Goal: Task Accomplishment & Management: Manage account settings

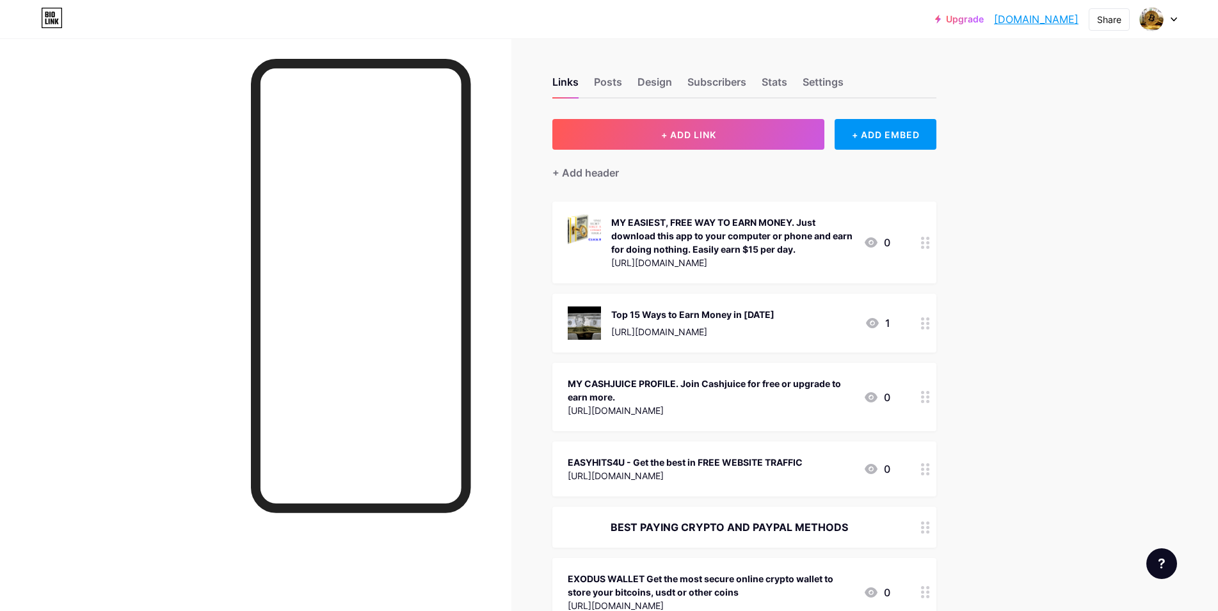
click at [930, 399] on icon at bounding box center [925, 397] width 9 height 12
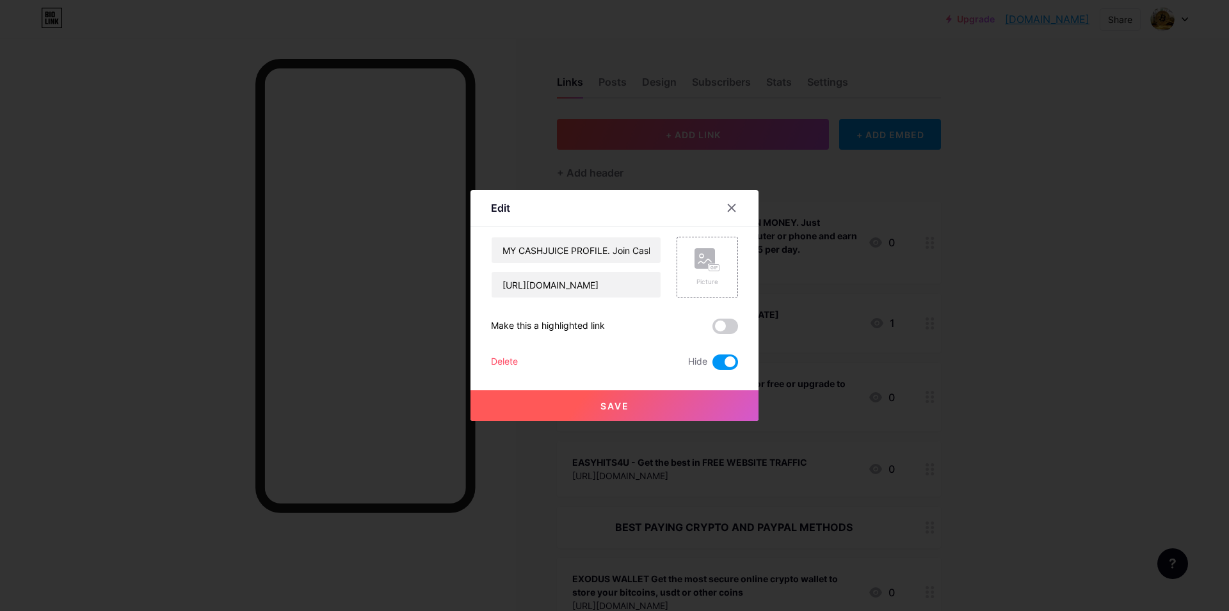
click at [614, 402] on span "Save" at bounding box center [614, 406] width 29 height 11
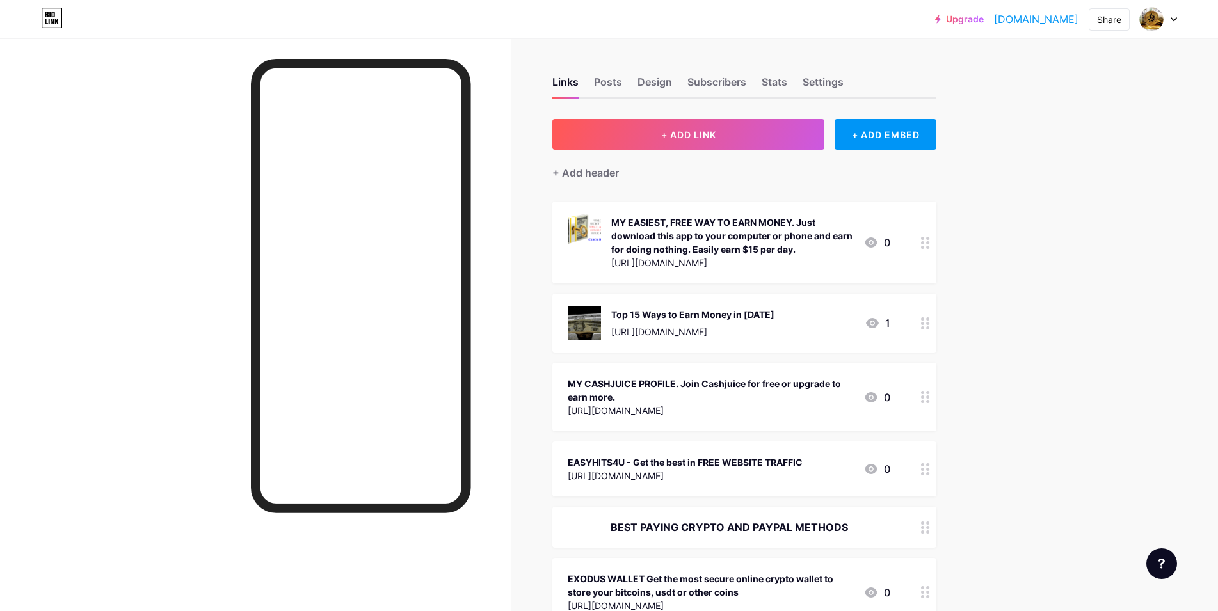
click at [930, 245] on icon at bounding box center [925, 243] width 9 height 12
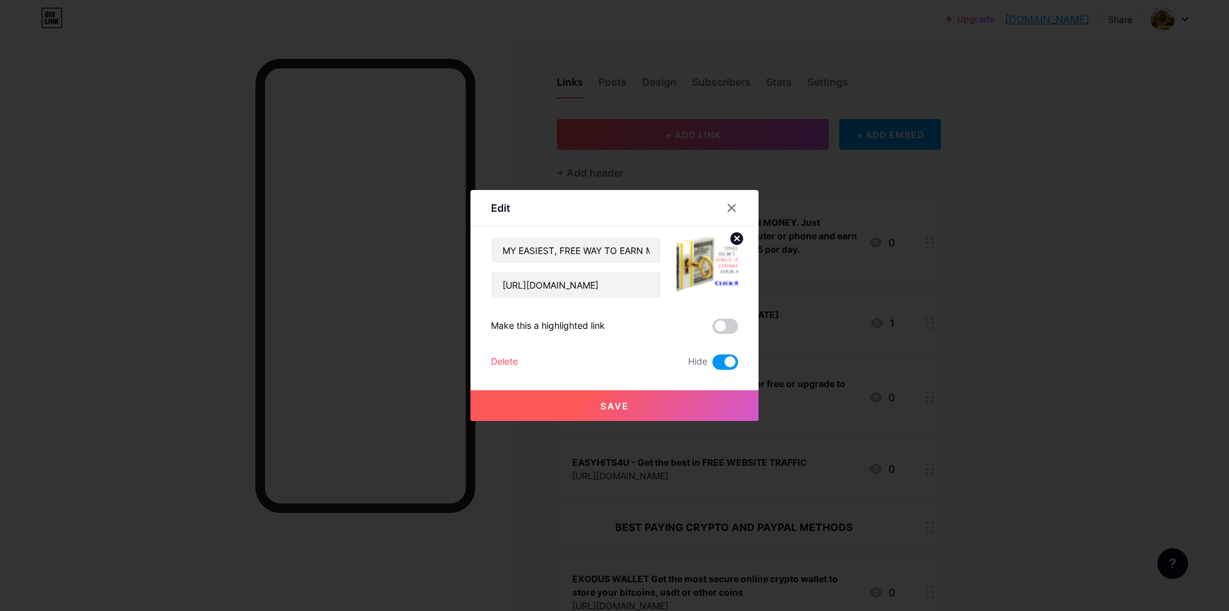
click at [509, 362] on div "Delete" at bounding box center [504, 362] width 27 height 15
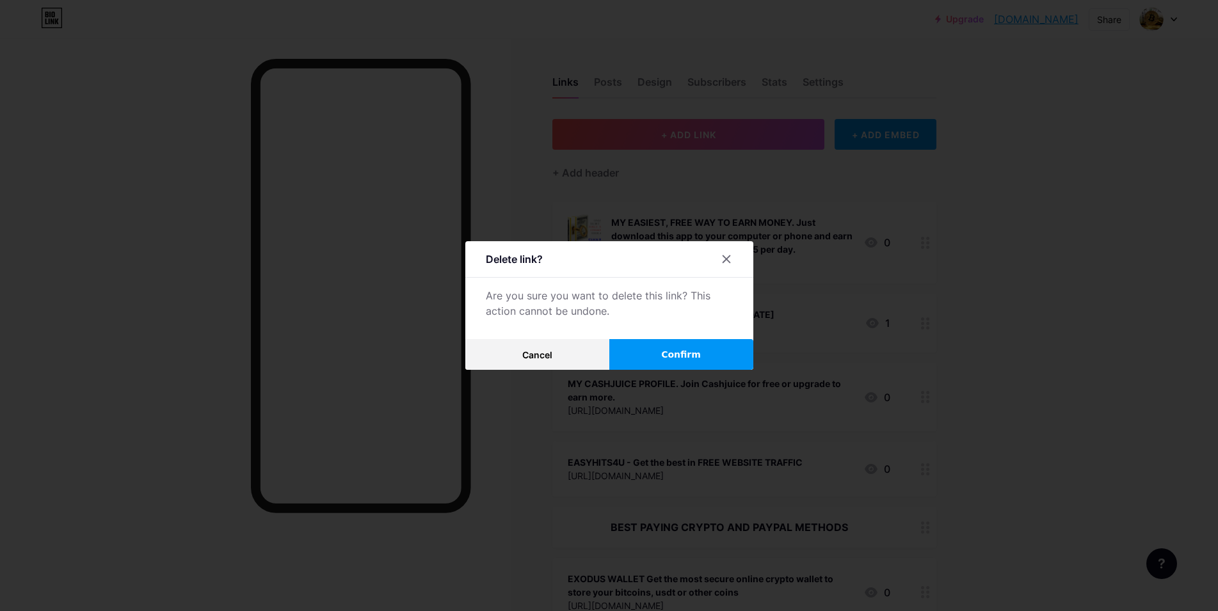
click at [689, 356] on span "Confirm" at bounding box center [681, 354] width 40 height 13
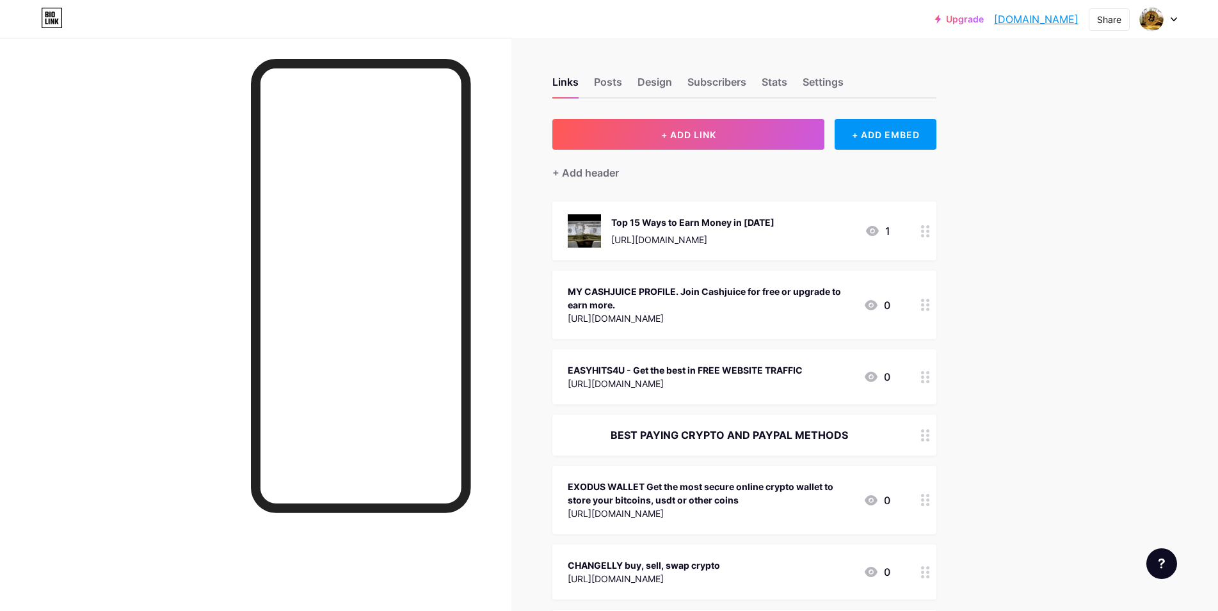
click at [924, 232] on circle at bounding box center [922, 231] width 3 height 3
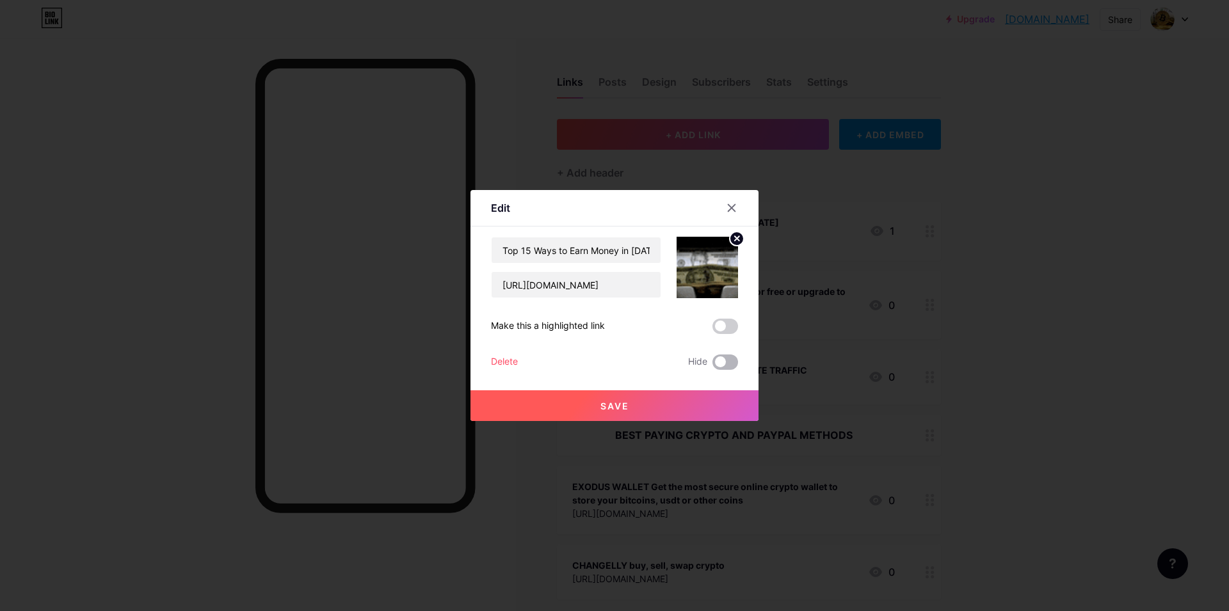
click at [731, 364] on span at bounding box center [725, 362] width 26 height 15
click at [712, 365] on input "checkbox" at bounding box center [712, 365] width 0 height 0
click at [605, 405] on span "Save" at bounding box center [614, 406] width 29 height 11
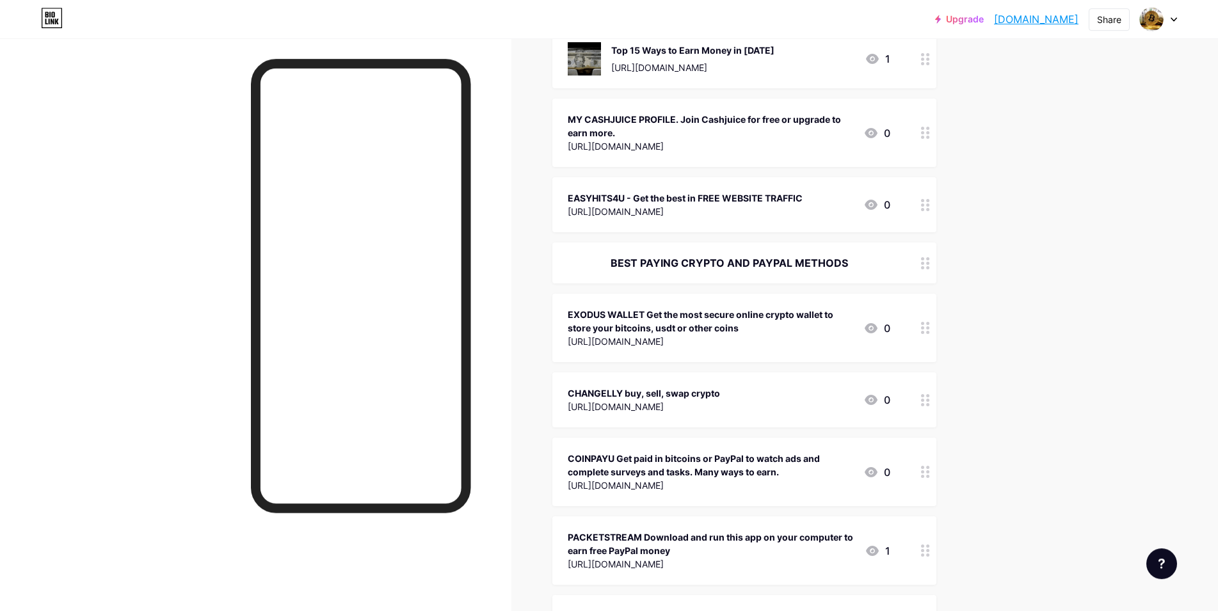
scroll to position [196, 0]
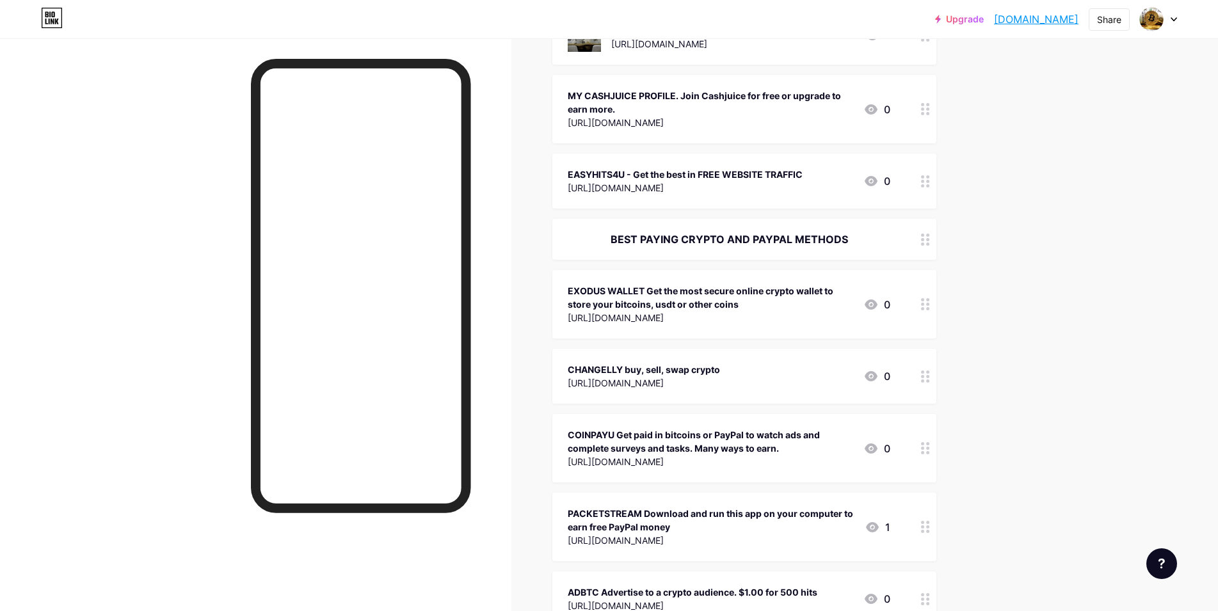
click at [929, 186] on icon at bounding box center [925, 181] width 9 height 12
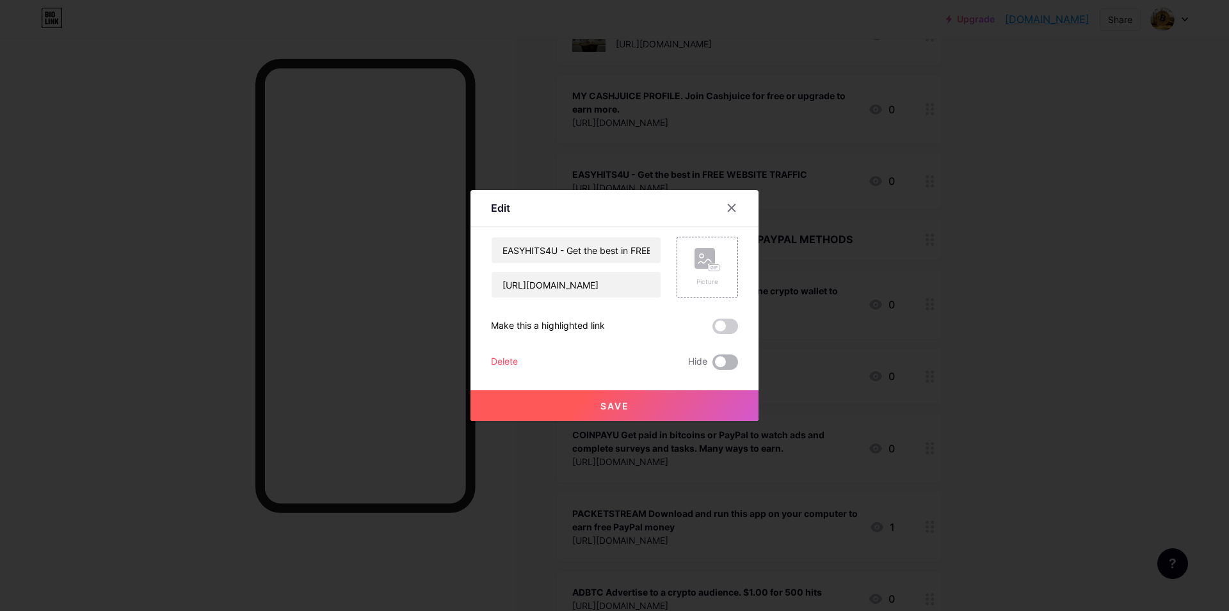
click at [730, 361] on span at bounding box center [725, 362] width 26 height 15
click at [712, 365] on input "checkbox" at bounding box center [712, 365] width 0 height 0
click at [608, 403] on span "Save" at bounding box center [614, 406] width 29 height 11
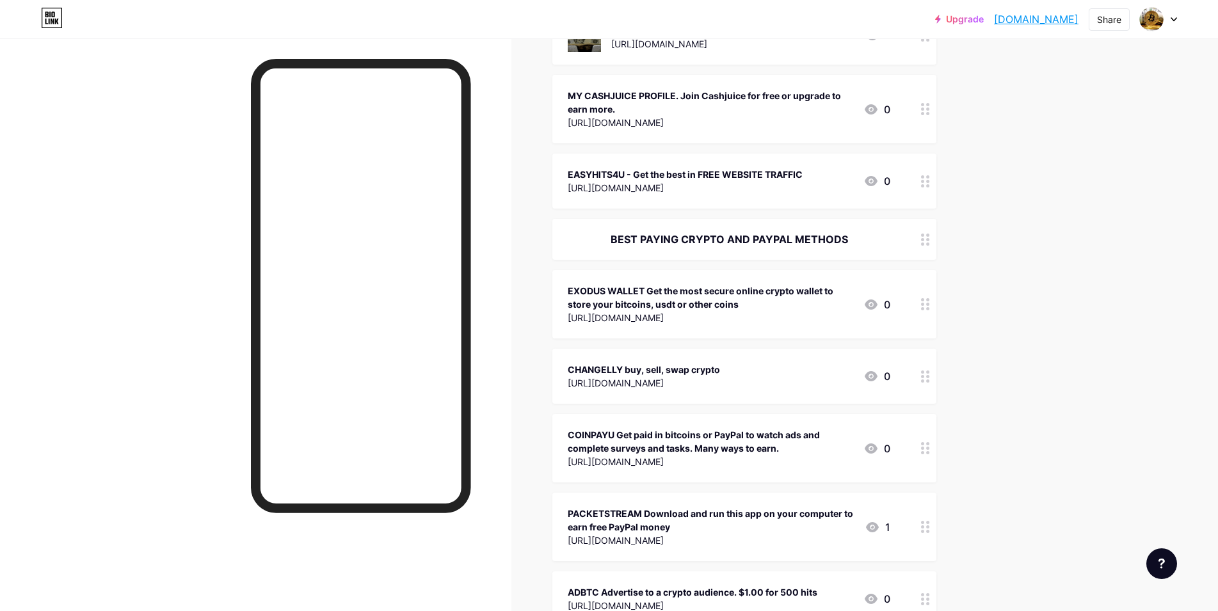
click at [926, 306] on icon at bounding box center [925, 304] width 9 height 12
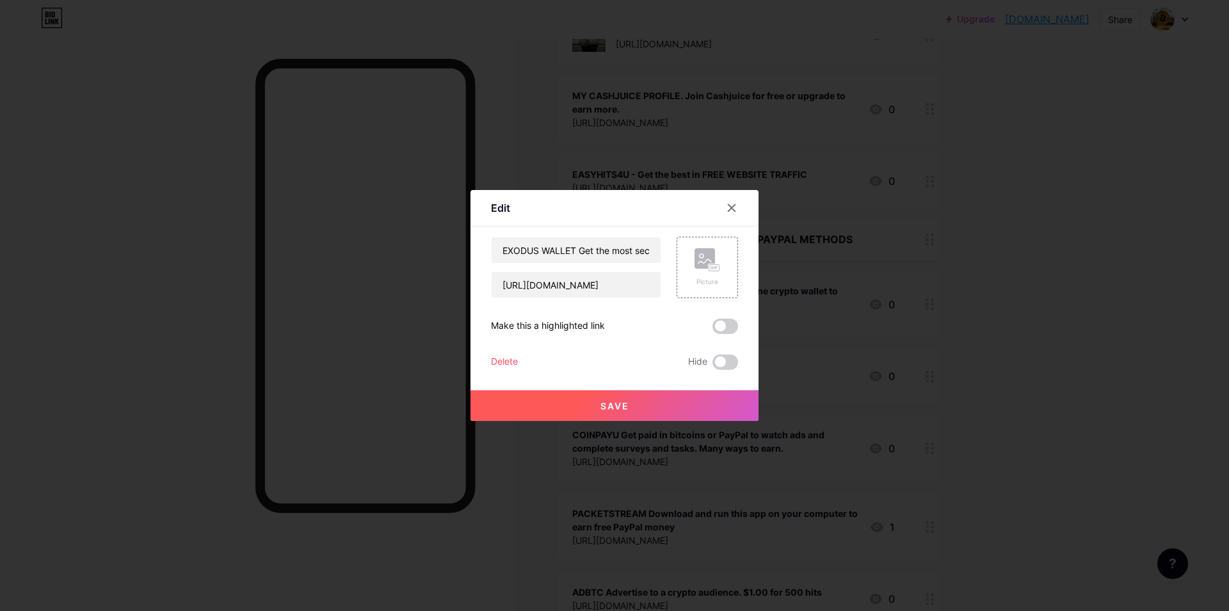
click at [500, 360] on div "Delete" at bounding box center [504, 362] width 27 height 15
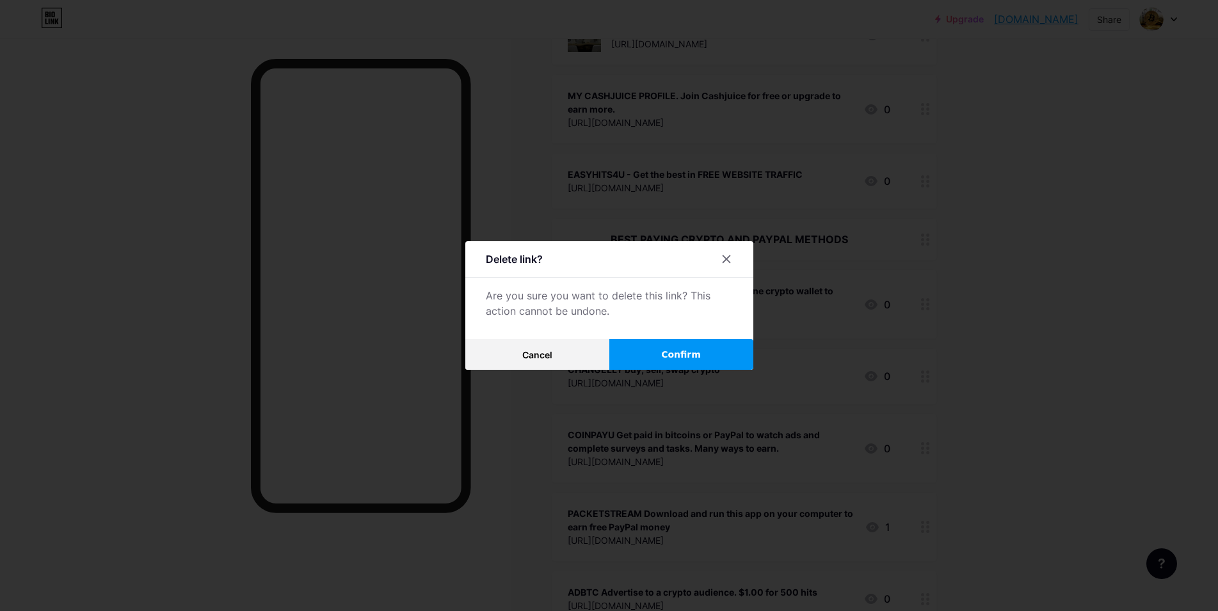
click at [678, 355] on span "Confirm" at bounding box center [681, 354] width 40 height 13
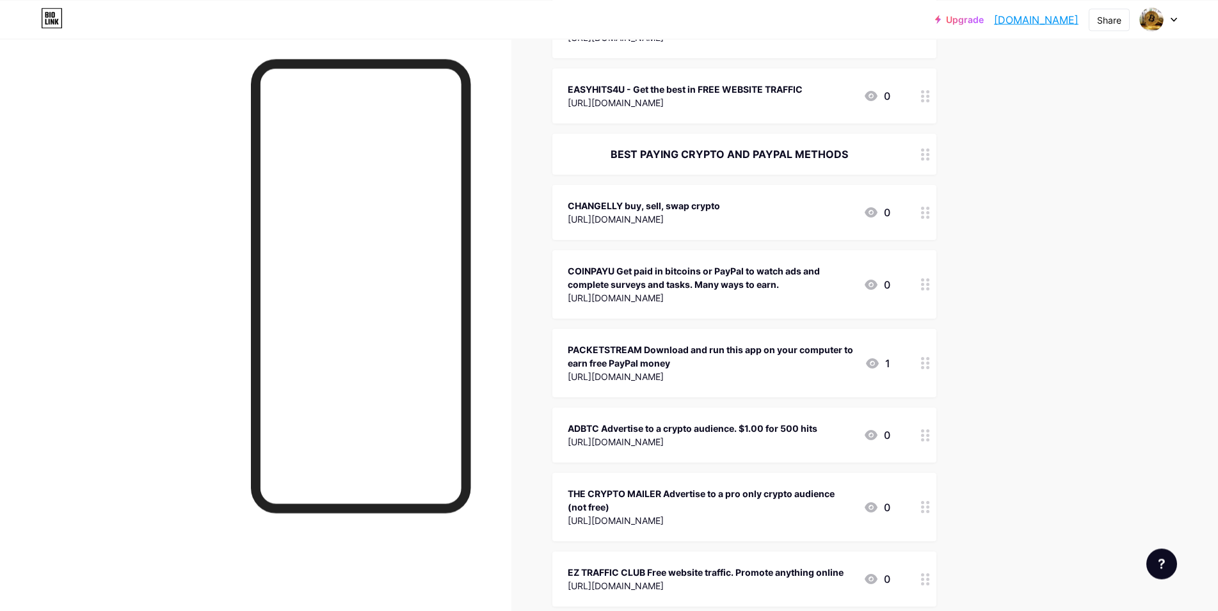
scroll to position [392, 0]
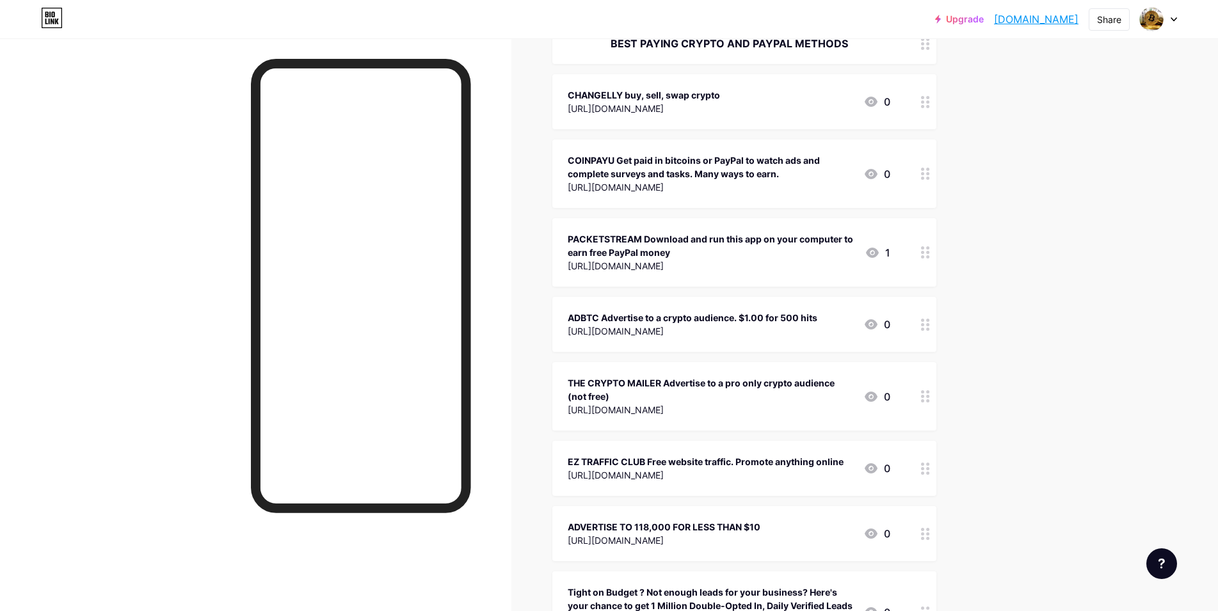
click at [929, 399] on icon at bounding box center [925, 396] width 9 height 12
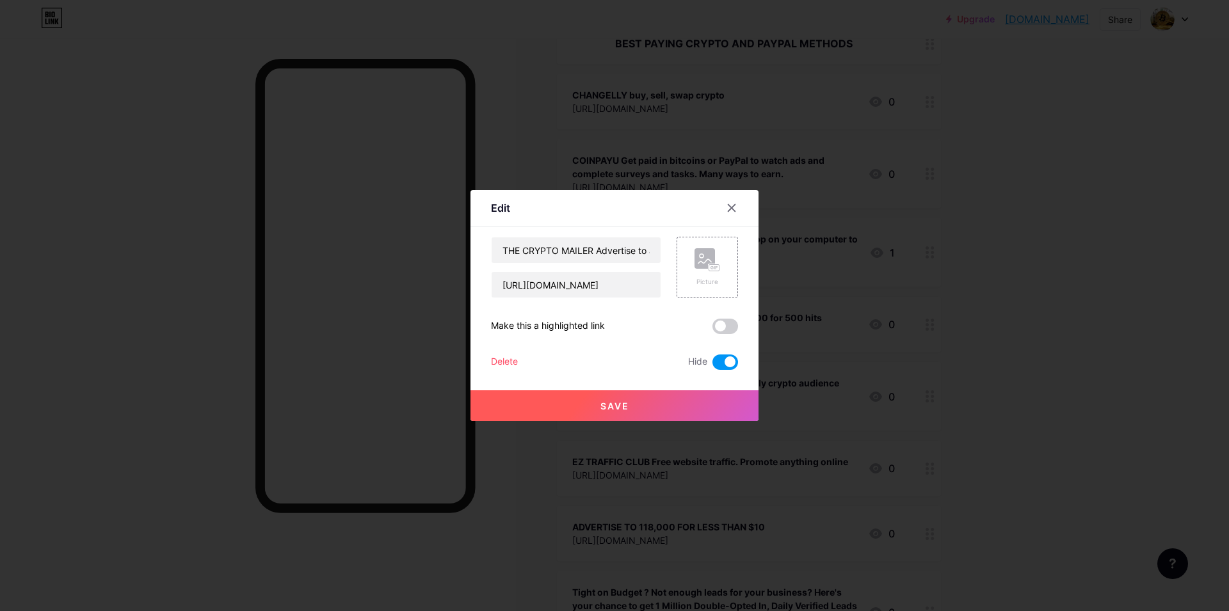
click at [509, 360] on div "Delete" at bounding box center [504, 362] width 27 height 15
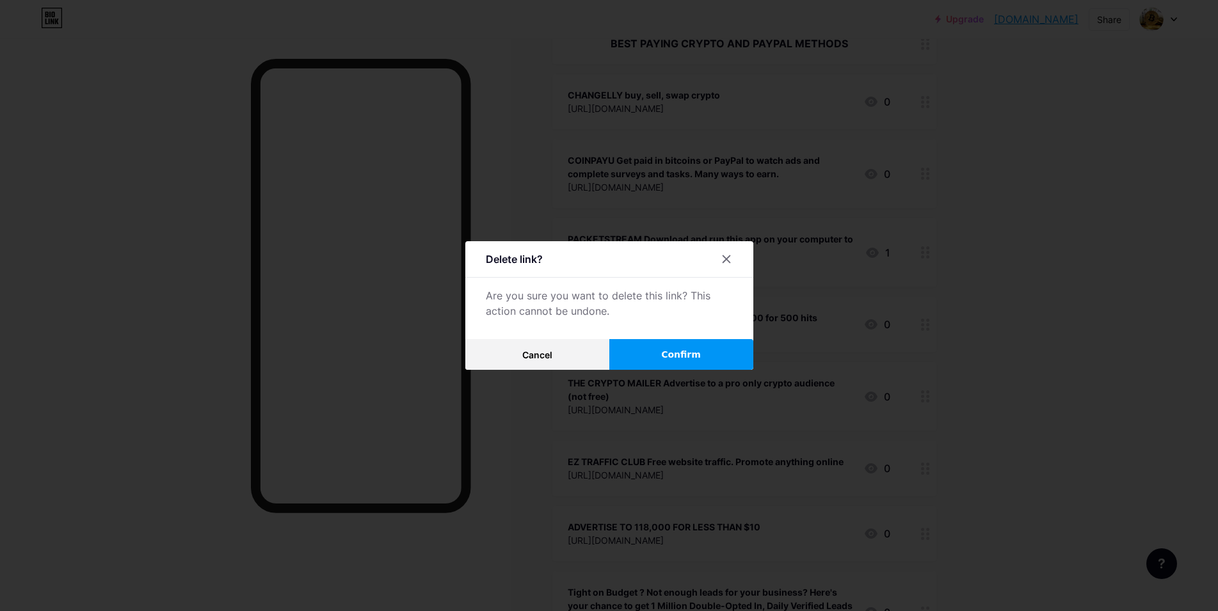
click at [679, 348] on span "Confirm" at bounding box center [681, 354] width 40 height 13
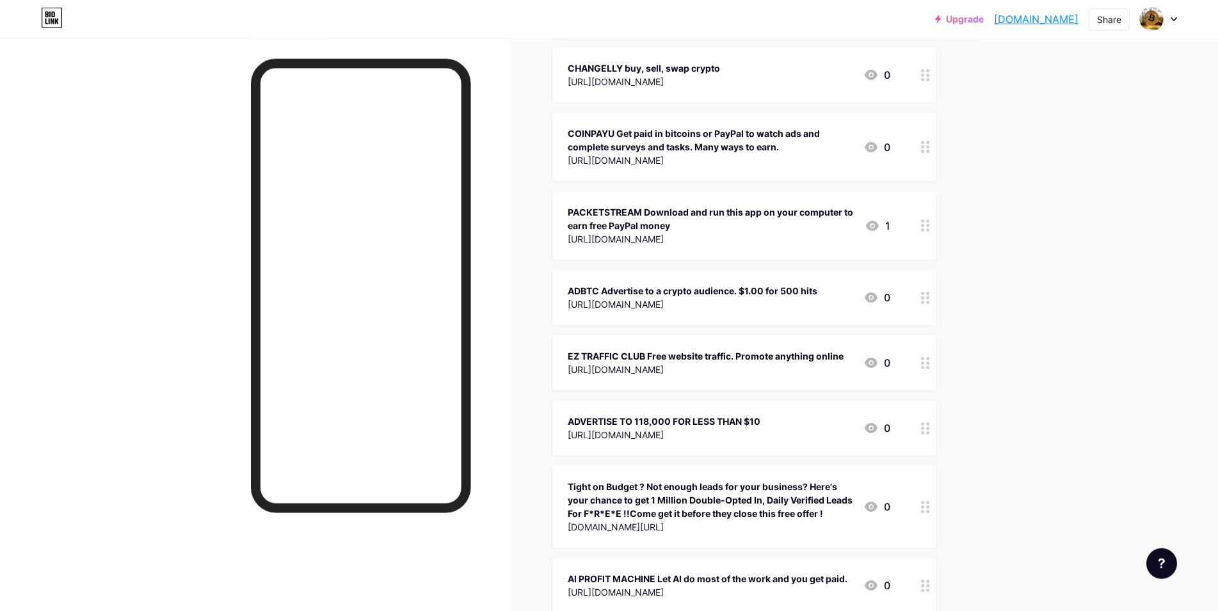
scroll to position [457, 0]
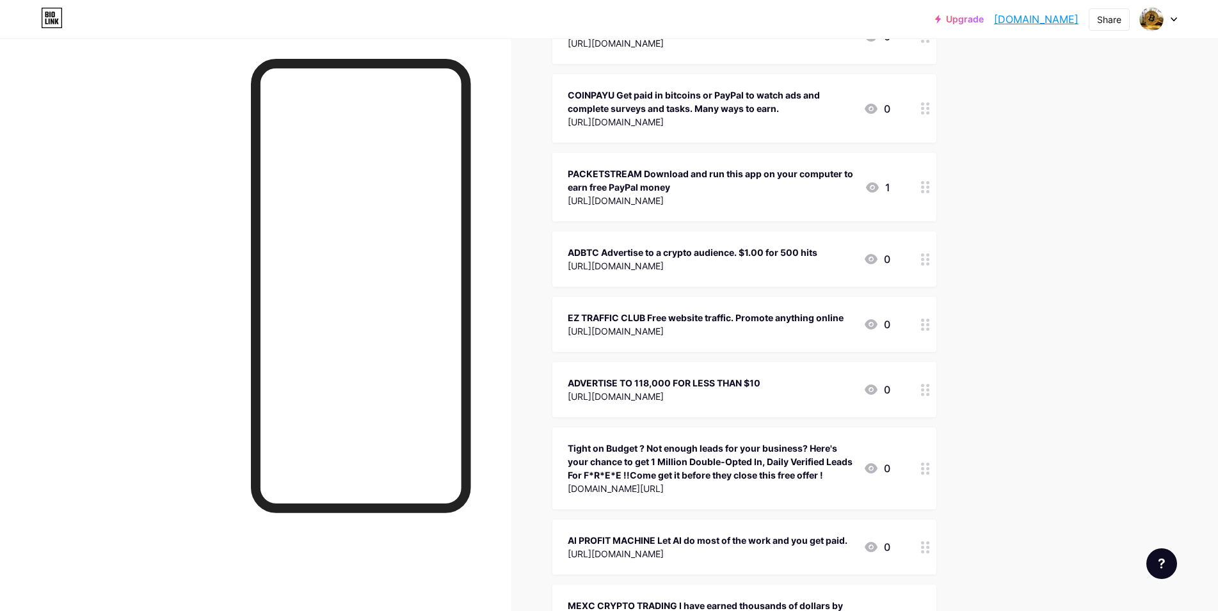
click at [669, 378] on div "ADVERTISE TO 118,000 FOR LESS THAN $10" at bounding box center [664, 382] width 193 height 13
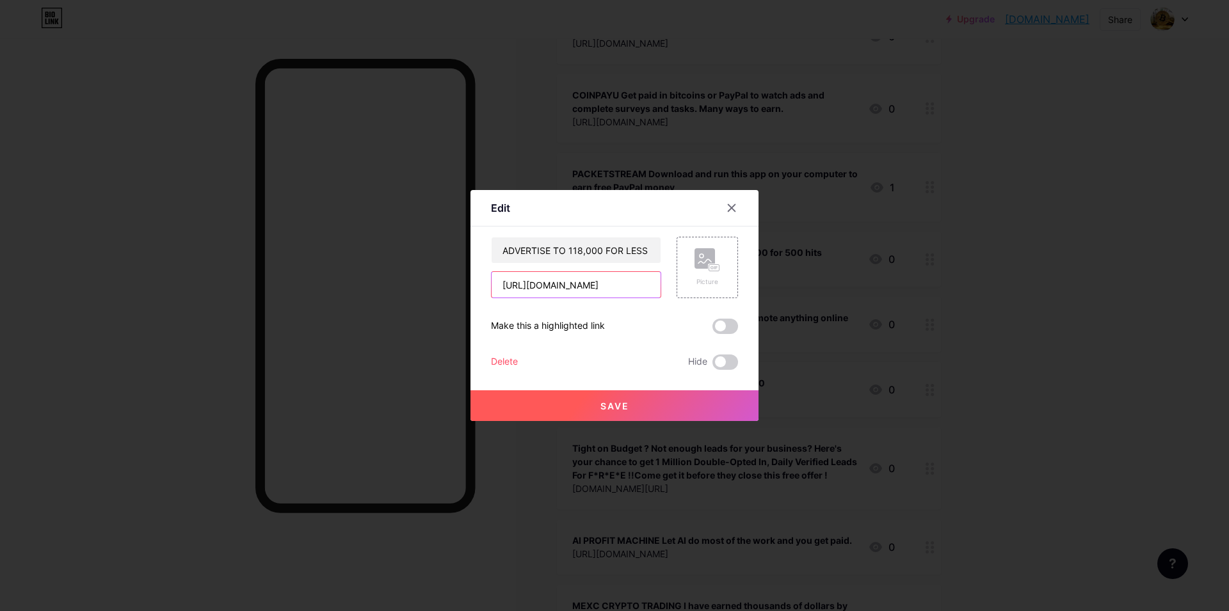
click at [525, 282] on input "[URL][DOMAIN_NAME]" at bounding box center [576, 285] width 169 height 26
click at [518, 291] on input "[URL][DOMAIN_NAME]" at bounding box center [576, 285] width 169 height 26
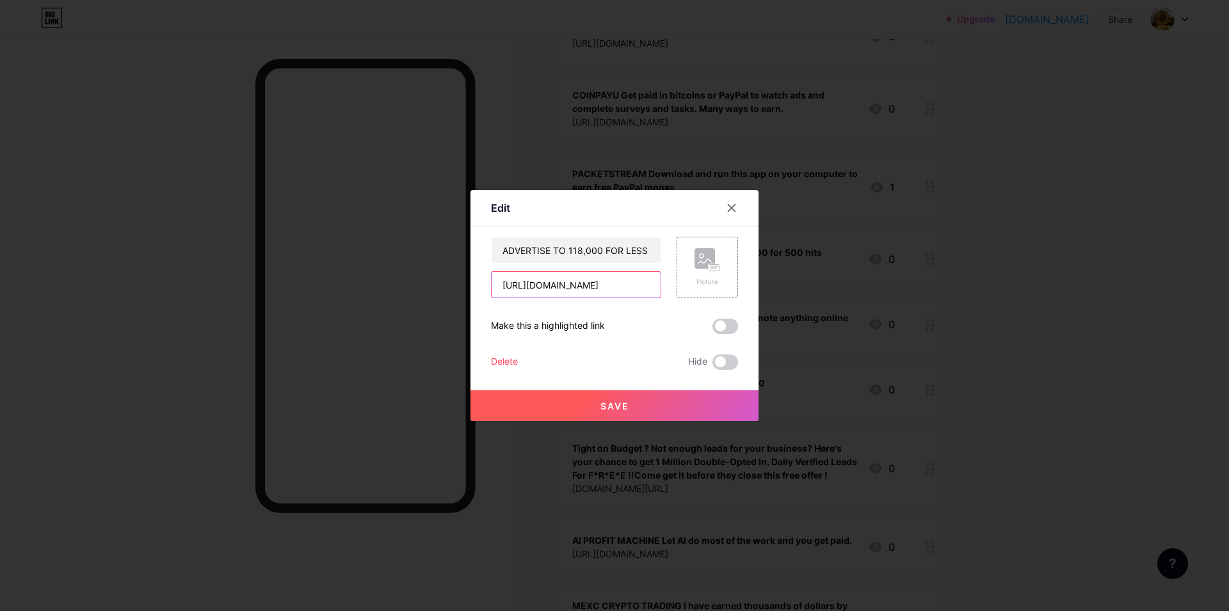
click at [518, 291] on input "[URL][DOMAIN_NAME]" at bounding box center [576, 285] width 169 height 26
click at [730, 204] on icon at bounding box center [731, 208] width 10 height 10
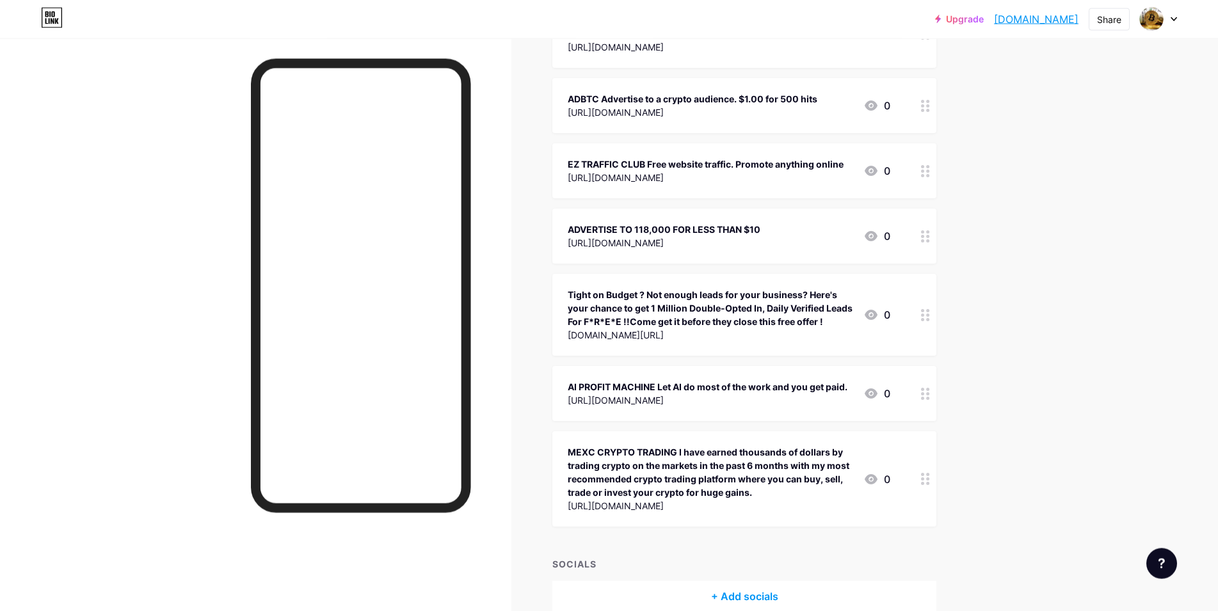
scroll to position [653, 0]
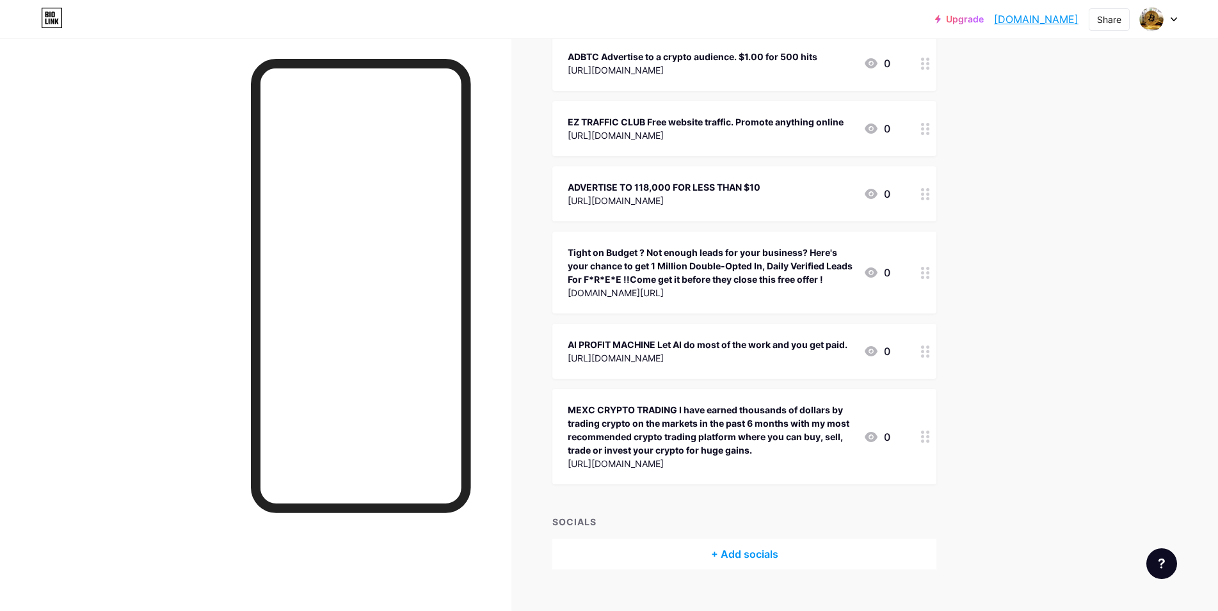
click at [930, 353] on icon at bounding box center [925, 352] width 9 height 12
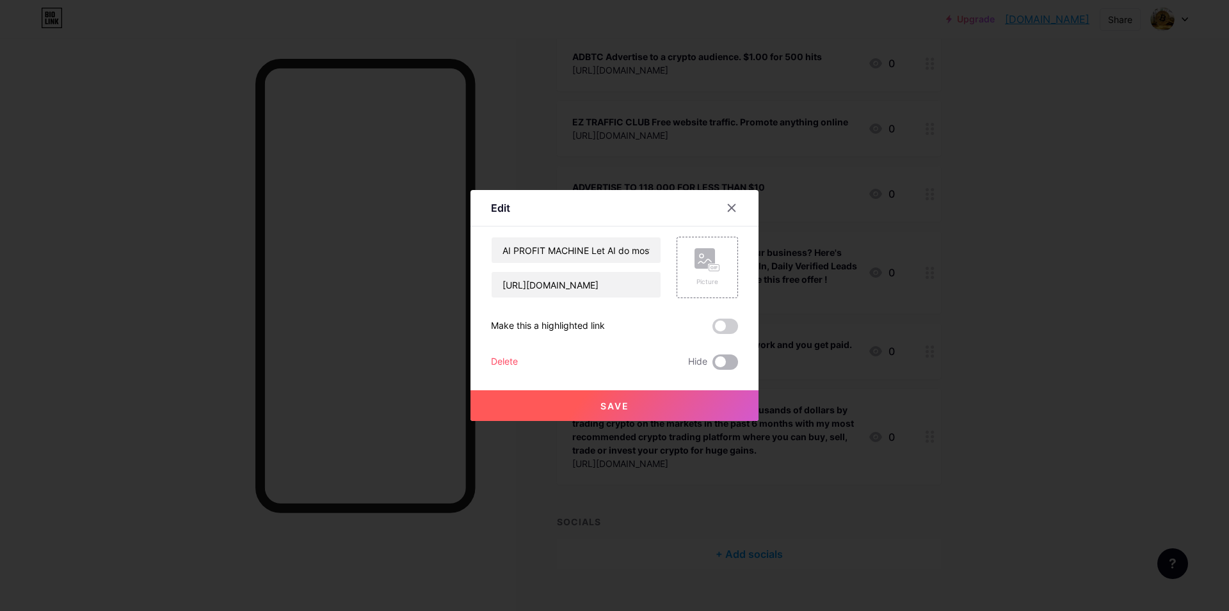
click at [730, 360] on span at bounding box center [725, 362] width 26 height 15
click at [712, 365] on input "checkbox" at bounding box center [712, 365] width 0 height 0
click at [608, 403] on span "Save" at bounding box center [614, 406] width 29 height 11
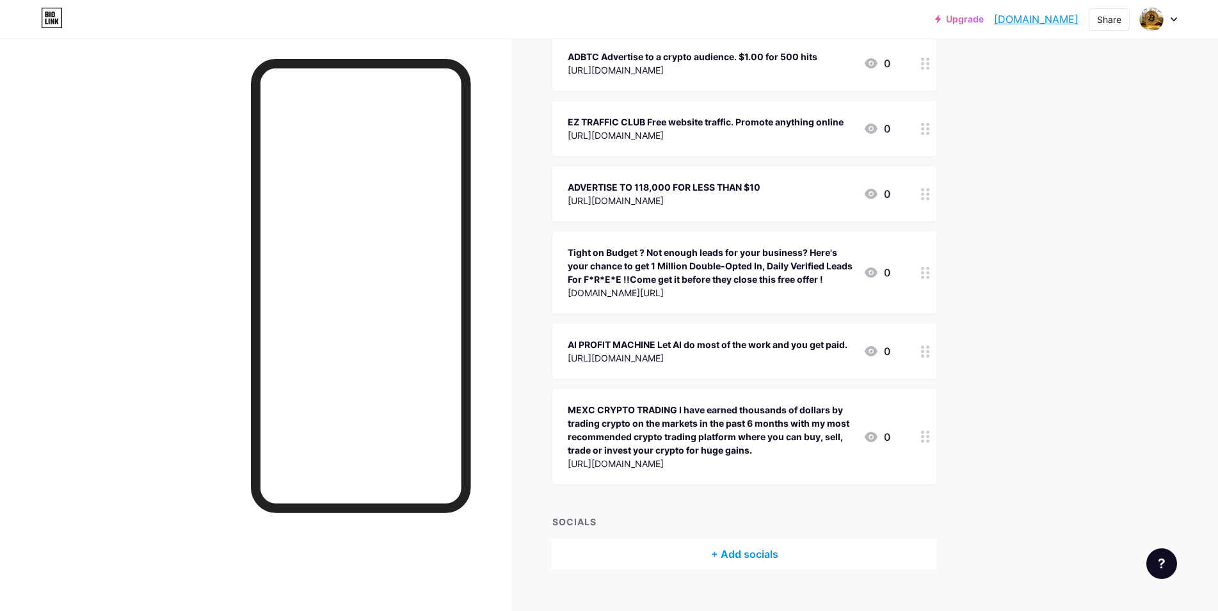
click at [927, 435] on icon at bounding box center [925, 437] width 9 height 12
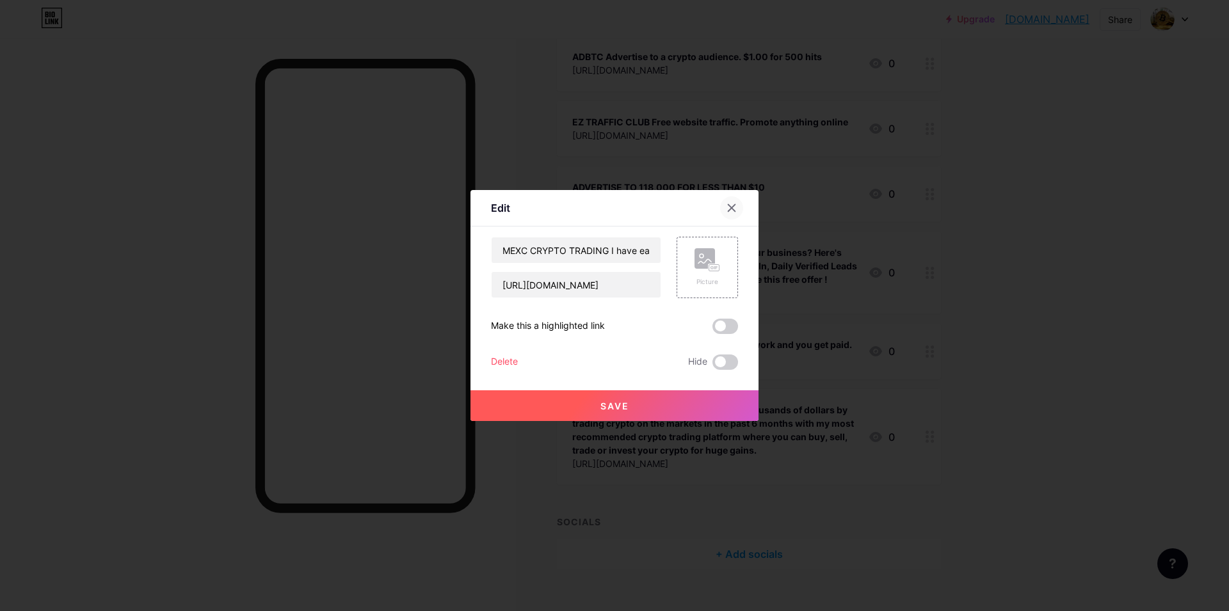
click at [730, 205] on icon at bounding box center [731, 208] width 7 height 7
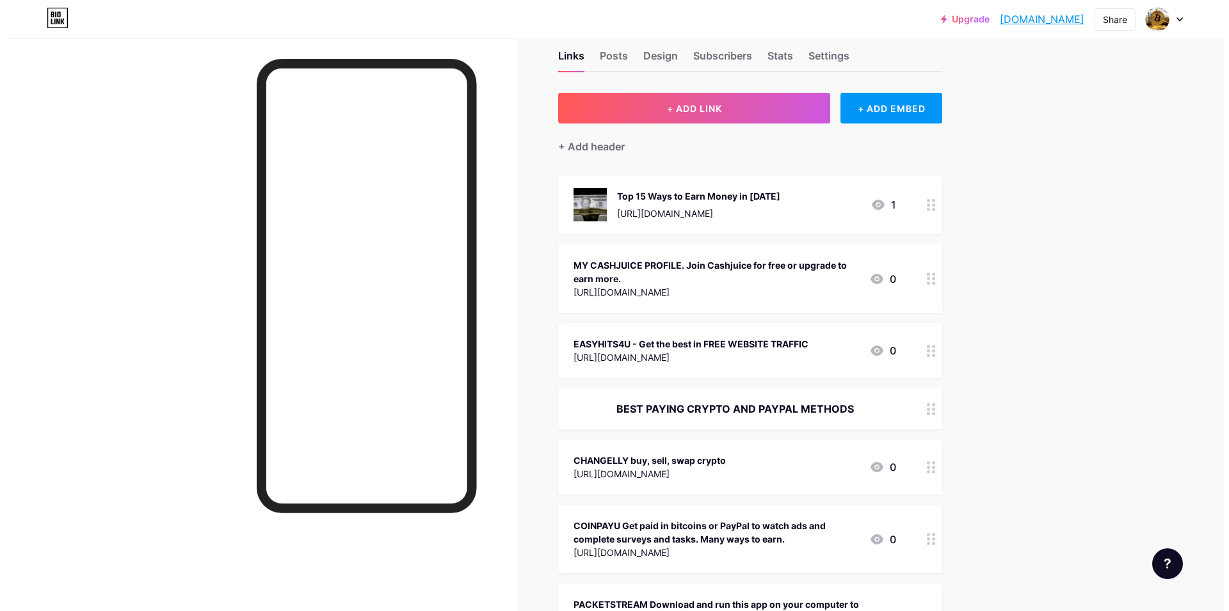
scroll to position [0, 0]
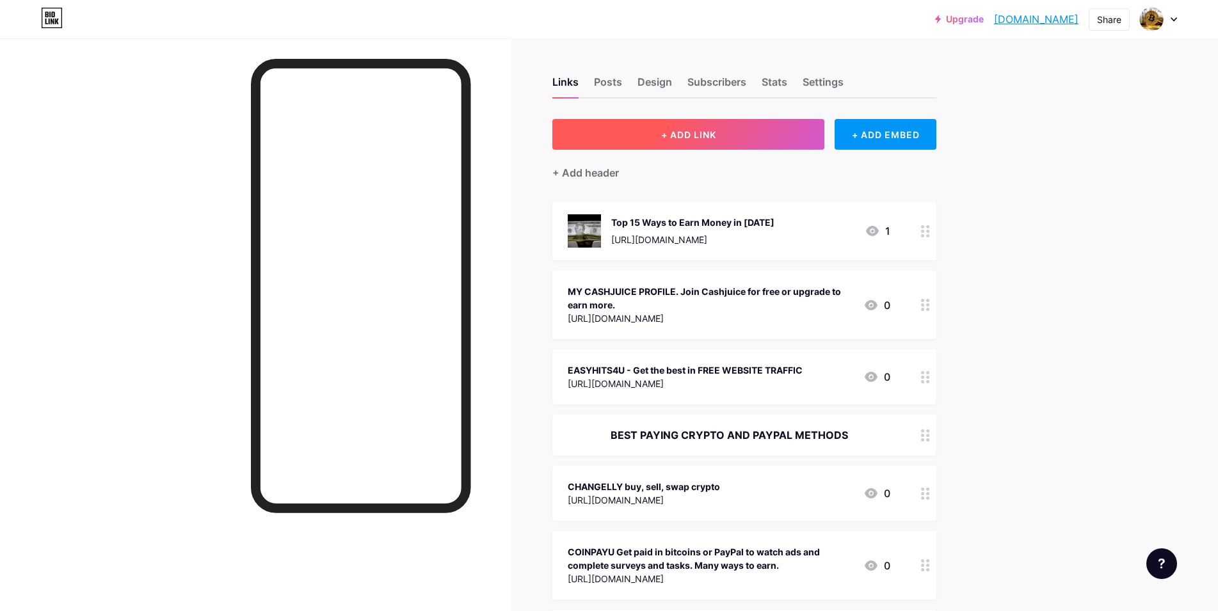
click at [707, 134] on span "+ ADD LINK" at bounding box center [688, 134] width 55 height 11
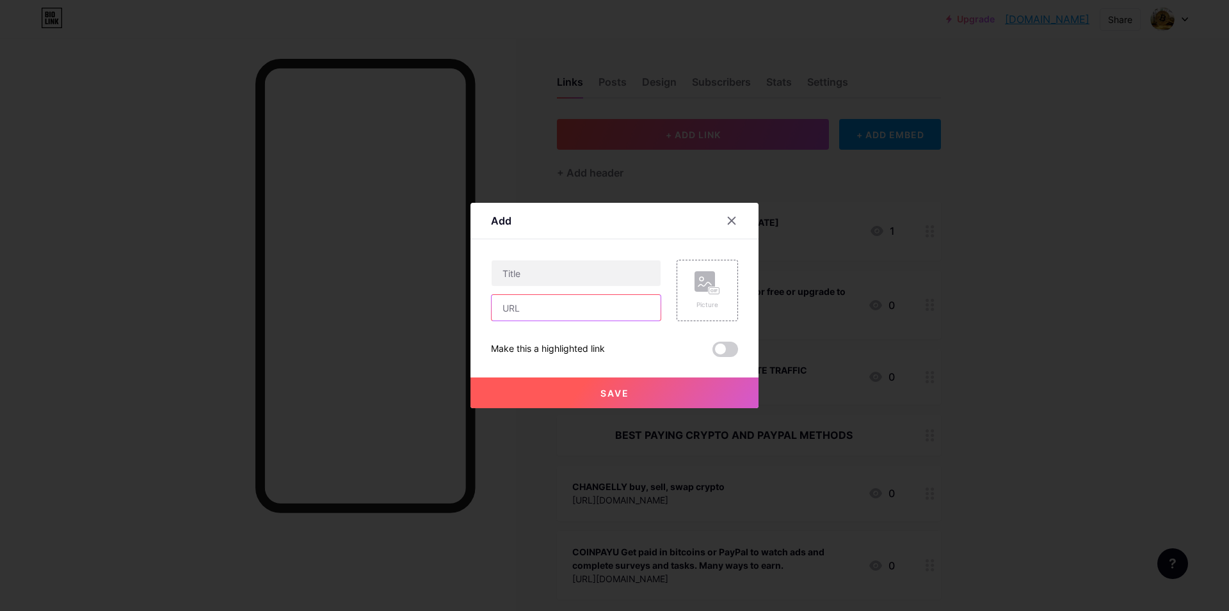
click at [524, 312] on input "text" at bounding box center [576, 308] width 169 height 26
click at [527, 278] on input "text" at bounding box center [576, 273] width 169 height 26
click at [571, 310] on input "[URL][DOMAIN_NAME]" at bounding box center [576, 308] width 169 height 26
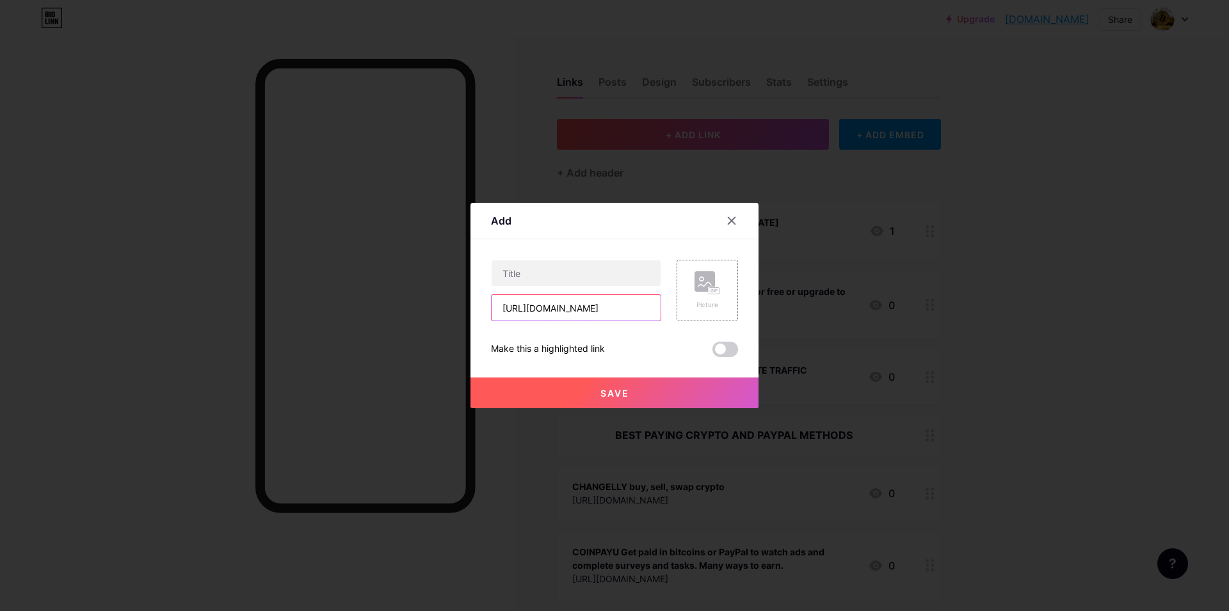
click at [571, 310] on input "[URL][DOMAIN_NAME]" at bounding box center [576, 308] width 169 height 26
drag, startPoint x: 621, startPoint y: 316, endPoint x: 244, endPoint y: 319, distance: 377.6
click at [492, 319] on input "[URL][DOMAIN_NAME]" at bounding box center [576, 308] width 169 height 26
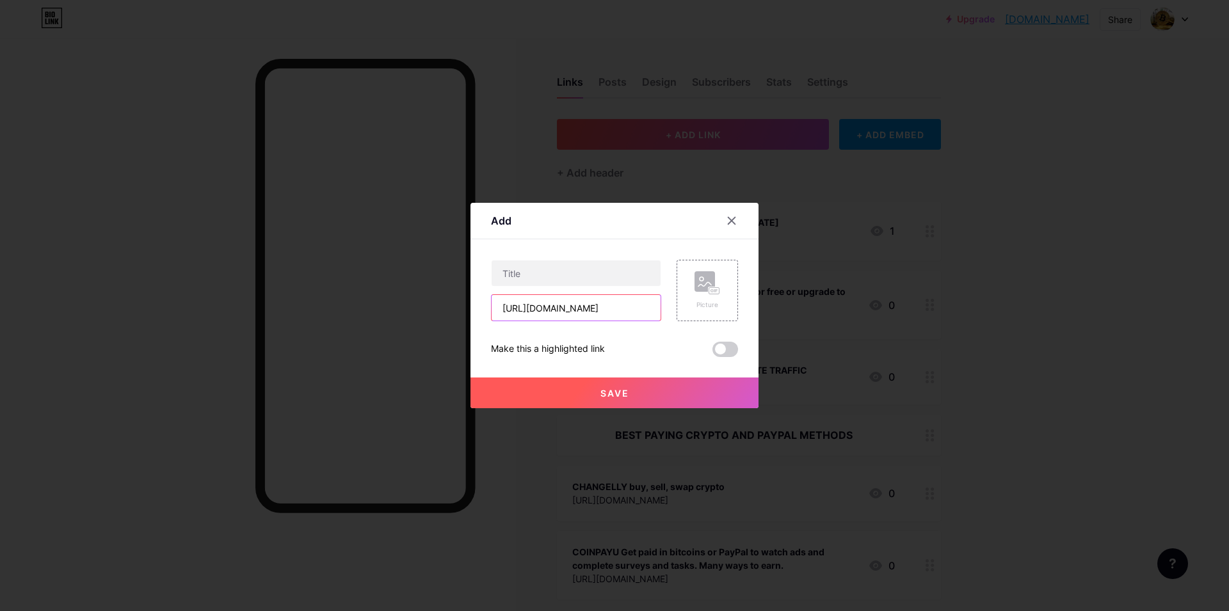
scroll to position [0, 41]
type input "[URL][DOMAIN_NAME]"
click at [525, 269] on input "text" at bounding box center [576, 273] width 169 height 26
type input "THIS SITE IS FIRST BECAUSE IT'S THE FASTEST WAY TO EARN MONEY ONLINE. JOIN [DAT…"
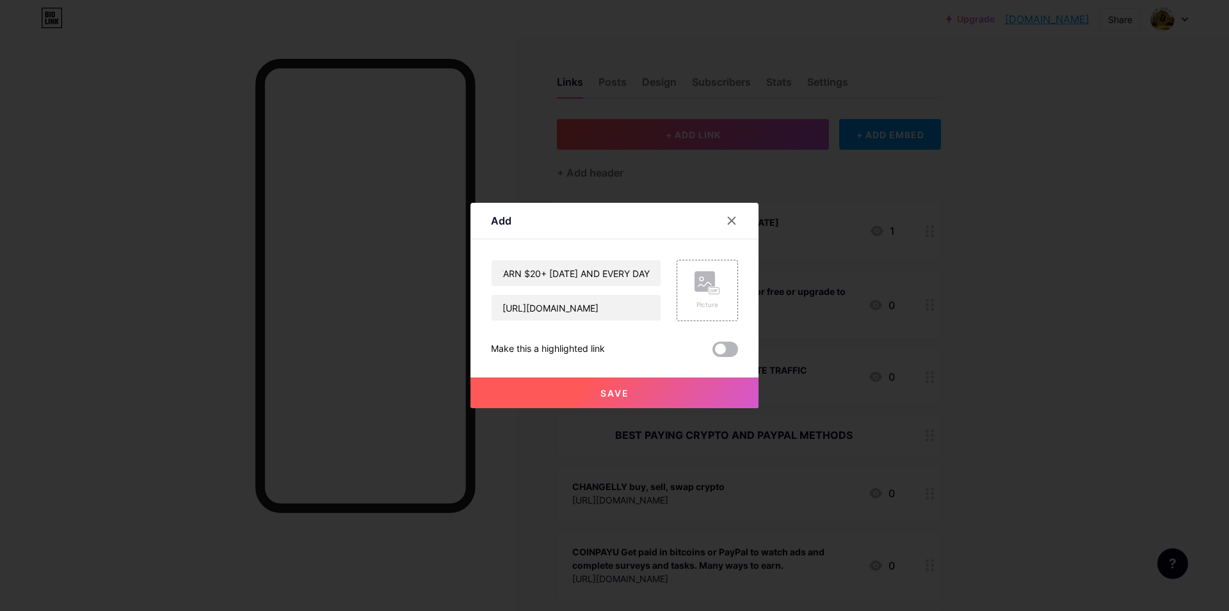
click at [730, 348] on span at bounding box center [725, 349] width 26 height 15
click at [712, 353] on input "checkbox" at bounding box center [712, 353] width 0 height 0
click at [611, 388] on span "Save" at bounding box center [614, 393] width 29 height 11
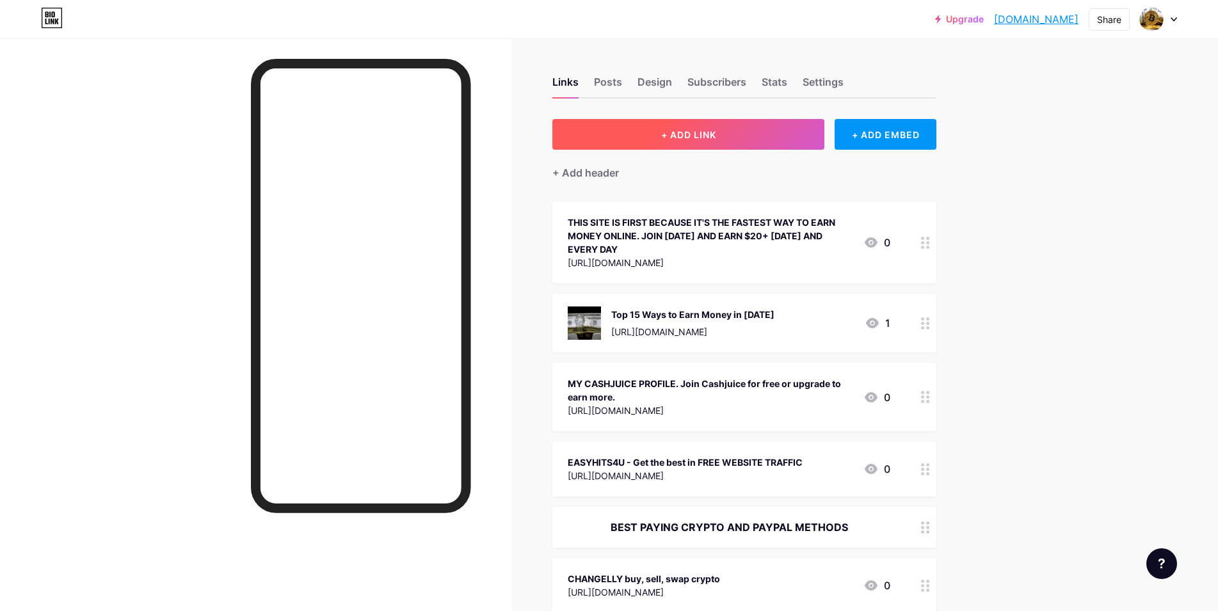
click at [685, 131] on span "+ ADD LINK" at bounding box center [688, 134] width 55 height 11
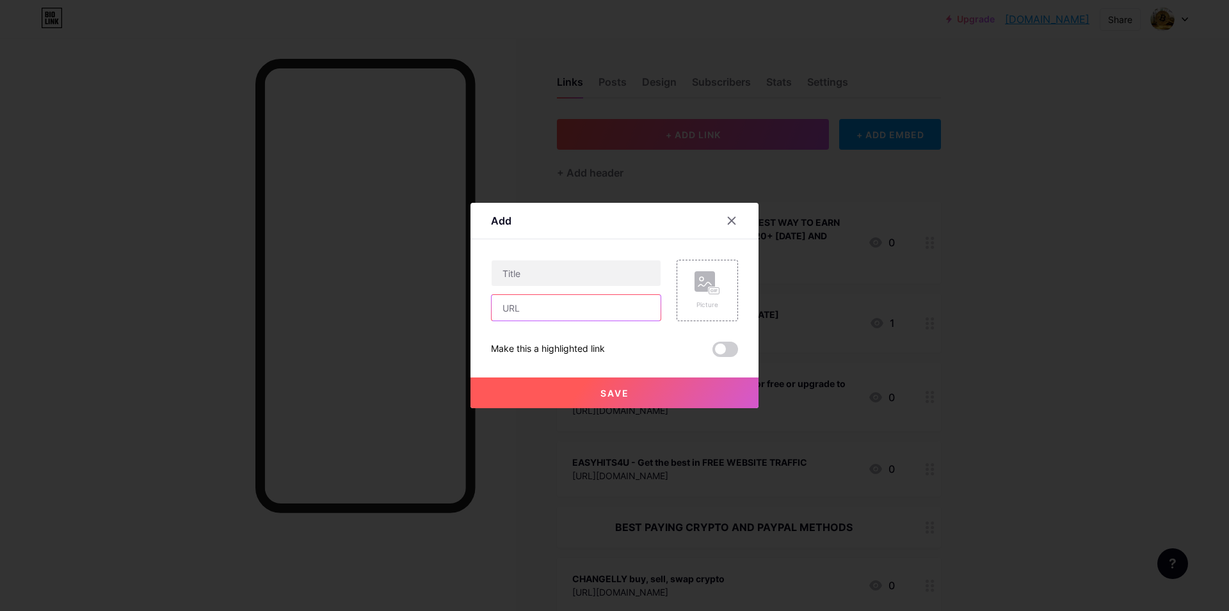
click at [527, 310] on input "text" at bounding box center [576, 308] width 169 height 26
type input "[URL][DOMAIN_NAME]"
click at [524, 277] on input "text" at bounding box center [576, 273] width 169 height 26
type input "e"
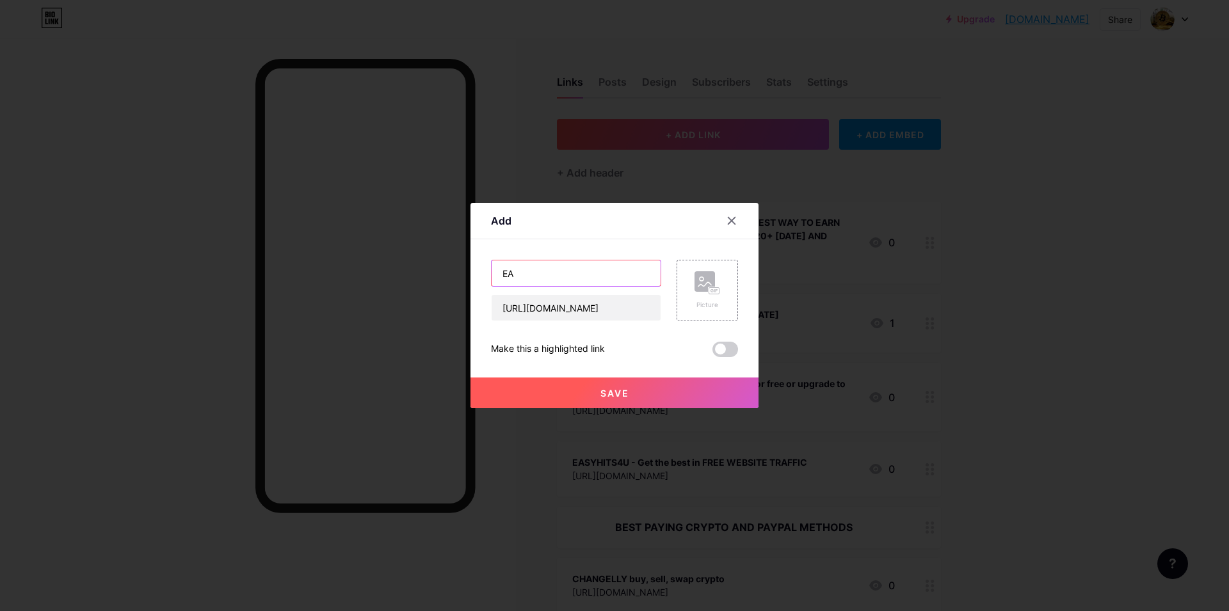
type input "E"
type input "GET FREE WEBSITE TRAFFIC. (to earn money , you need to promote your links with …"
click at [735, 345] on span at bounding box center [725, 349] width 26 height 15
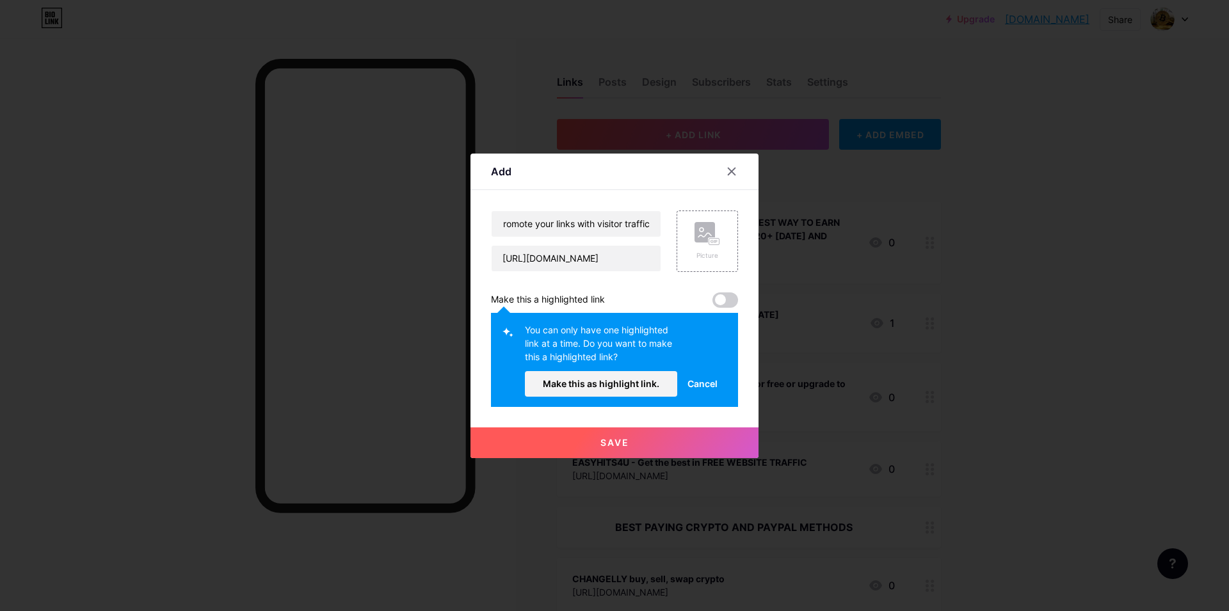
click at [705, 378] on span "Cancel" at bounding box center [702, 383] width 30 height 13
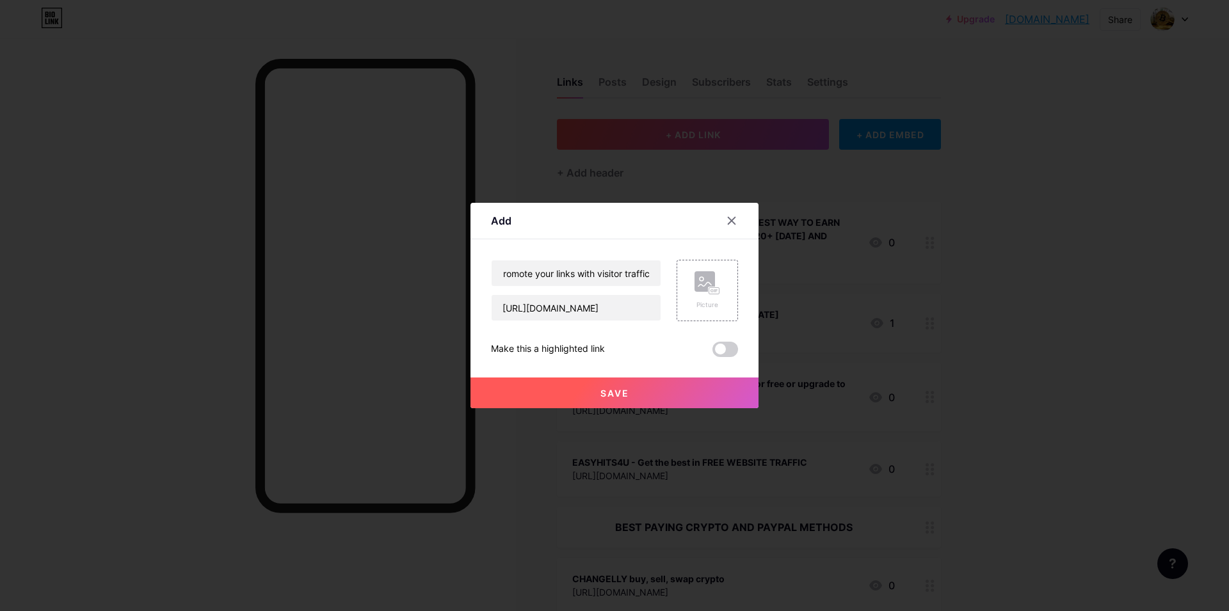
click at [614, 390] on span "Save" at bounding box center [614, 393] width 29 height 11
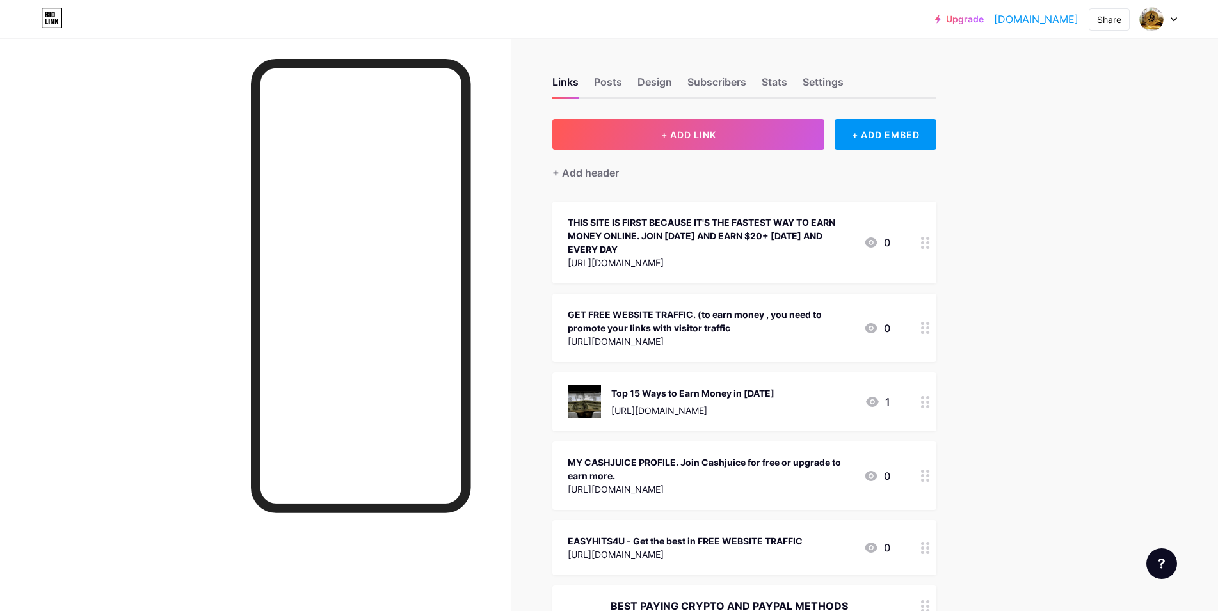
click at [930, 326] on icon at bounding box center [925, 328] width 9 height 12
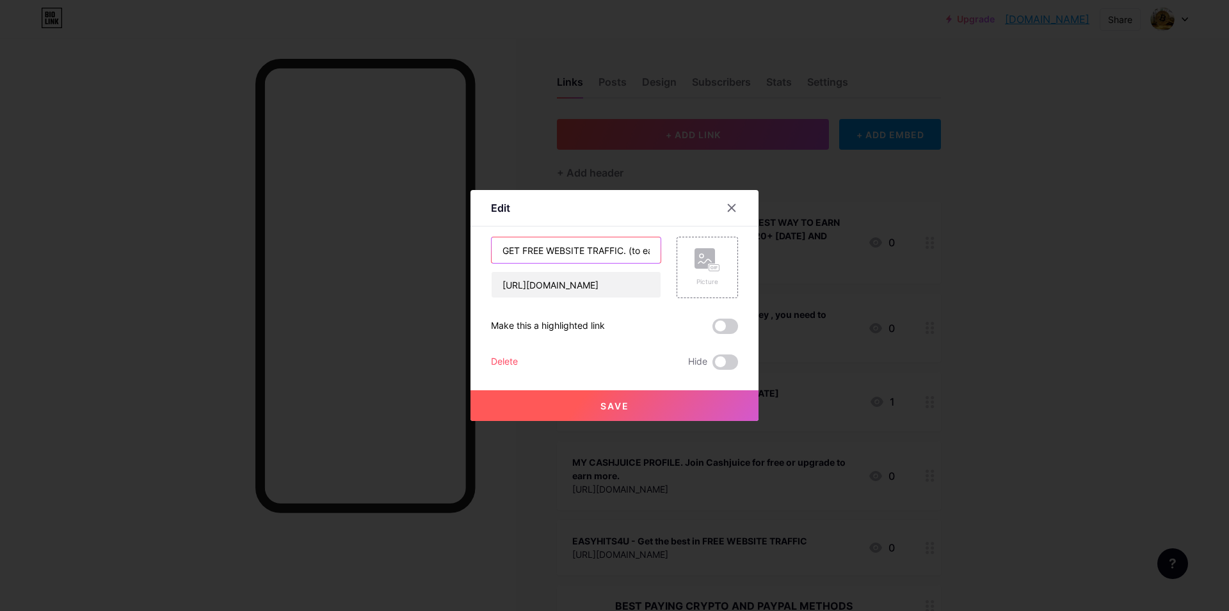
click at [591, 247] on input "GET FREE WEBSITE TRAFFIC. (to earn money , you need to promote your links with …" at bounding box center [576, 250] width 169 height 26
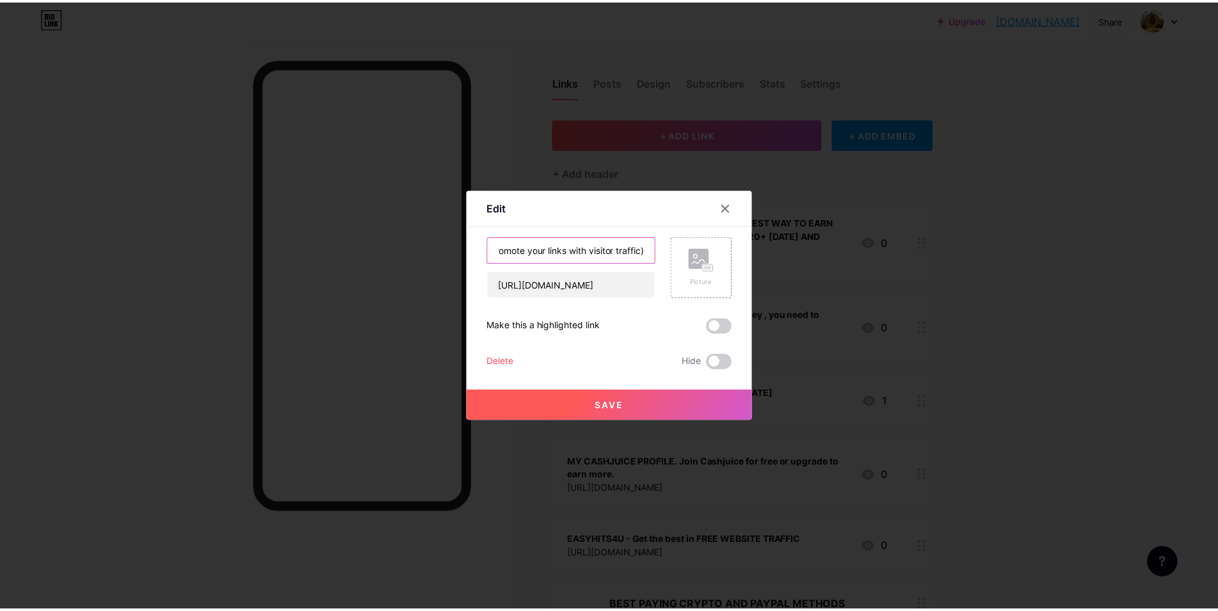
scroll to position [0, 263]
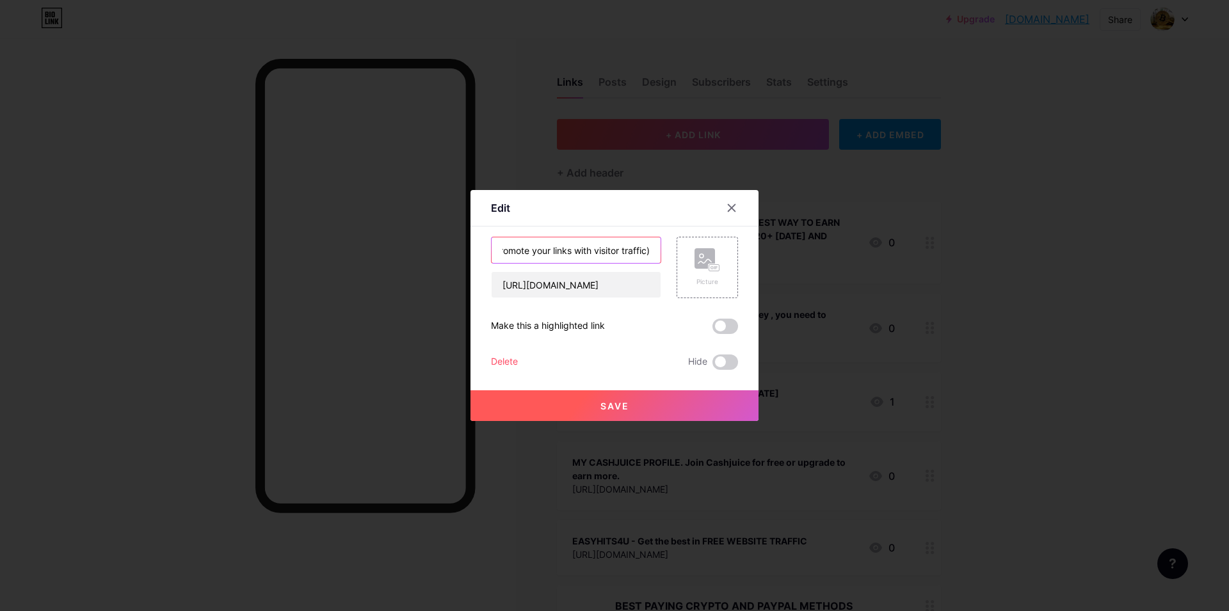
type input "GET FREE WEBSITE TRAFFIC. (to earn money , you need to promote your links with …"
click at [602, 402] on span "Save" at bounding box center [614, 406] width 29 height 11
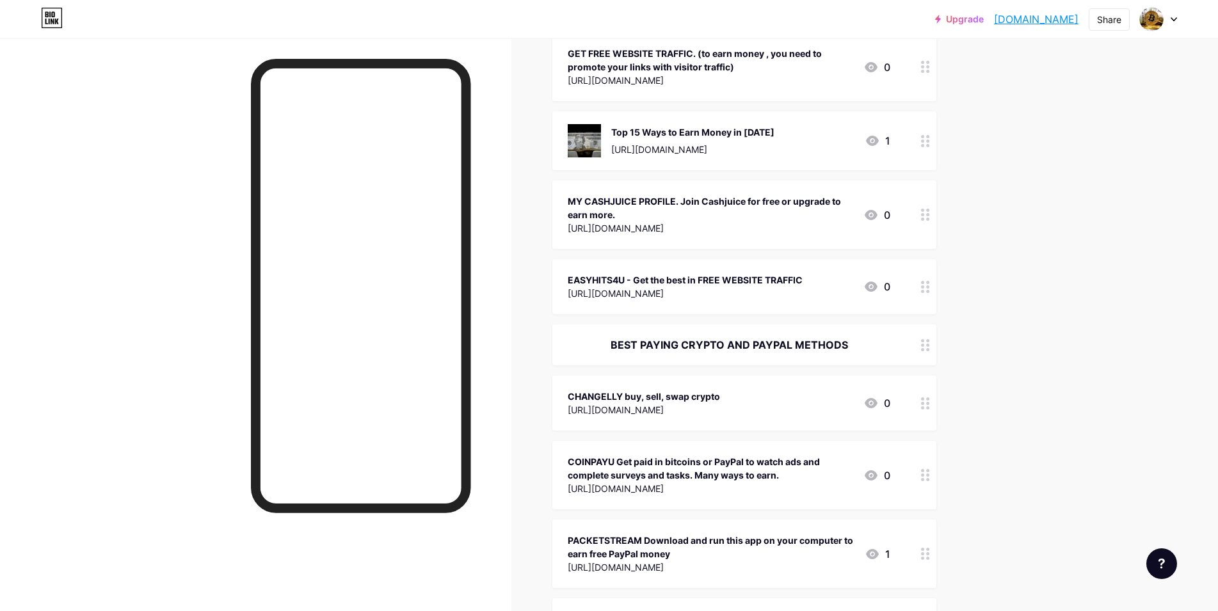
scroll to position [0, 0]
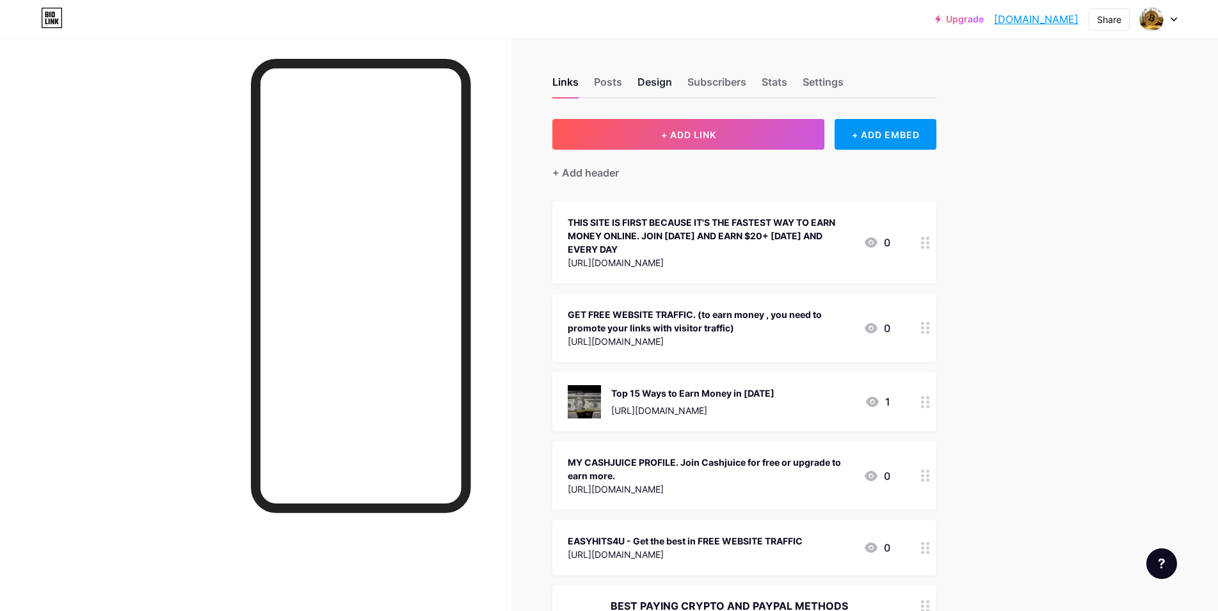
click at [655, 83] on div "Design" at bounding box center [654, 85] width 35 height 23
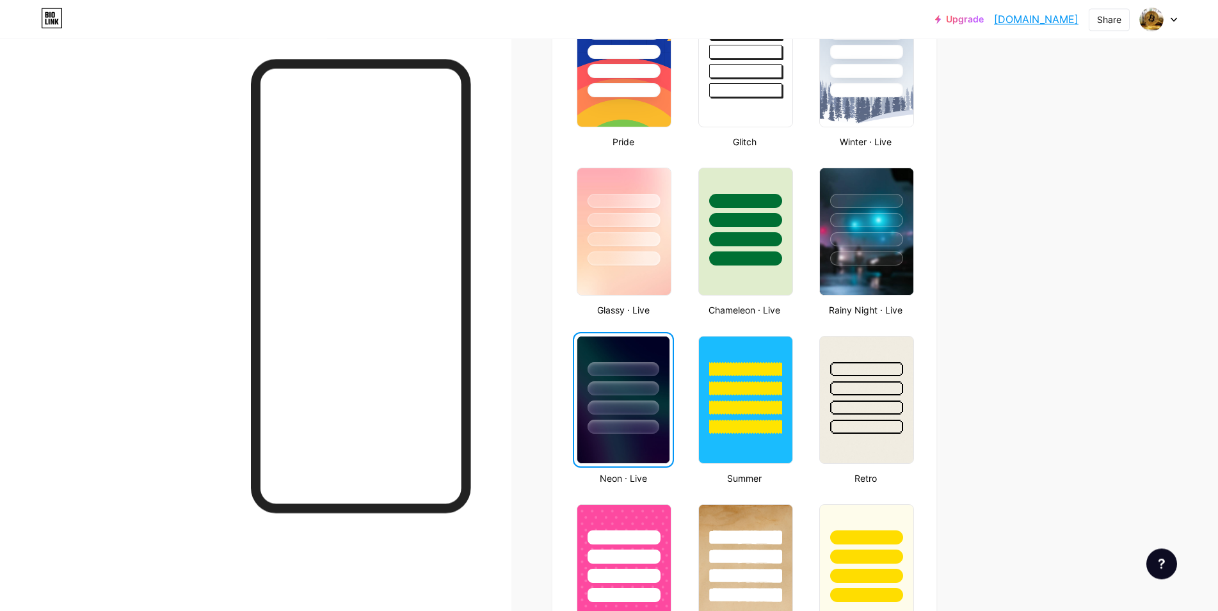
scroll to position [326, 0]
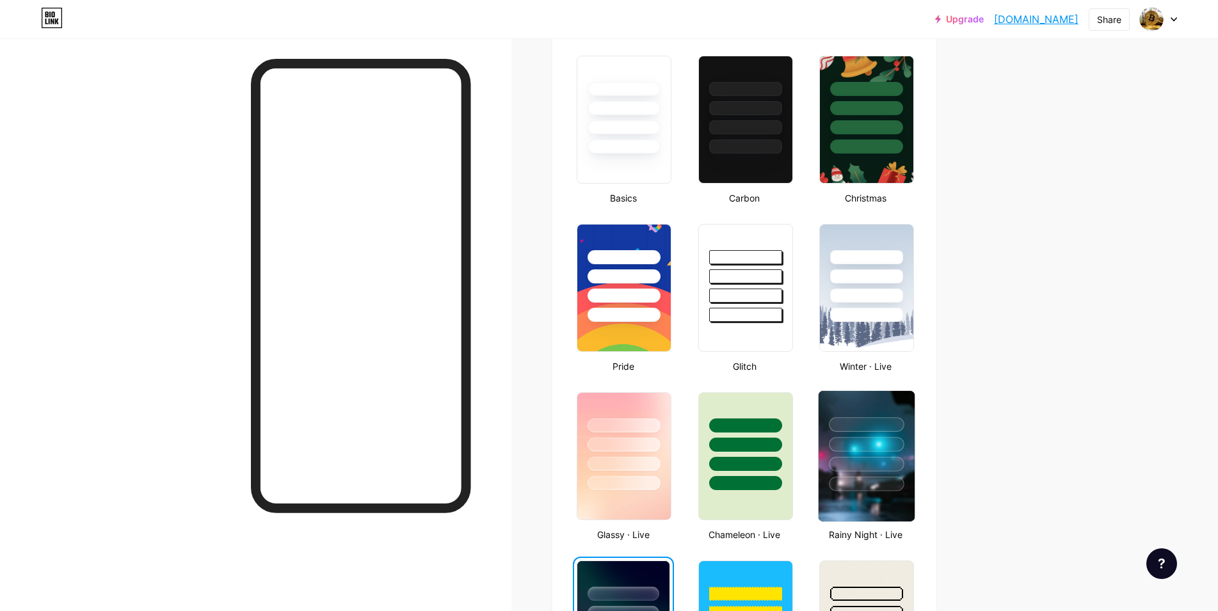
click at [872, 443] on div at bounding box center [866, 444] width 75 height 15
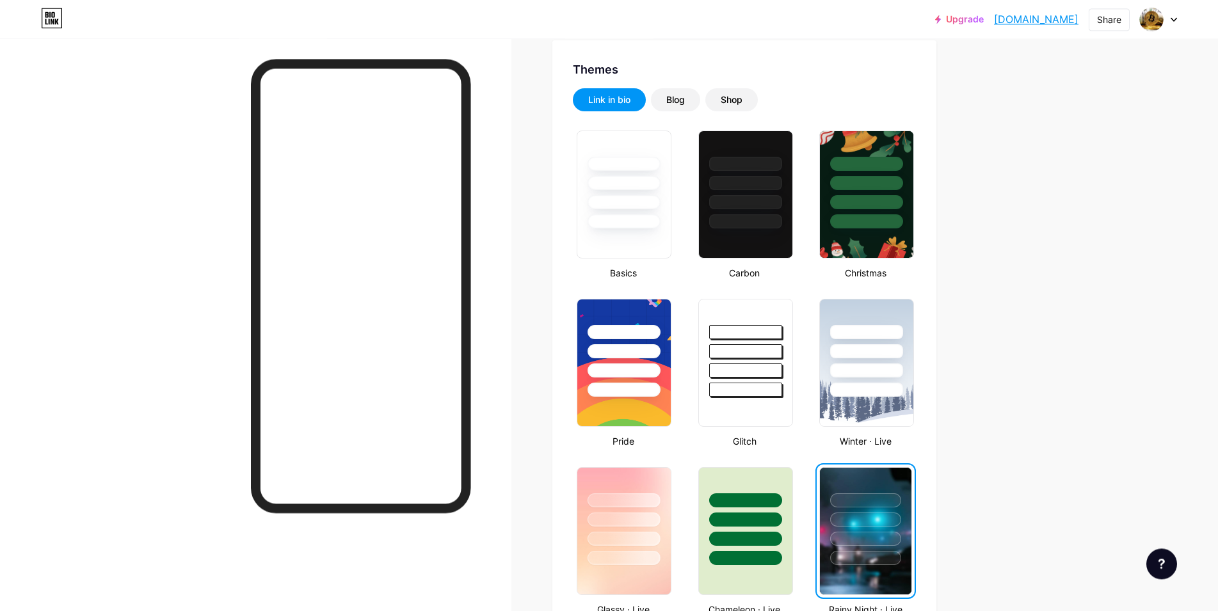
scroll to position [65, 0]
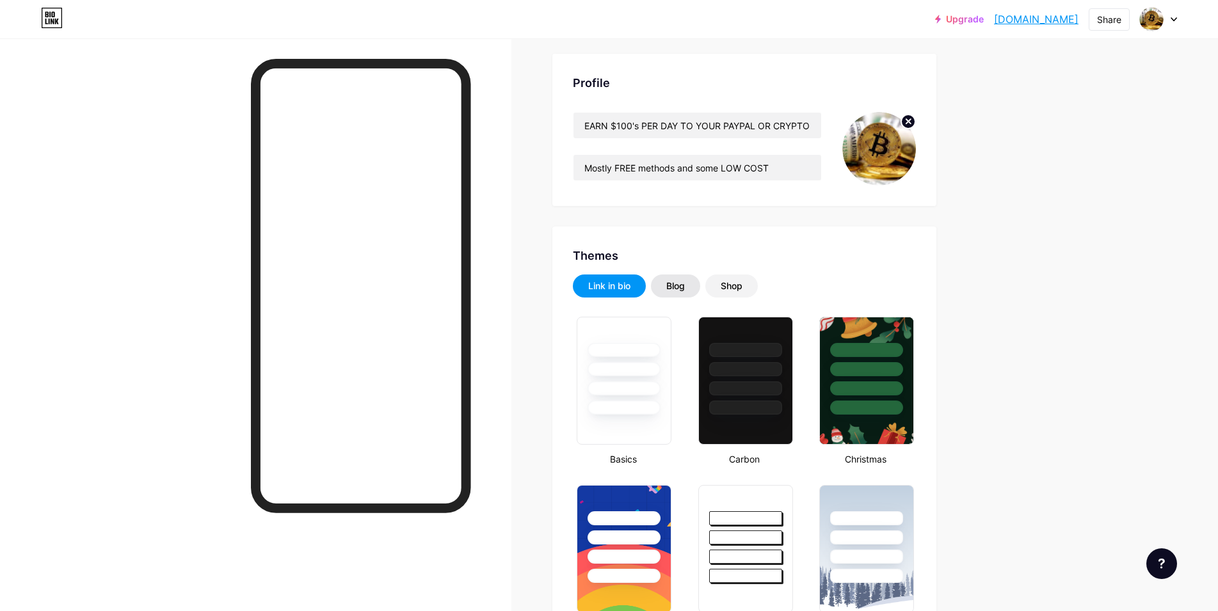
click at [682, 283] on div "Blog" at bounding box center [675, 286] width 19 height 13
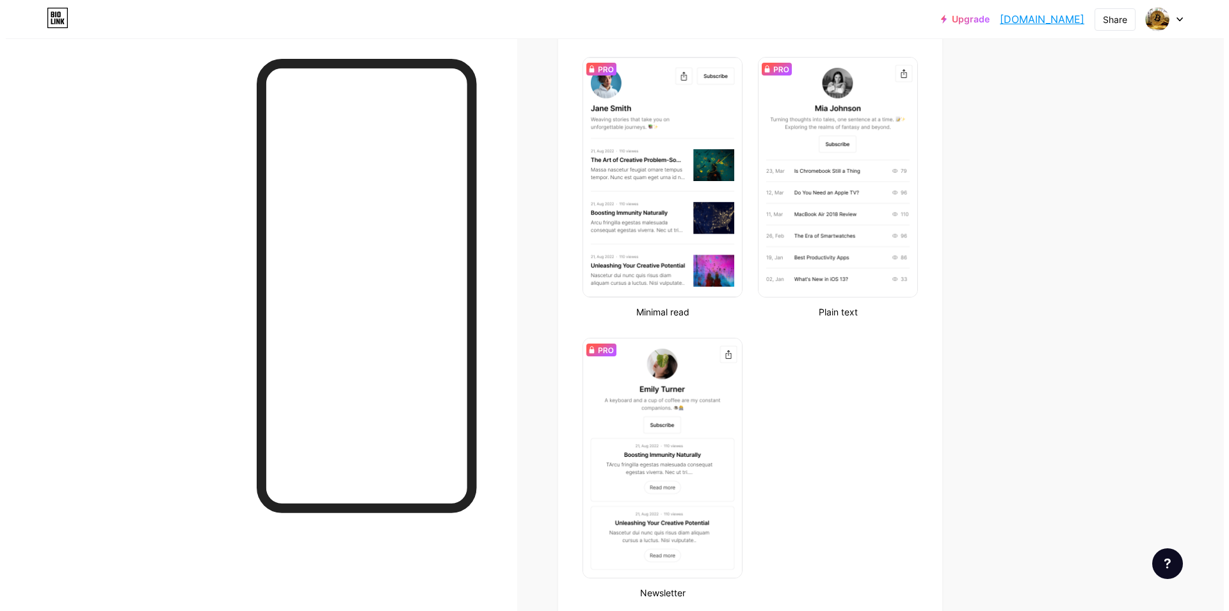
scroll to position [0, 0]
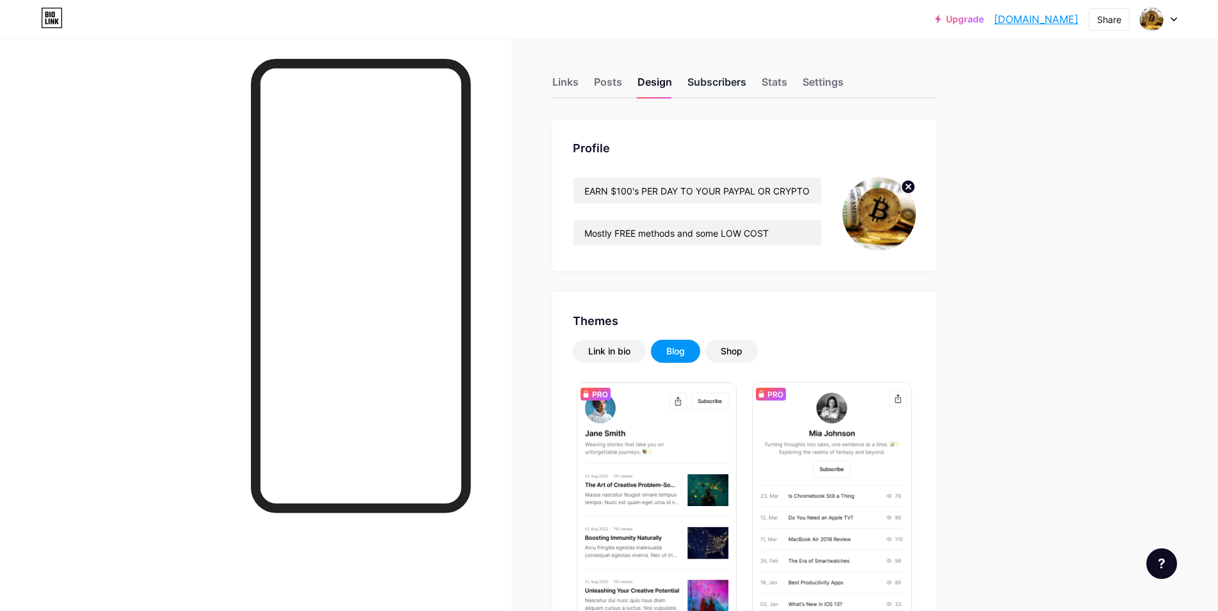
click at [716, 77] on div "Subscribers" at bounding box center [716, 85] width 59 height 23
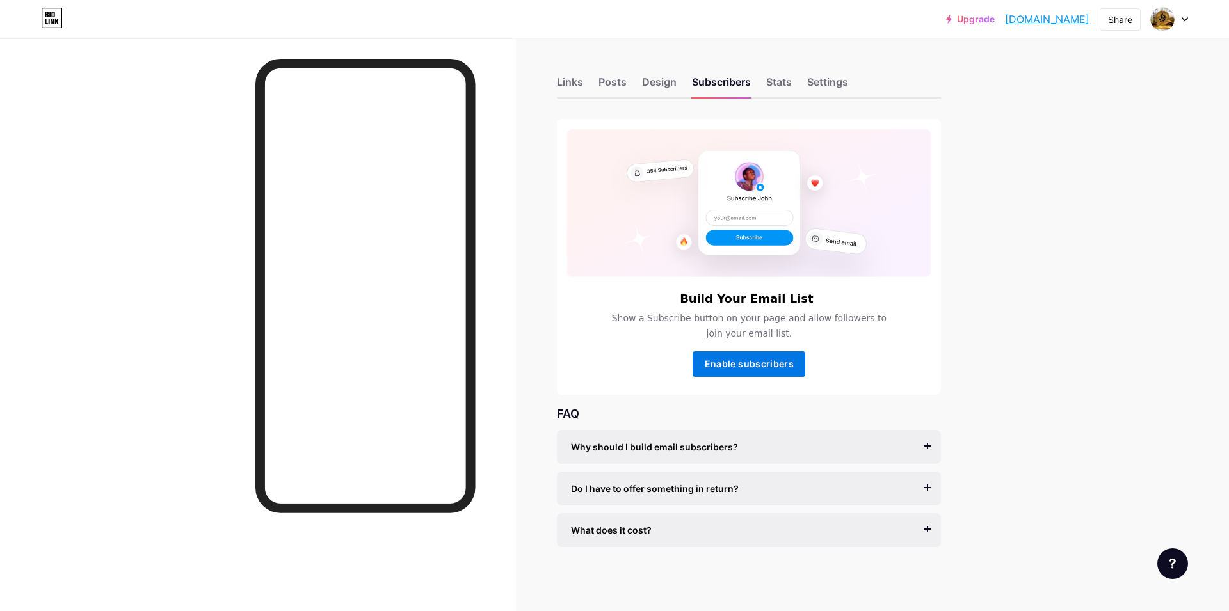
click at [743, 362] on span "Enable subscribers" at bounding box center [749, 363] width 89 height 11
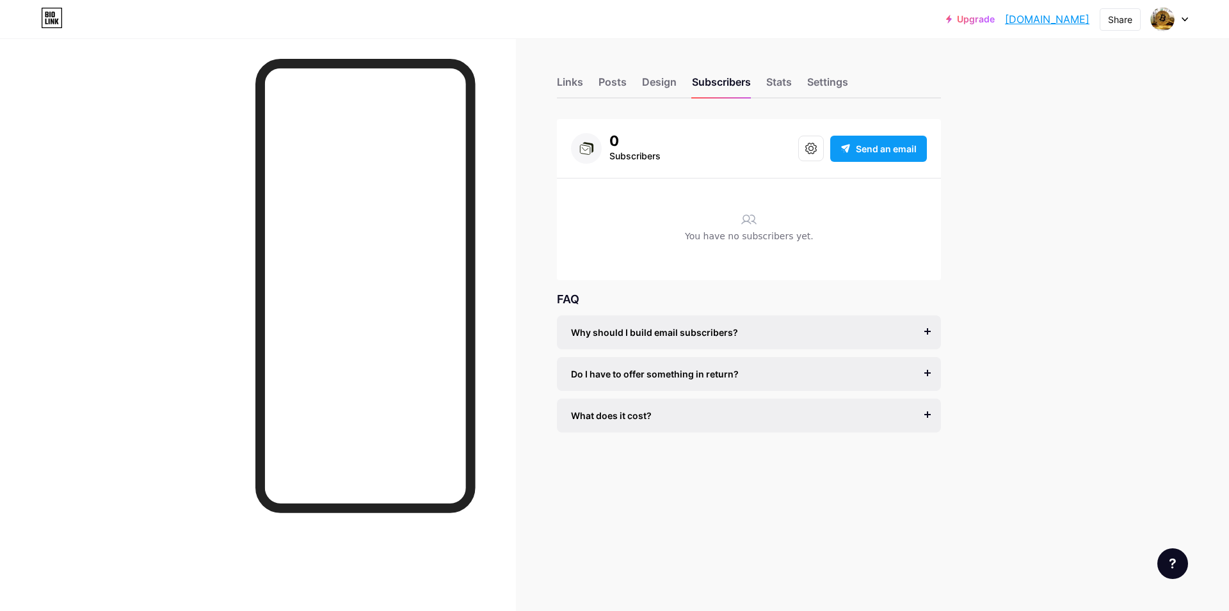
click at [863, 150] on span "Send an email" at bounding box center [886, 148] width 61 height 13
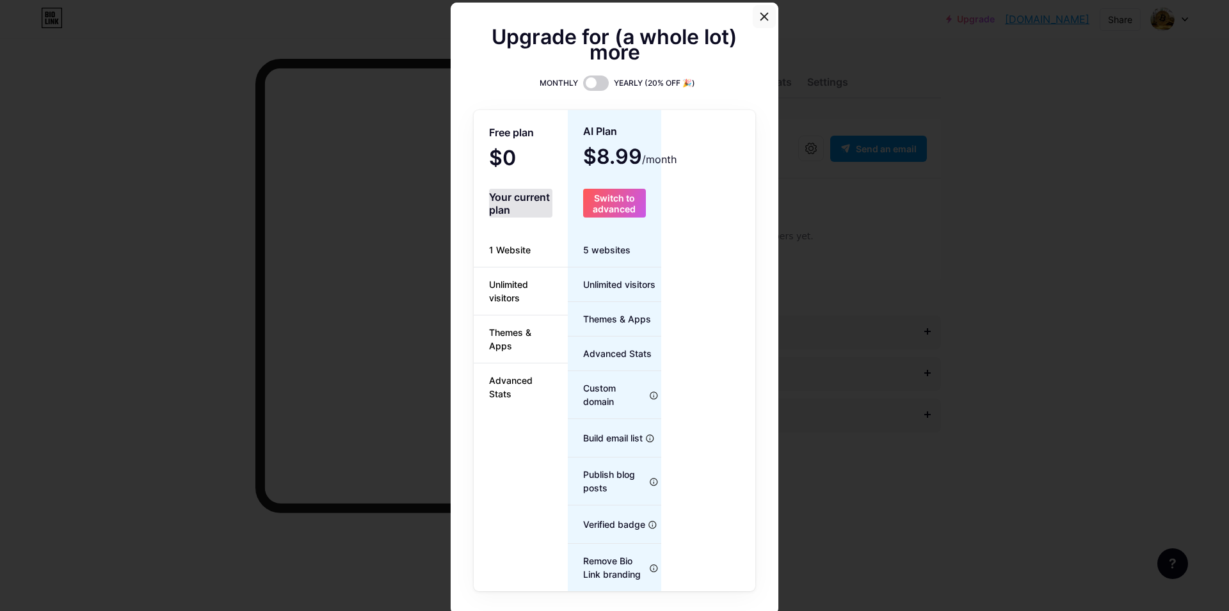
click at [761, 15] on icon at bounding box center [764, 16] width 7 height 7
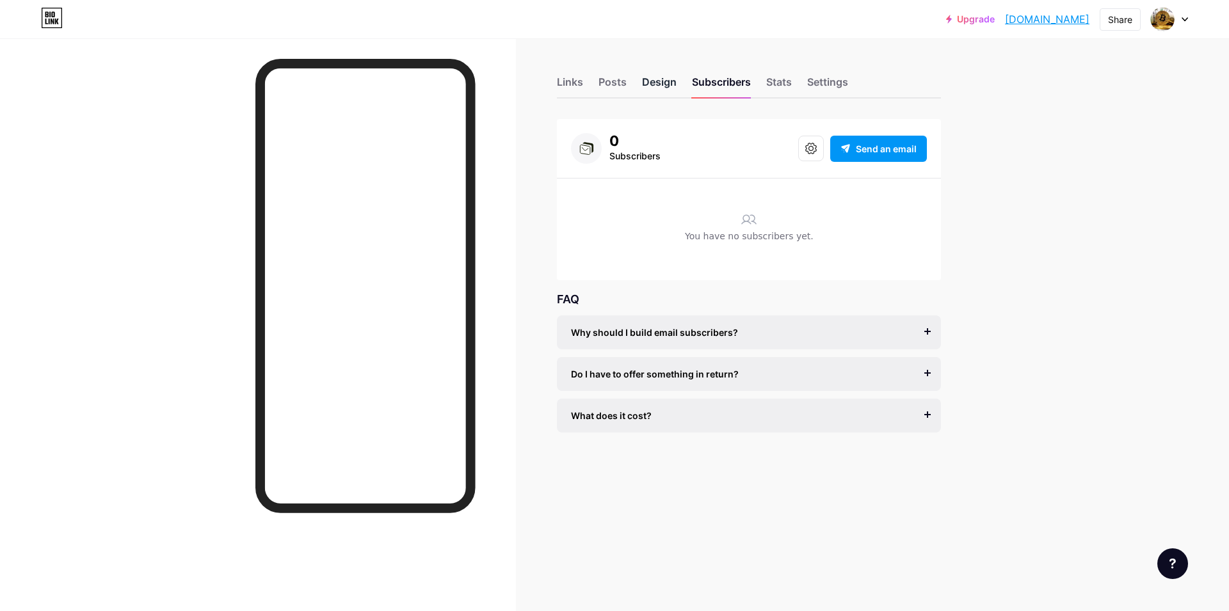
click at [656, 82] on div "Design" at bounding box center [659, 85] width 35 height 23
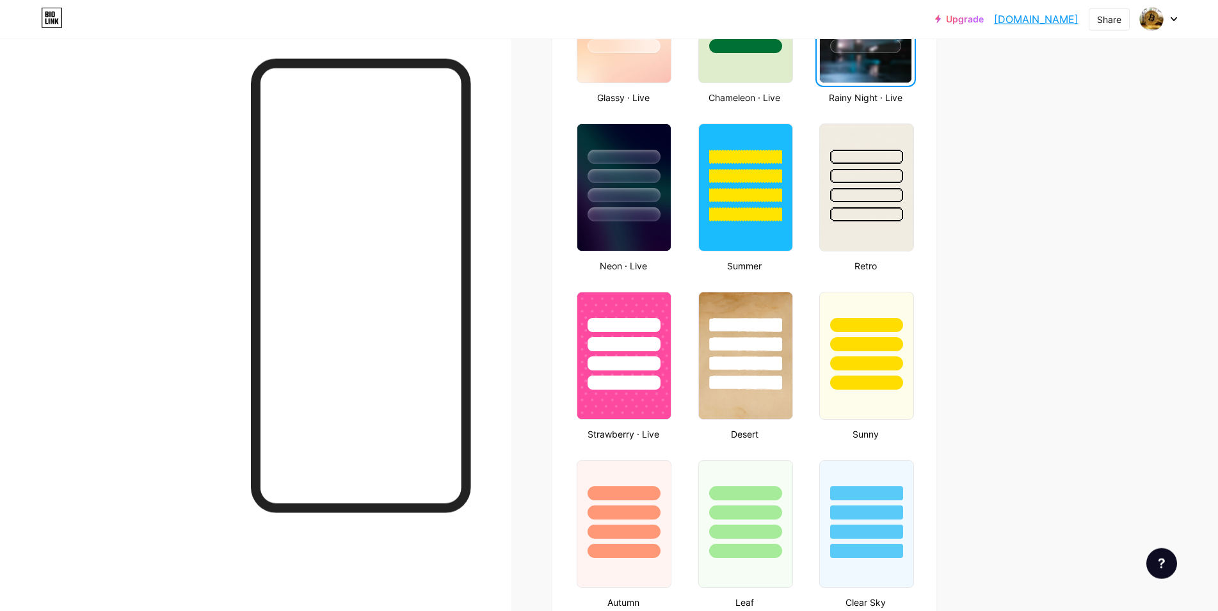
scroll to position [718, 0]
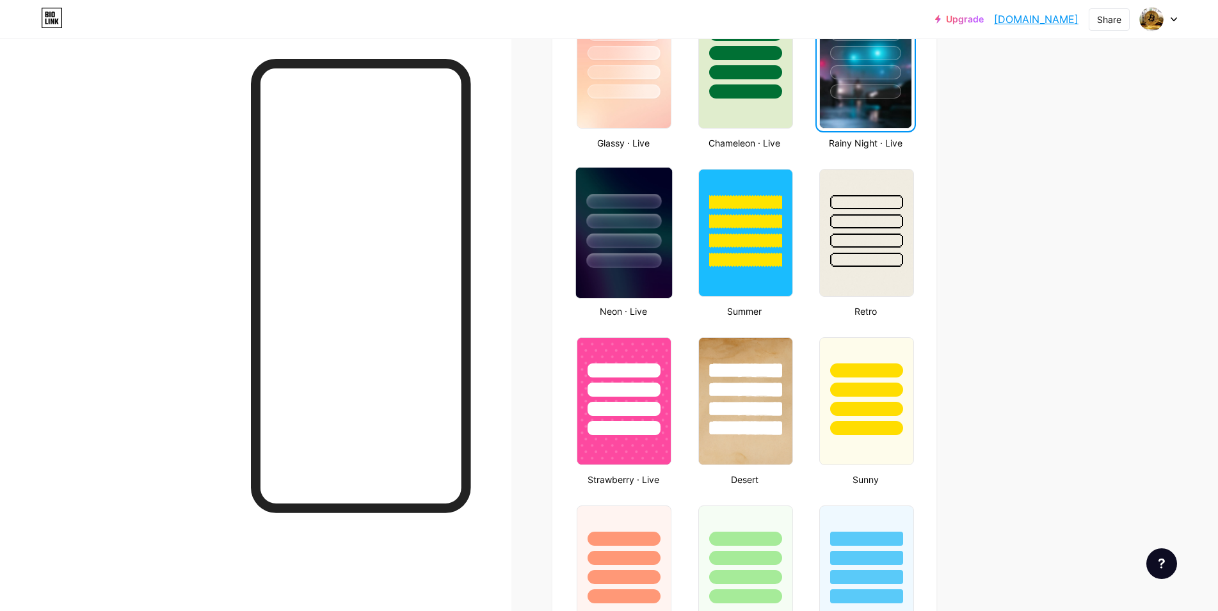
click at [635, 231] on div at bounding box center [624, 218] width 96 height 100
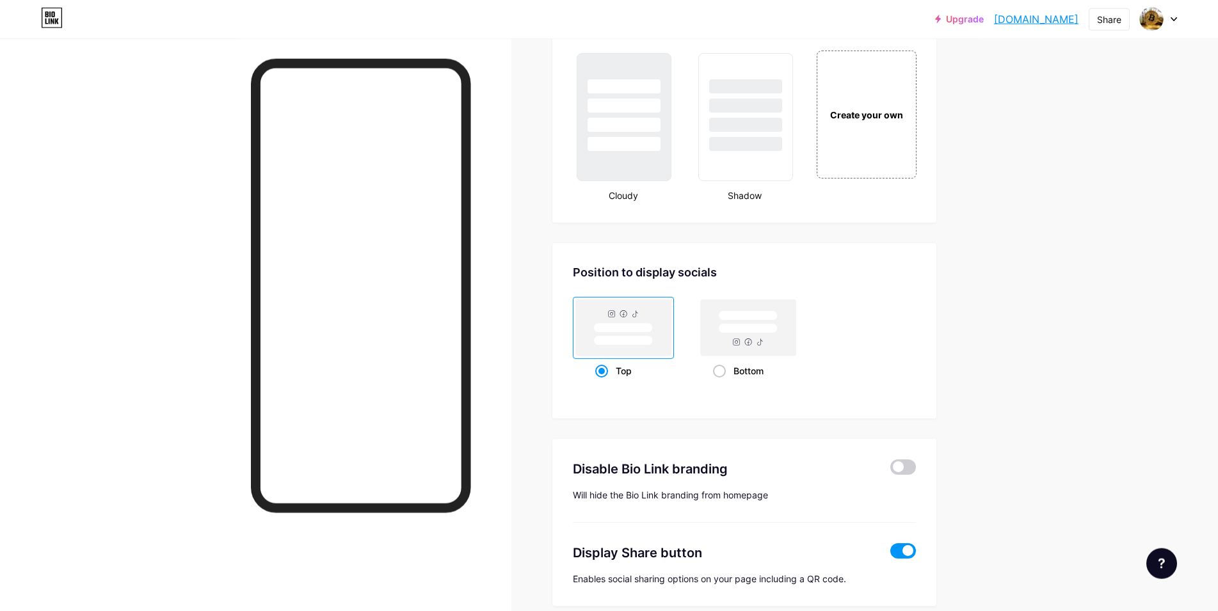
scroll to position [1501, 0]
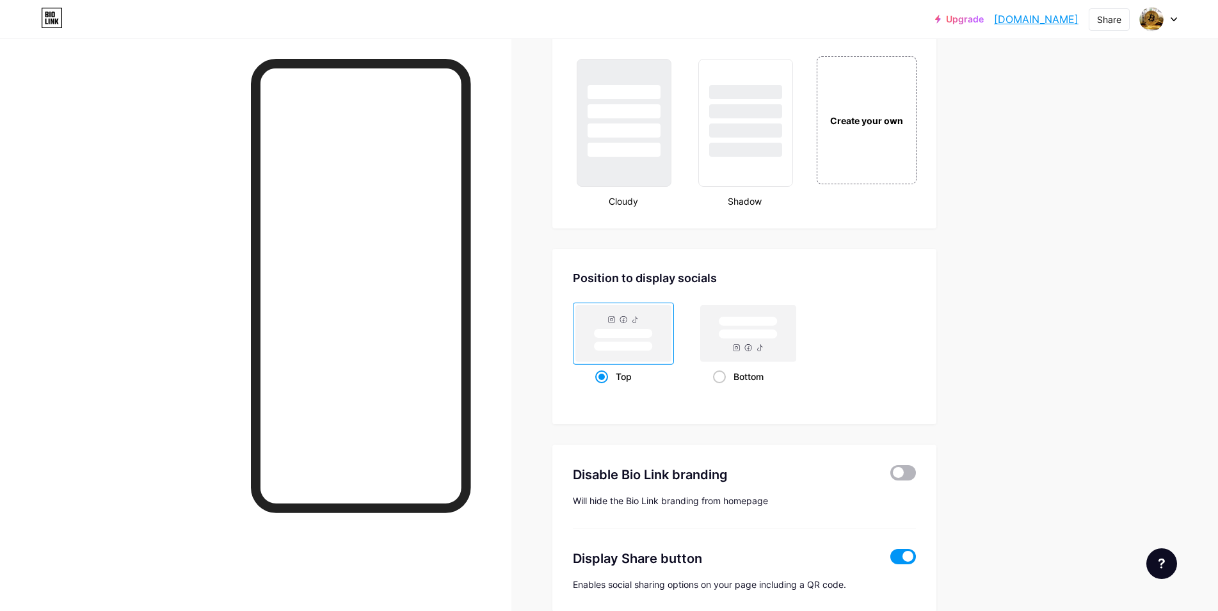
click at [915, 472] on span at bounding box center [903, 472] width 26 height 15
click at [890, 476] on input "checkbox" at bounding box center [890, 476] width 0 height 0
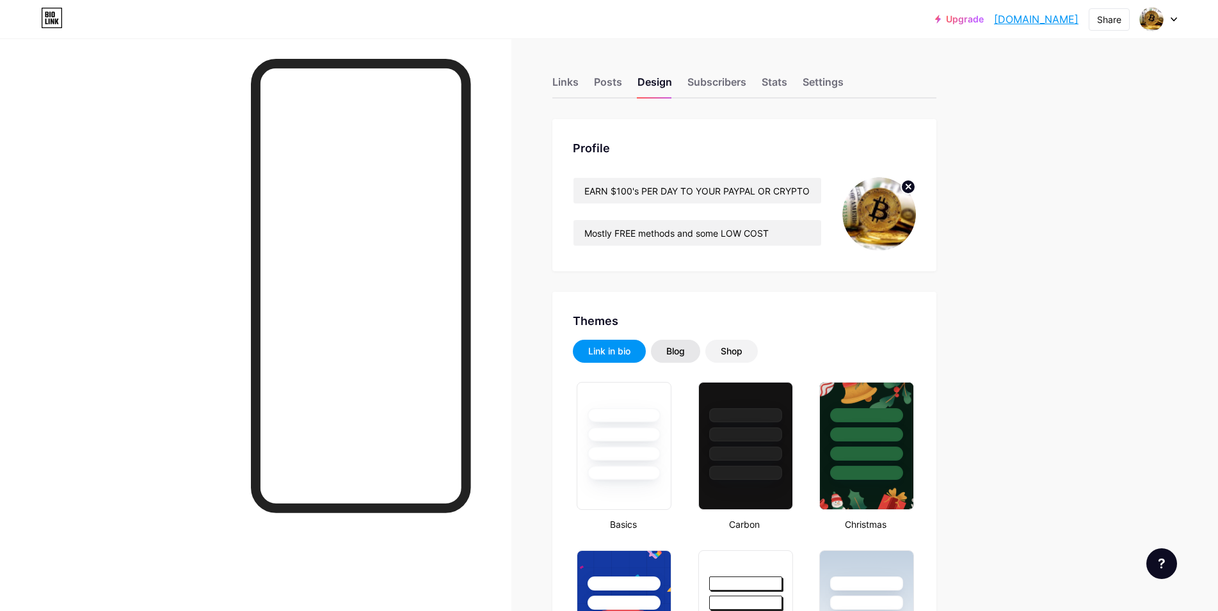
click at [677, 351] on div "Blog" at bounding box center [675, 351] width 19 height 13
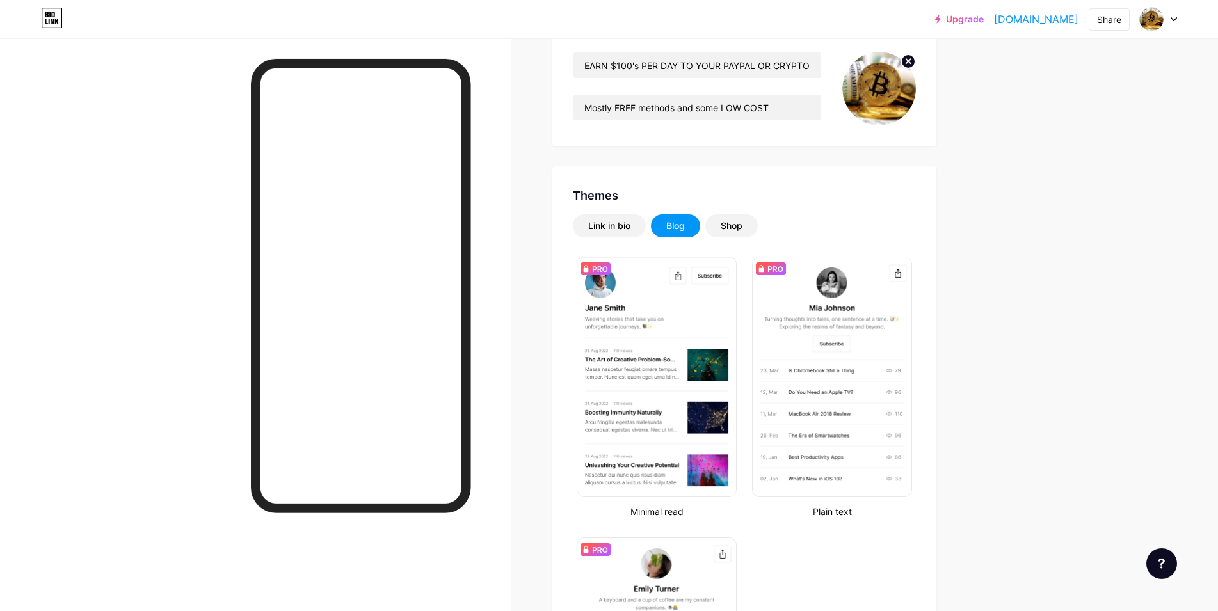
scroll to position [131, 0]
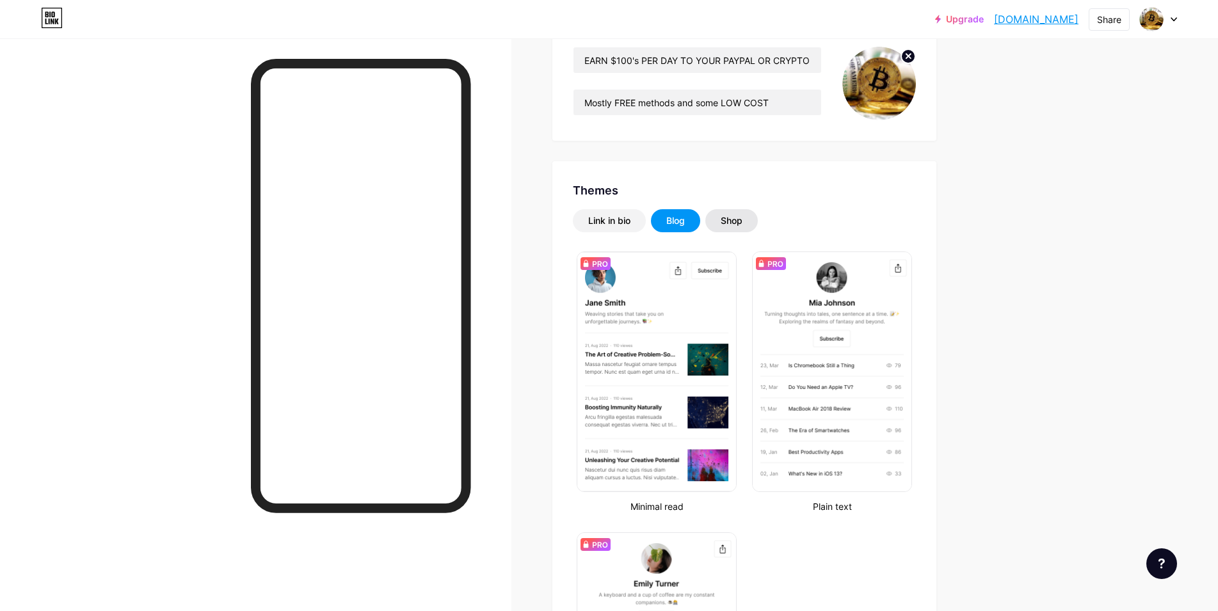
click at [735, 220] on div "Shop" at bounding box center [732, 220] width 22 height 13
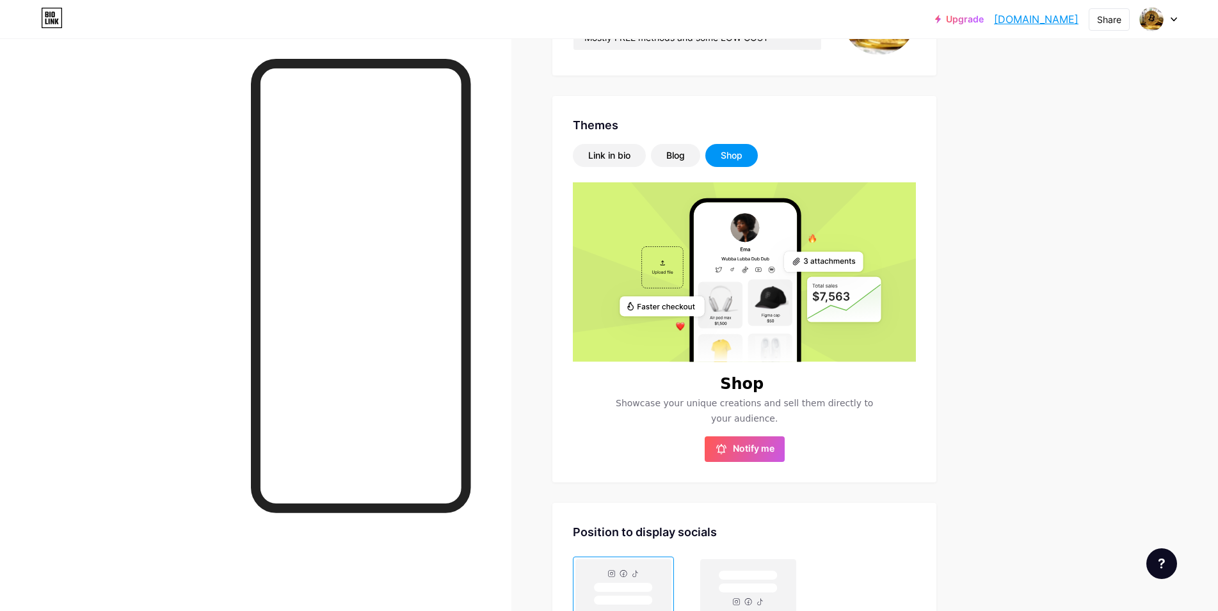
scroll to position [326, 0]
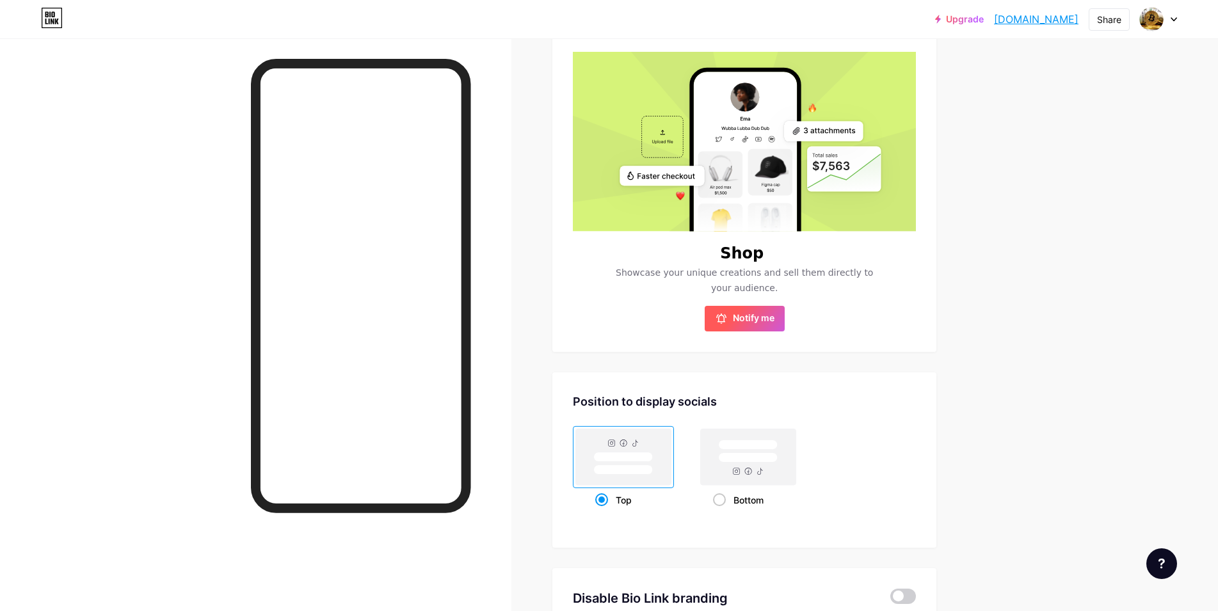
click at [746, 315] on span "Notify me" at bounding box center [754, 318] width 42 height 13
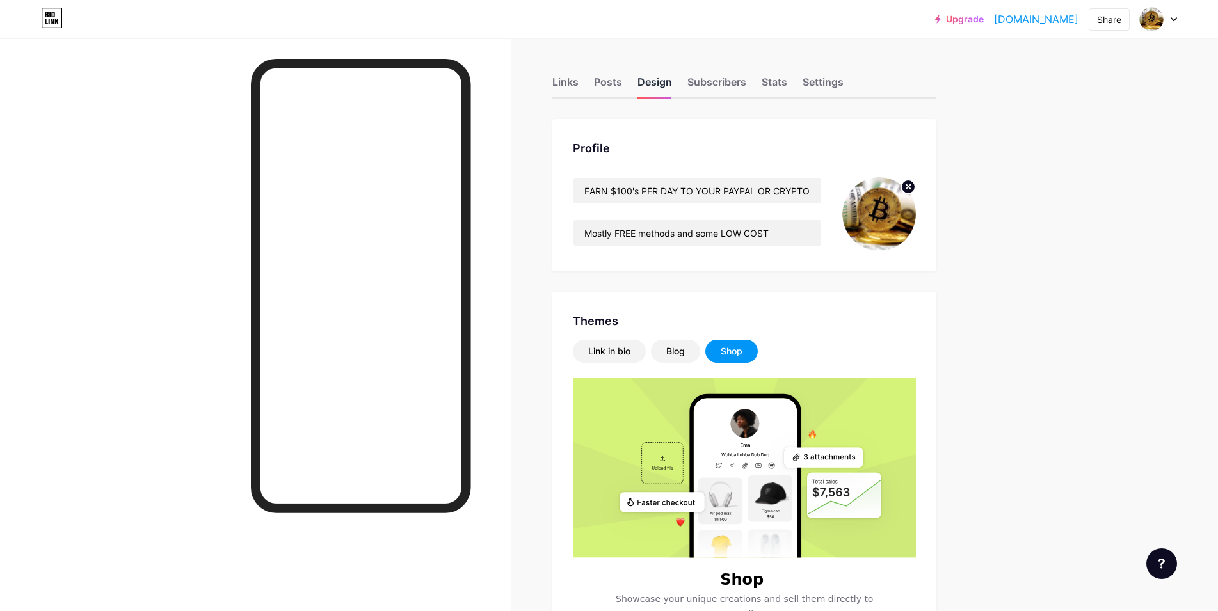
click at [660, 84] on div "Design" at bounding box center [654, 85] width 35 height 23
click at [664, 80] on div "Design" at bounding box center [654, 85] width 35 height 23
click at [564, 81] on div "Links" at bounding box center [565, 85] width 26 height 23
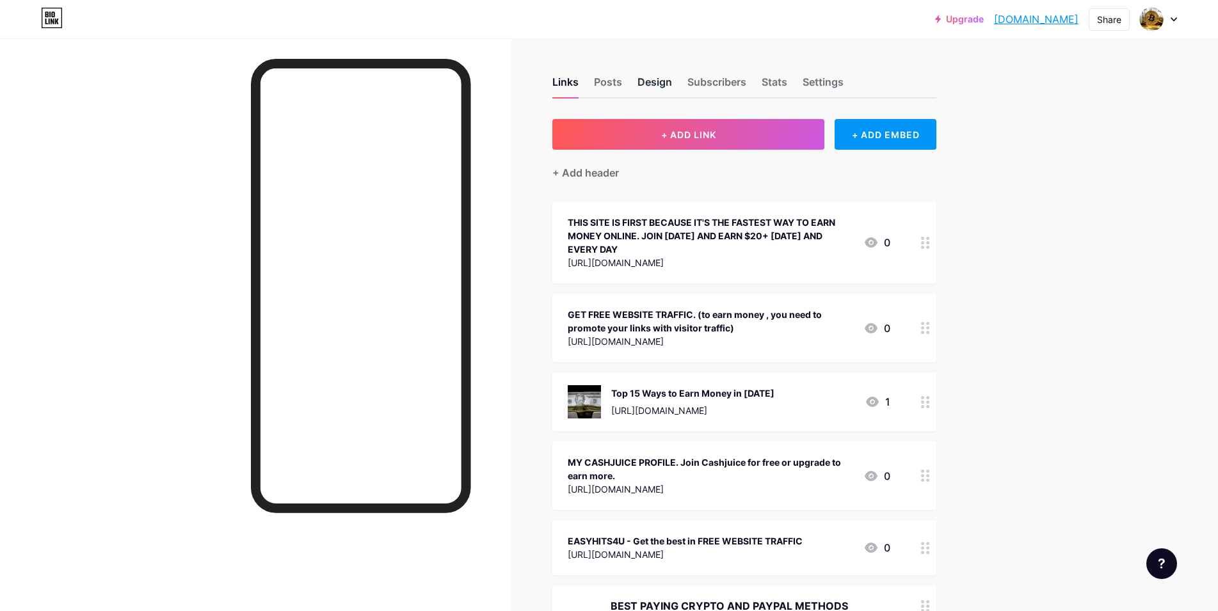
click at [651, 77] on div "Design" at bounding box center [654, 85] width 35 height 23
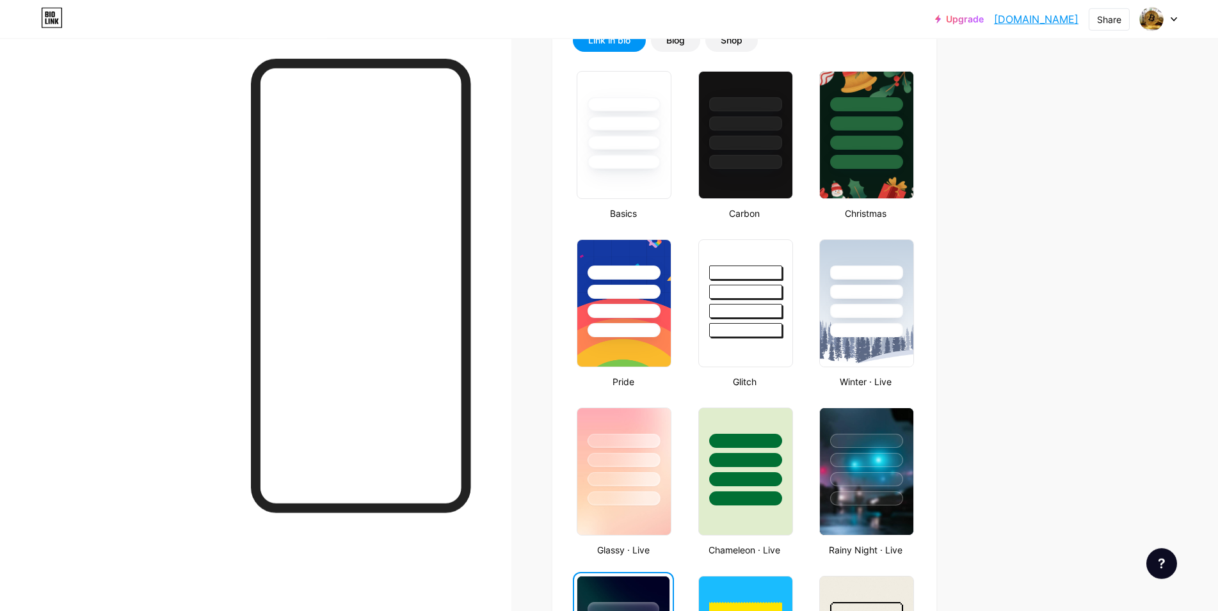
scroll to position [261, 0]
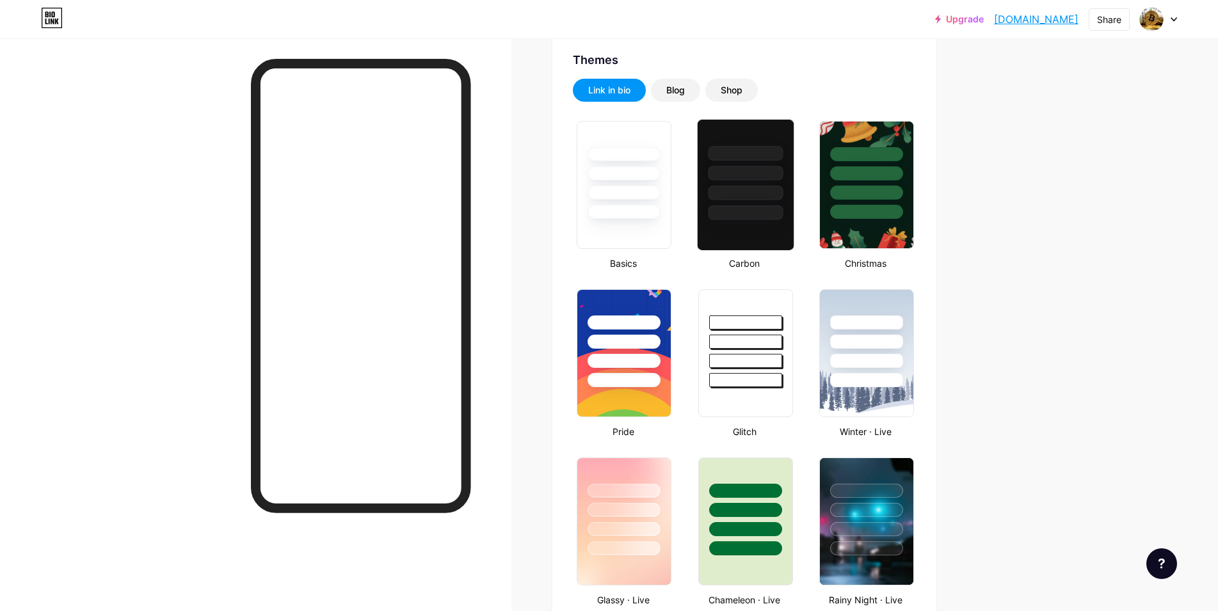
click at [756, 175] on div at bounding box center [745, 173] width 75 height 15
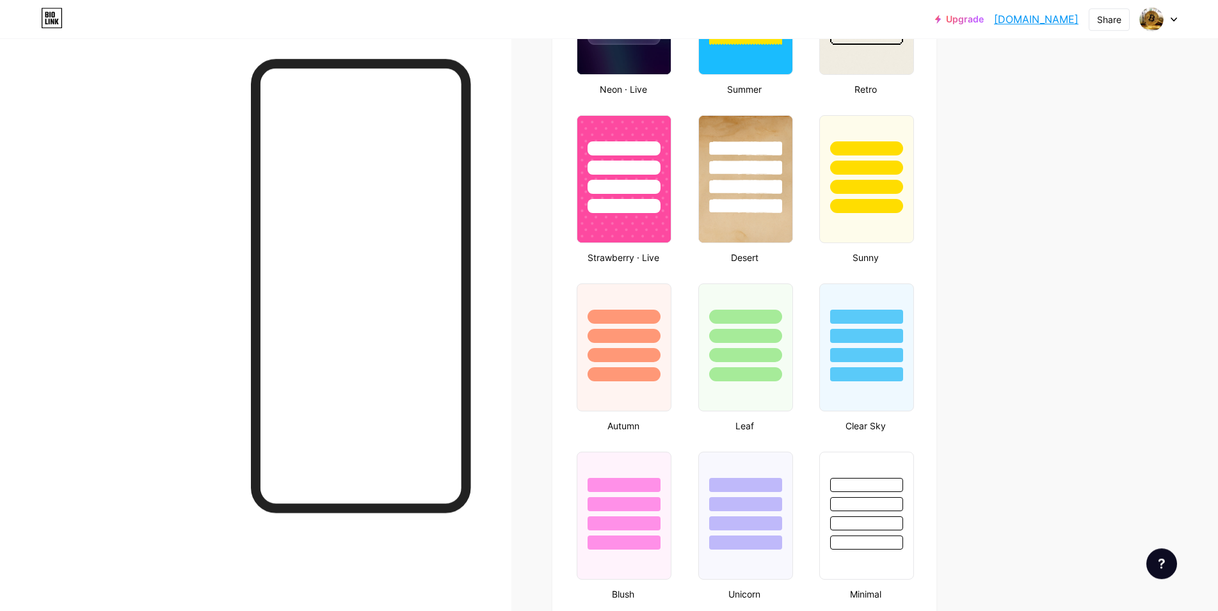
scroll to position [979, 0]
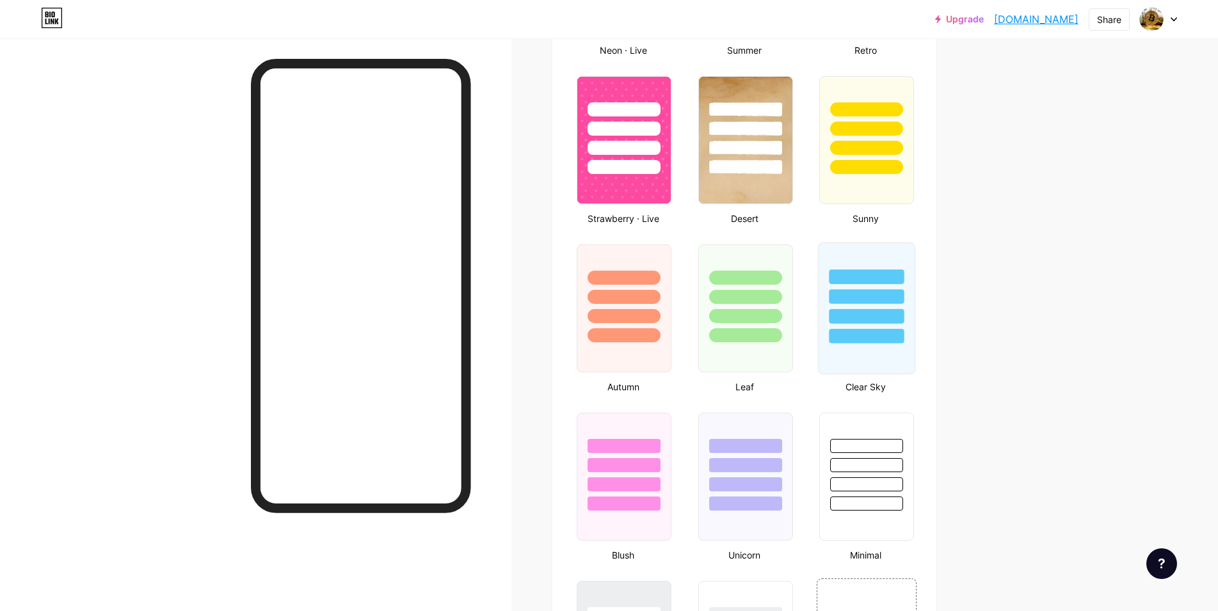
click at [867, 301] on div at bounding box center [866, 296] width 75 height 15
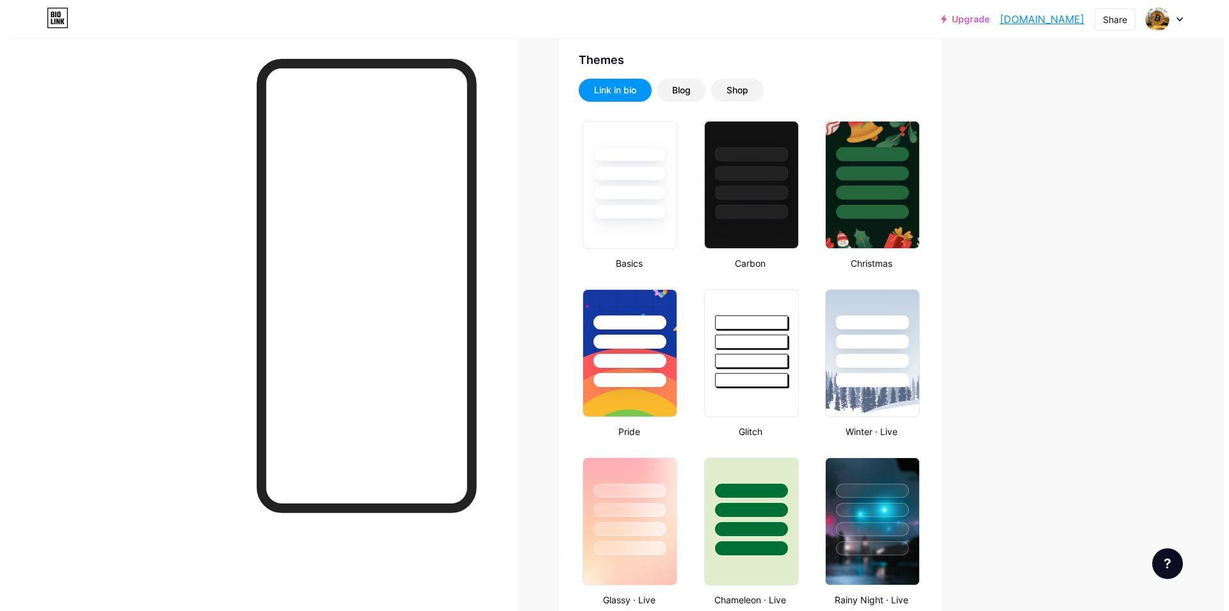
scroll to position [0, 0]
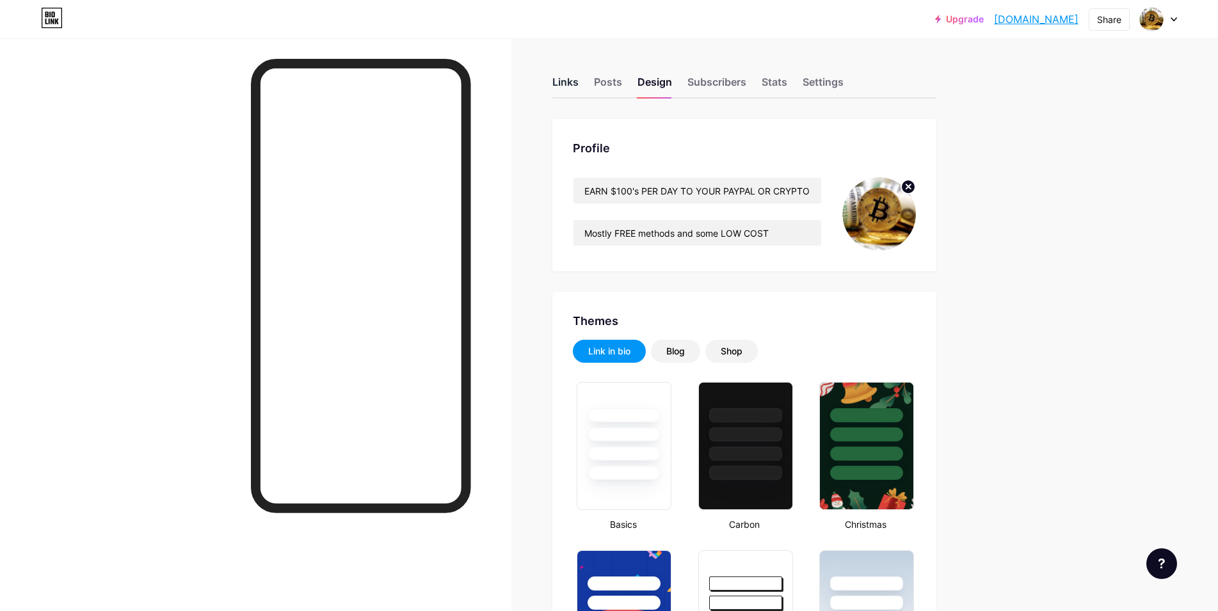
click at [572, 79] on div "Links" at bounding box center [565, 85] width 26 height 23
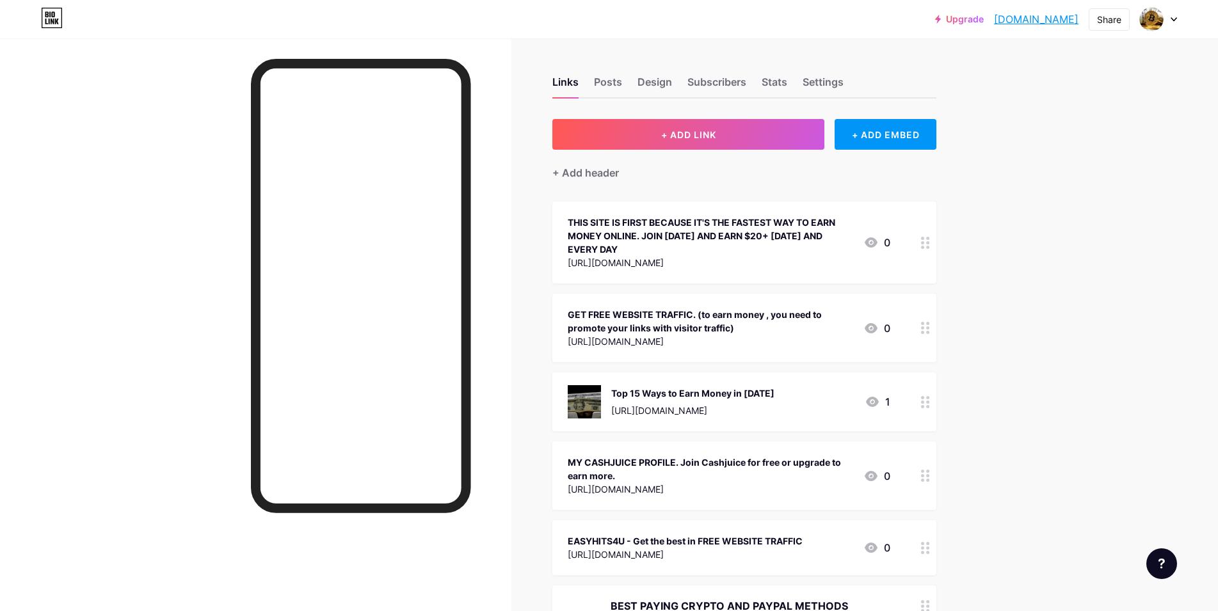
click at [927, 245] on icon at bounding box center [925, 243] width 9 height 12
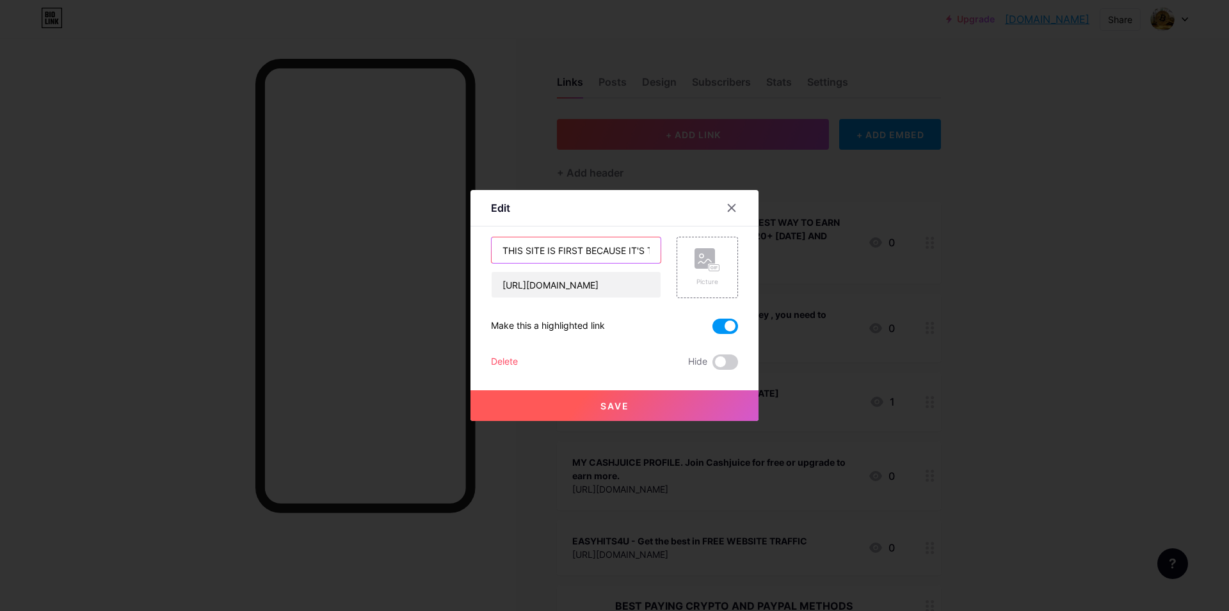
click at [566, 249] on input "THIS SITE IS FIRST BECAUSE IT'S THE FASTEST WAY TO EARN MONEY ONLINE. JOIN [DAT…" at bounding box center [576, 250] width 169 height 26
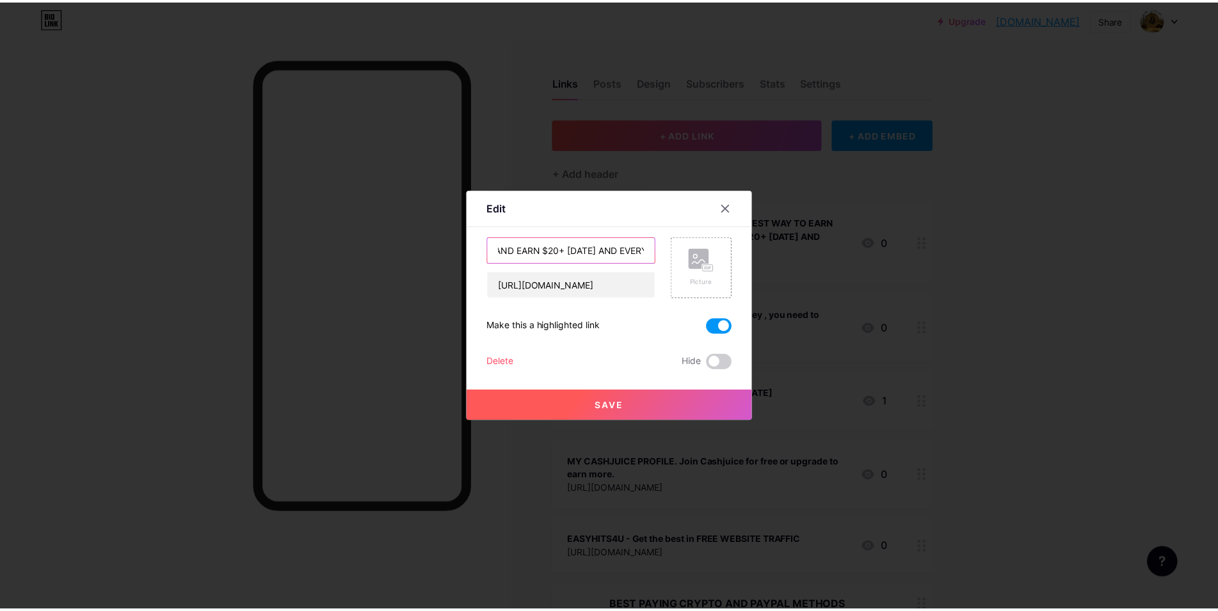
scroll to position [0, 479]
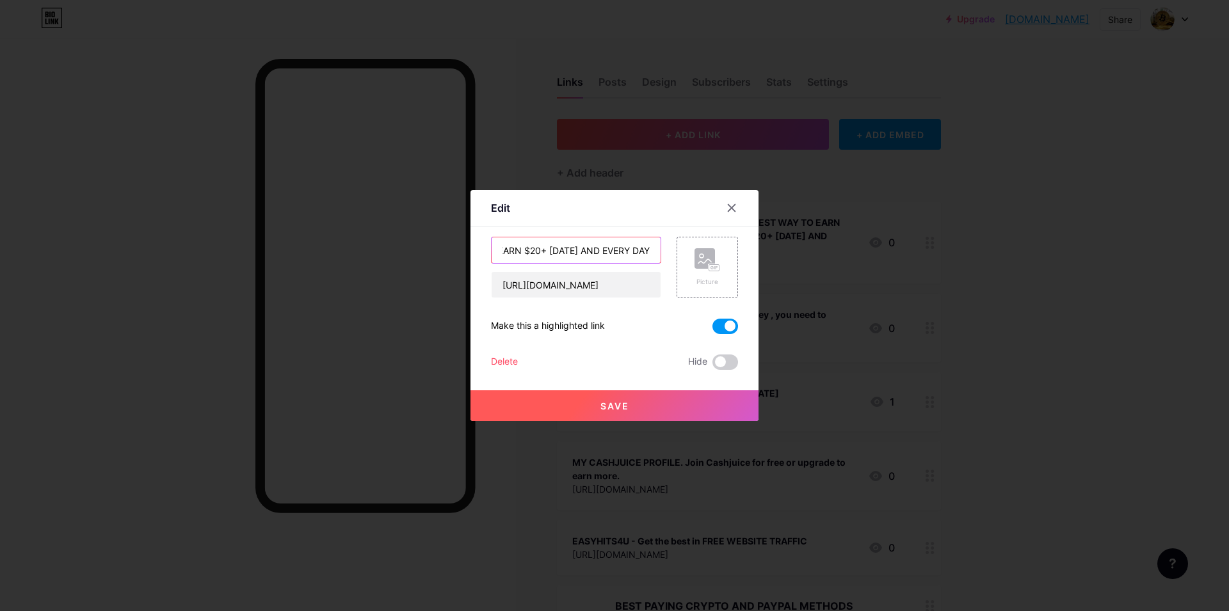
type input "THIS SITE IS FIRST BECAUSE IT'S THE FASTEST, 100% FREE WAY TO EARN MONEY ONLINE…"
click at [619, 401] on span "Save" at bounding box center [614, 406] width 29 height 11
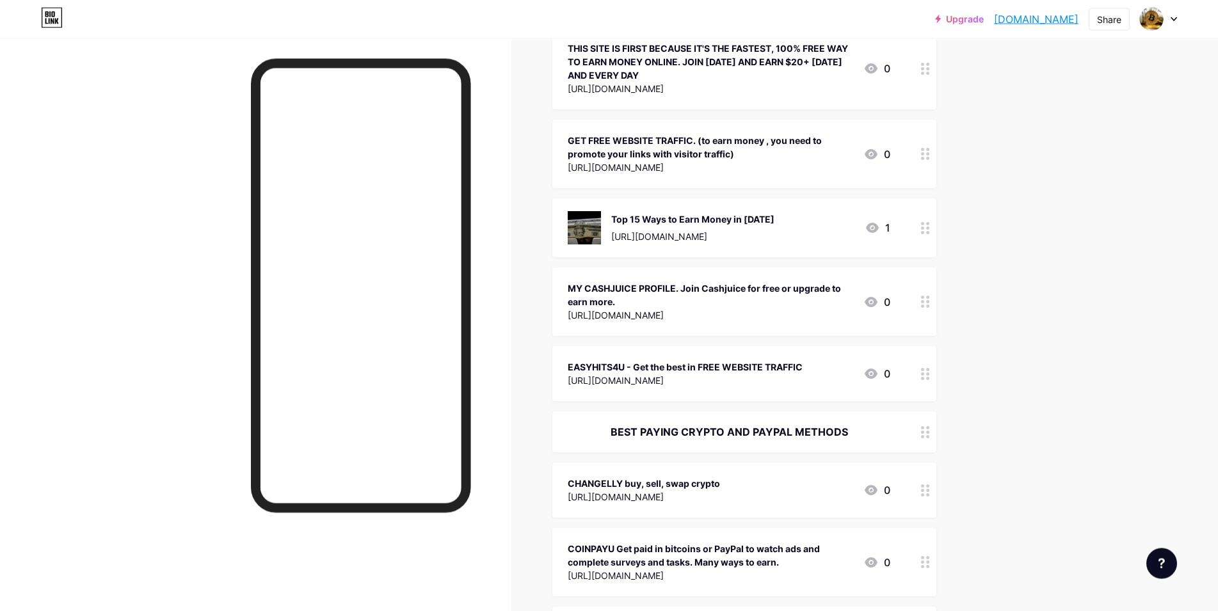
scroll to position [131, 0]
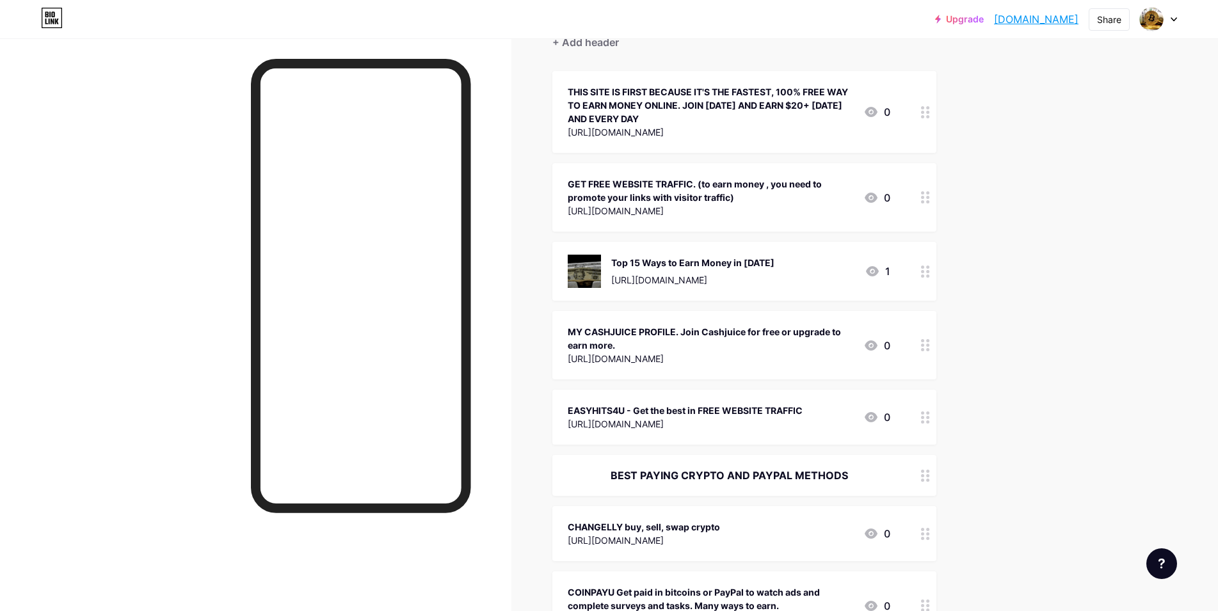
click at [930, 275] on icon at bounding box center [925, 272] width 9 height 12
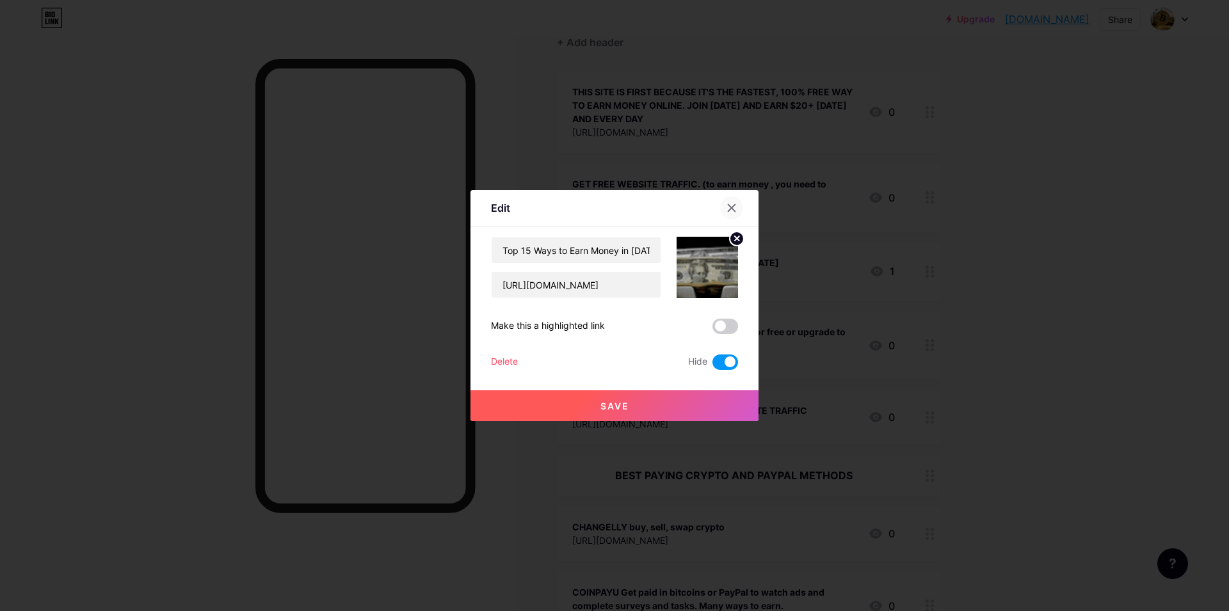
click at [731, 205] on icon at bounding box center [731, 208] width 10 height 10
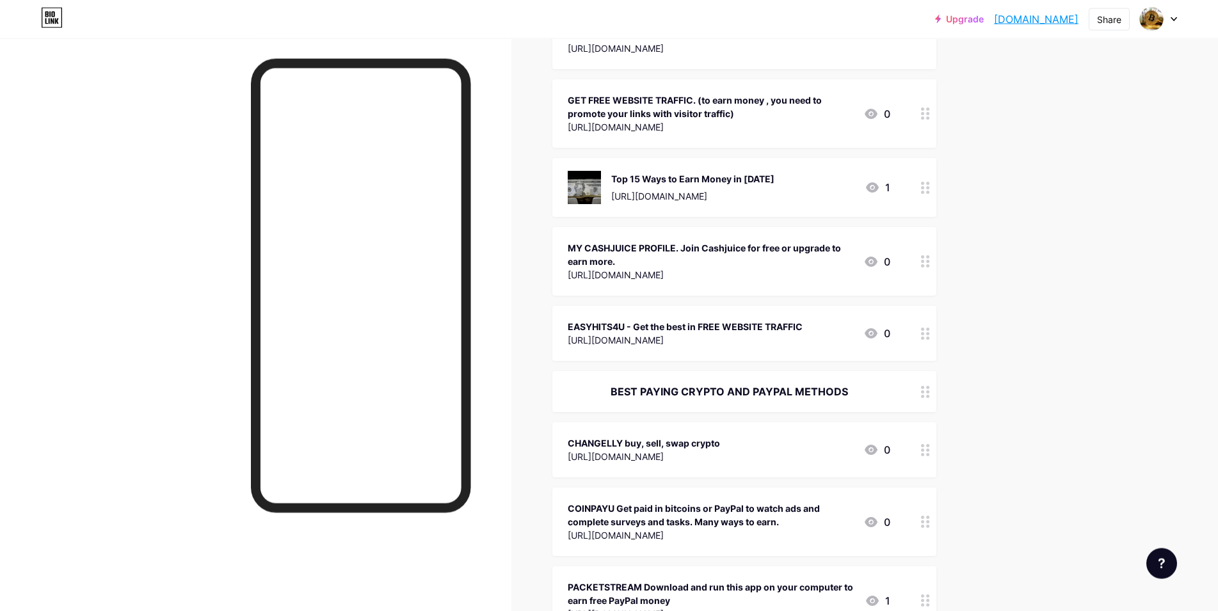
scroll to position [261, 0]
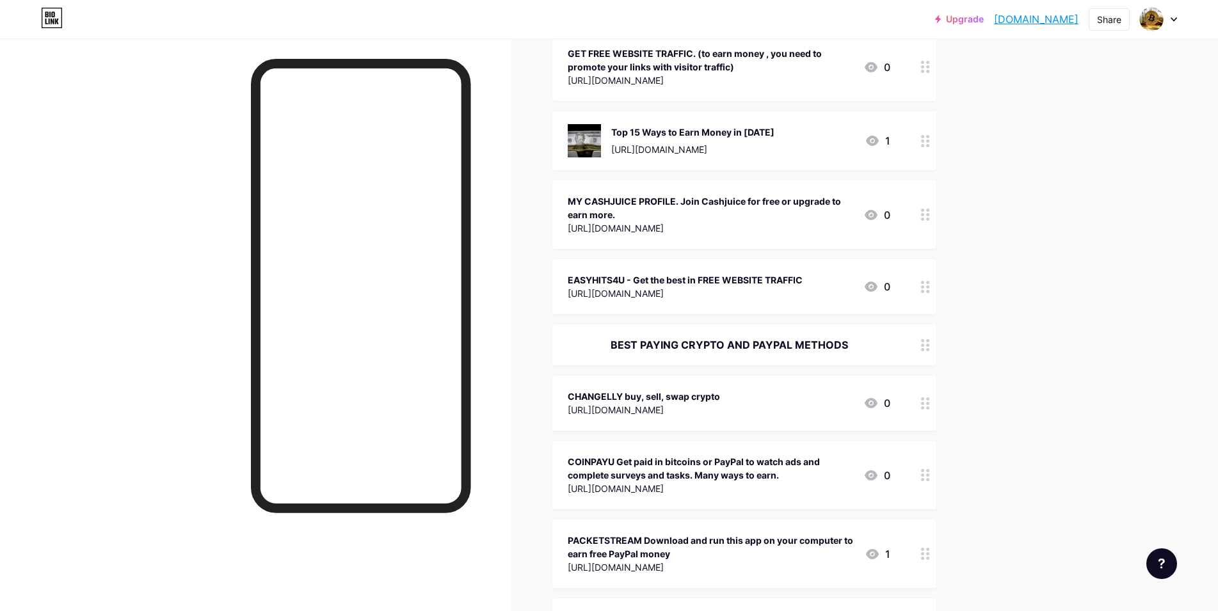
click at [929, 217] on icon at bounding box center [925, 215] width 9 height 12
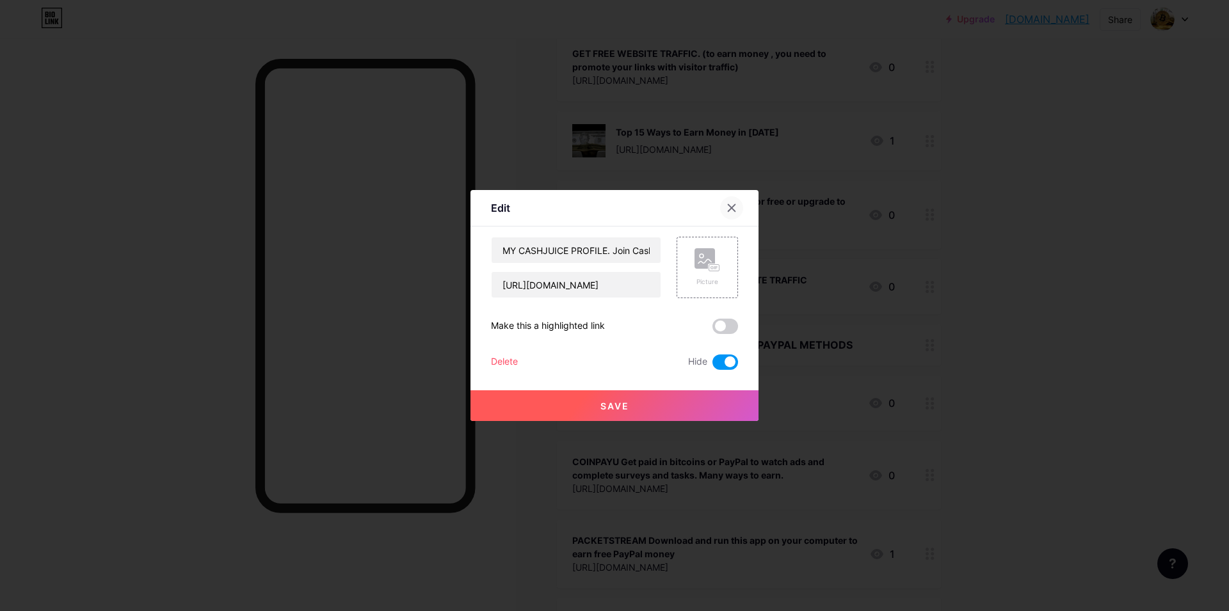
click at [732, 204] on icon at bounding box center [731, 208] width 10 height 10
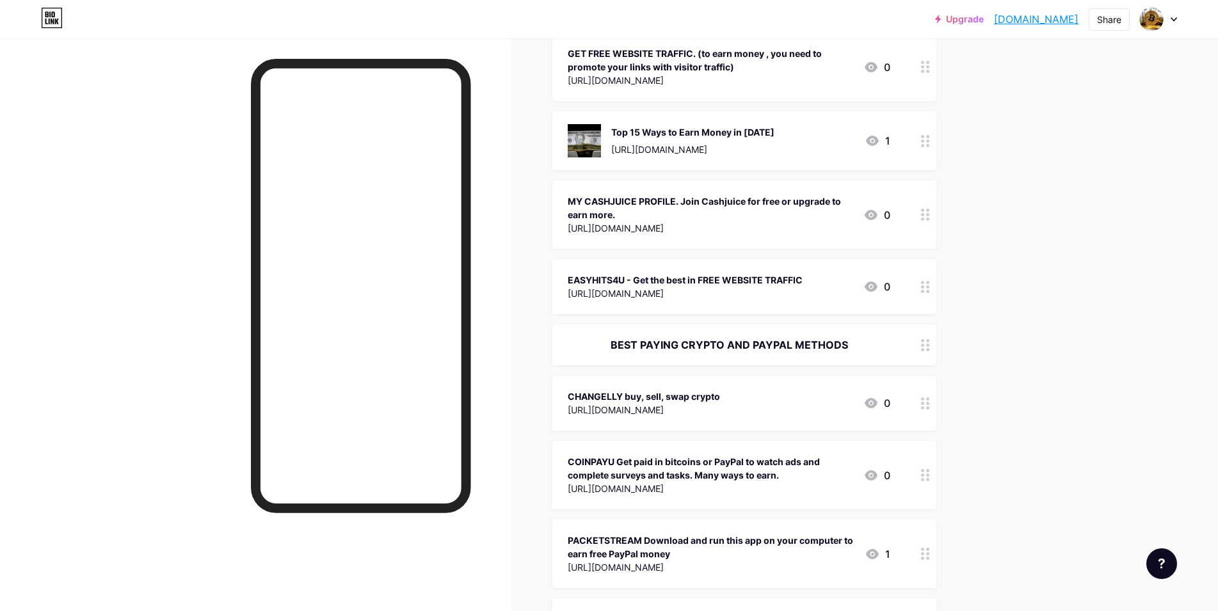
click at [930, 287] on icon at bounding box center [925, 287] width 9 height 12
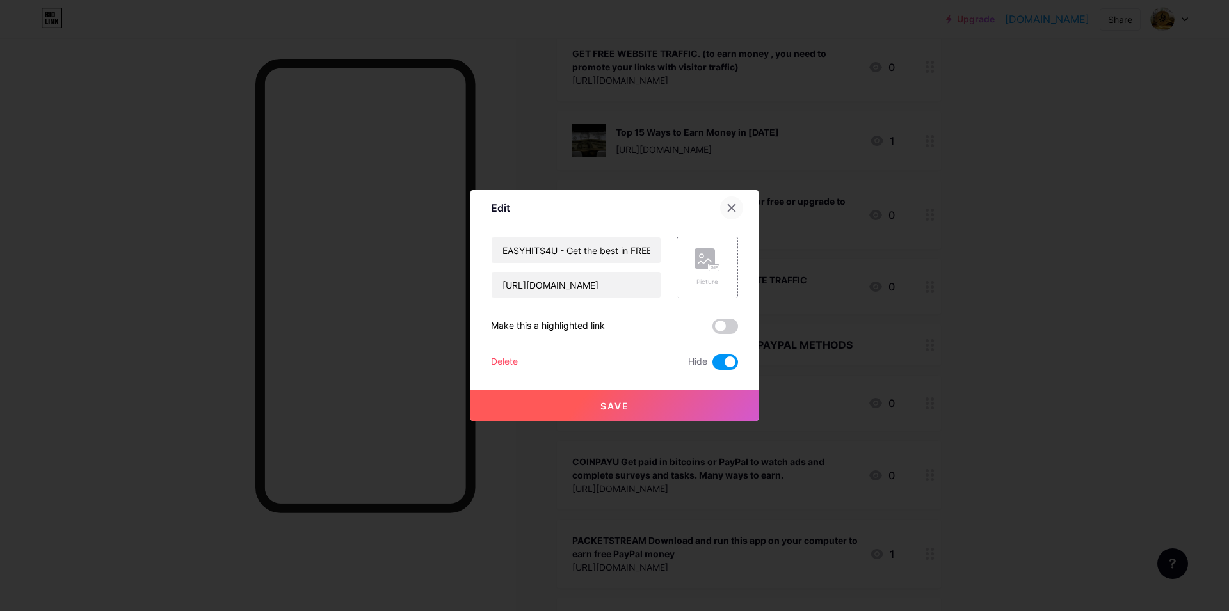
click at [732, 201] on div at bounding box center [731, 207] width 23 height 23
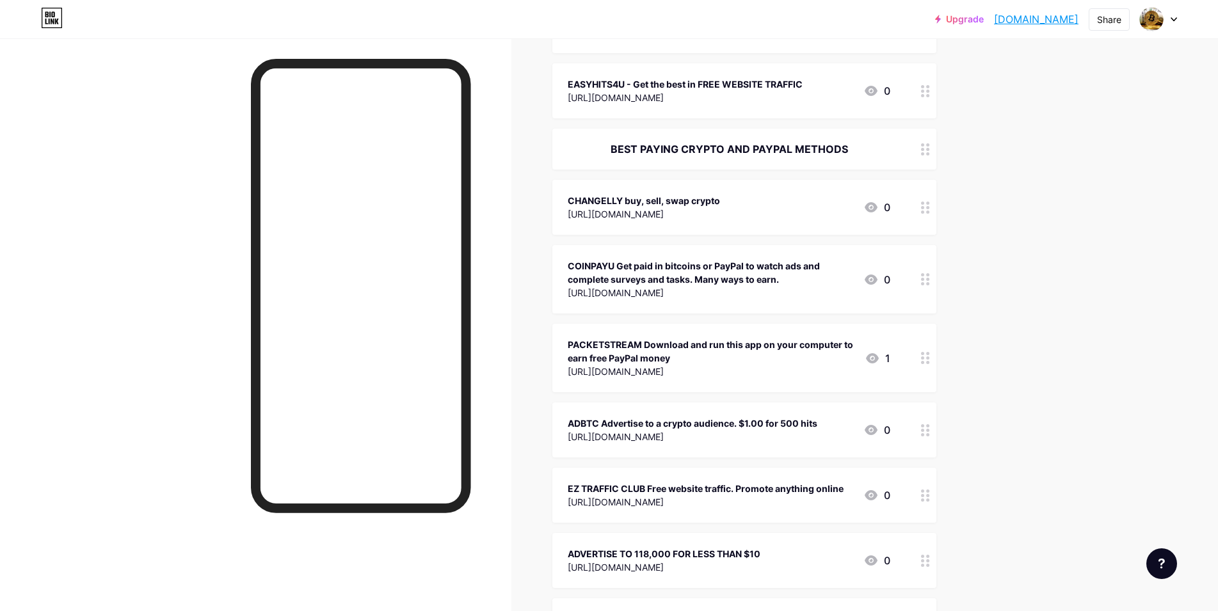
scroll to position [588, 0]
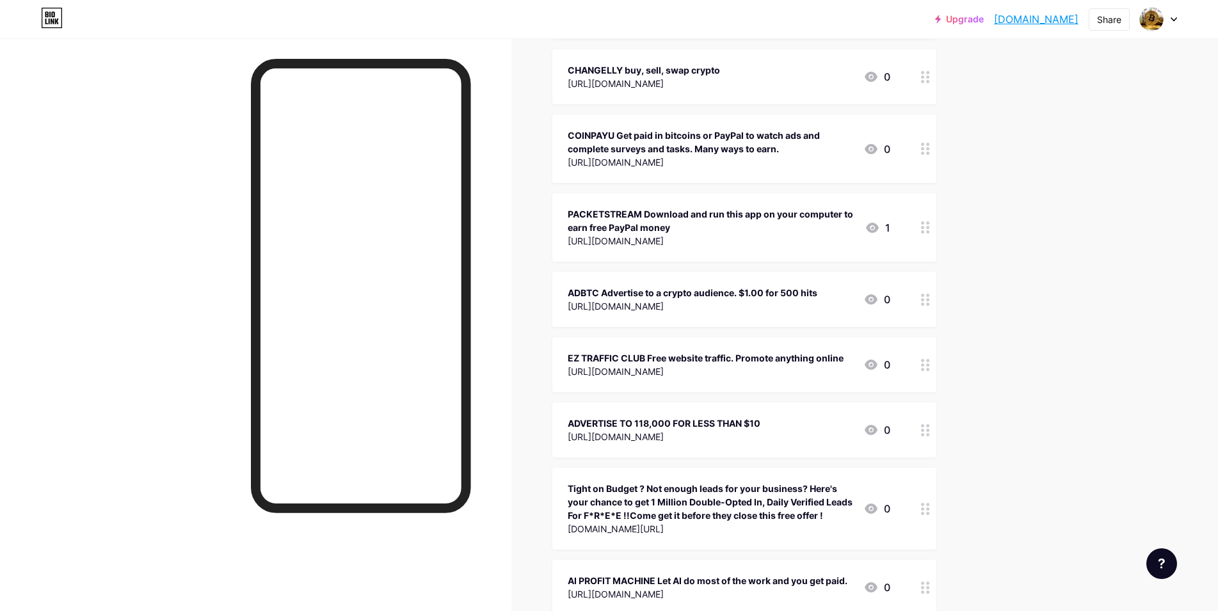
click at [930, 302] on icon at bounding box center [925, 300] width 9 height 12
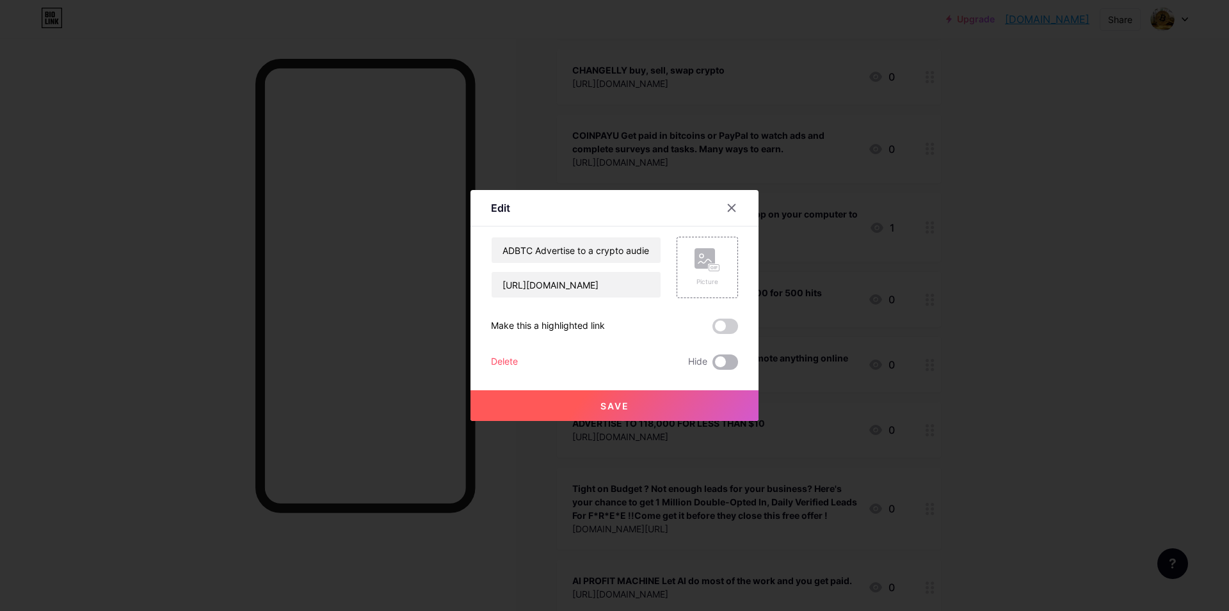
click at [732, 359] on span at bounding box center [725, 362] width 26 height 15
click at [712, 365] on input "checkbox" at bounding box center [712, 365] width 0 height 0
click at [611, 404] on span "Save" at bounding box center [614, 406] width 29 height 11
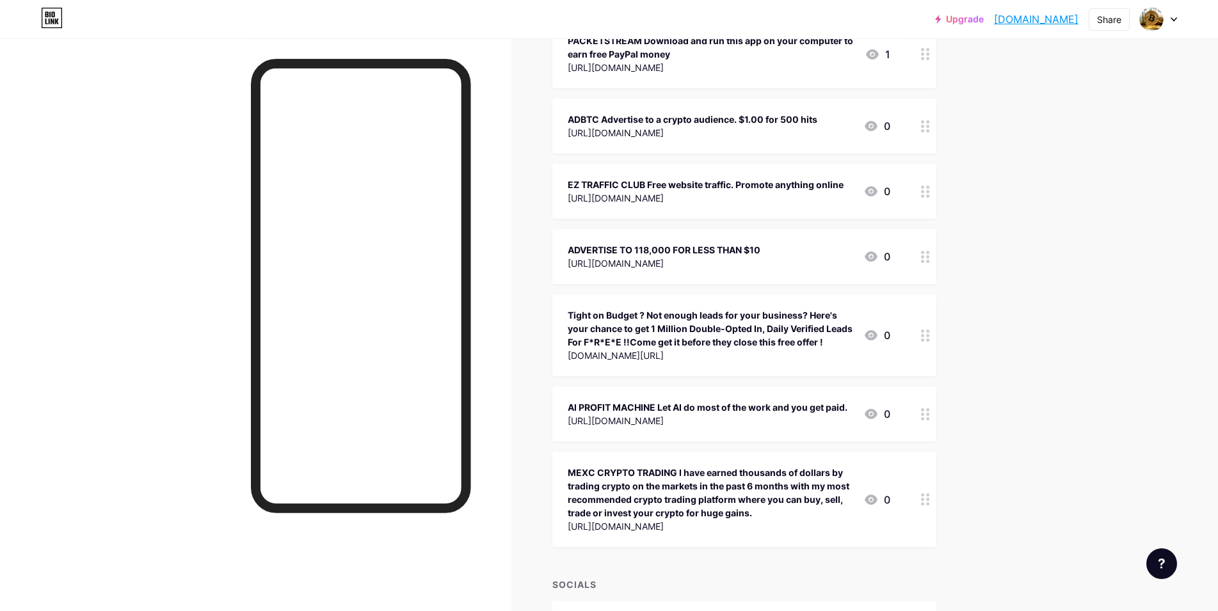
scroll to position [783, 0]
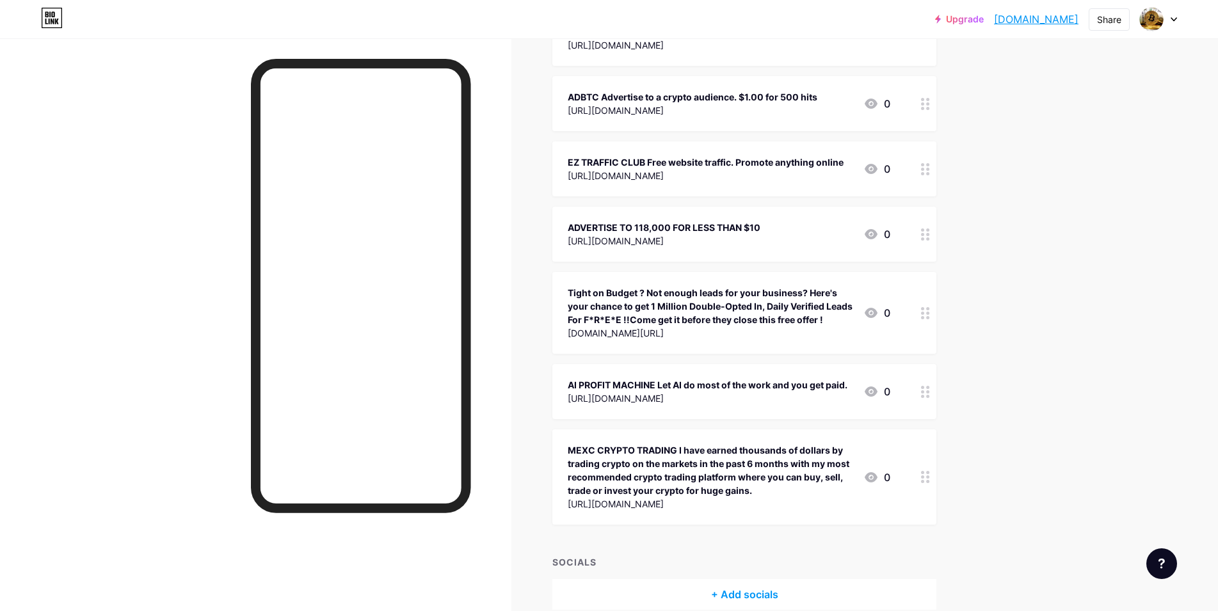
click at [929, 399] on div at bounding box center [926, 391] width 22 height 55
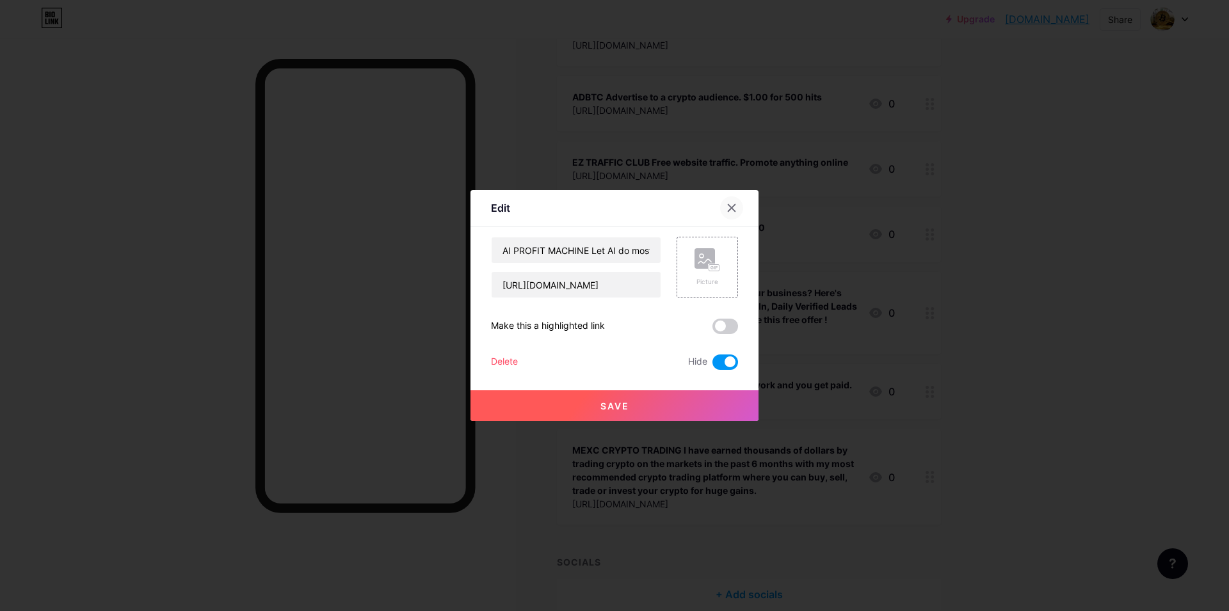
click at [733, 209] on icon at bounding box center [731, 208] width 7 height 7
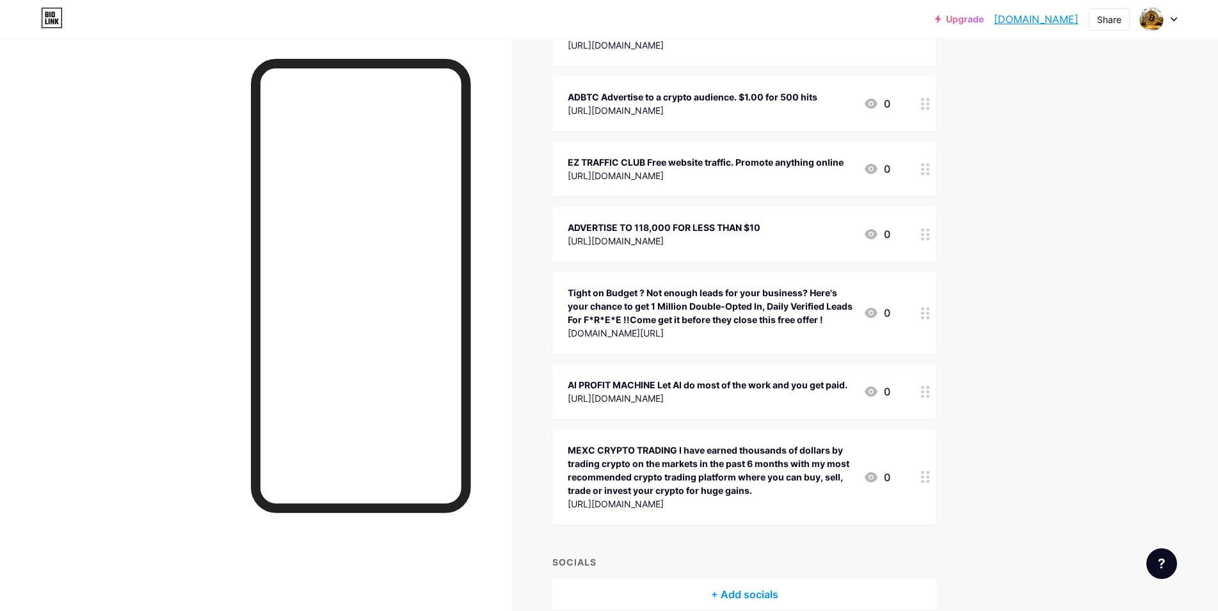
click at [929, 481] on circle at bounding box center [927, 481] width 3 height 3
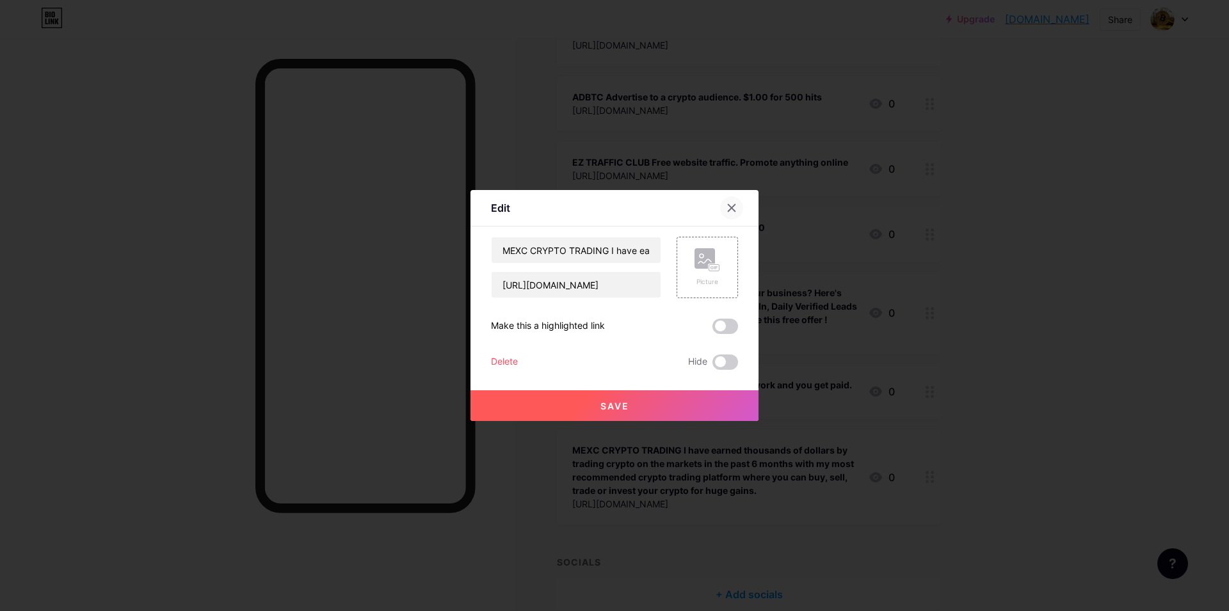
click at [731, 203] on div at bounding box center [731, 207] width 23 height 23
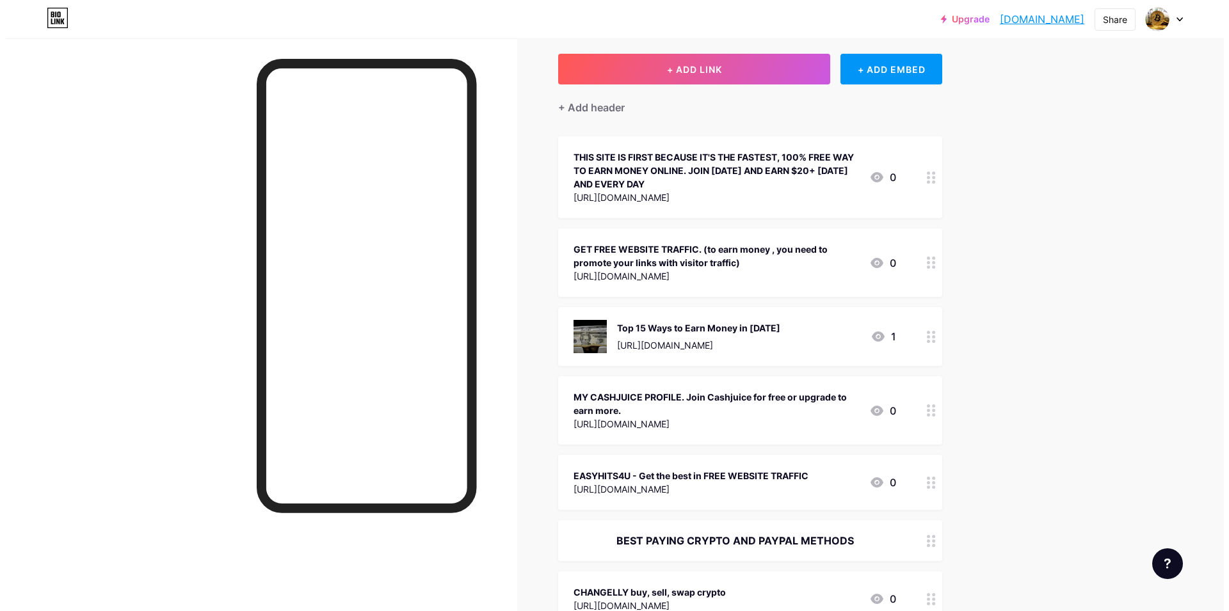
scroll to position [0, 0]
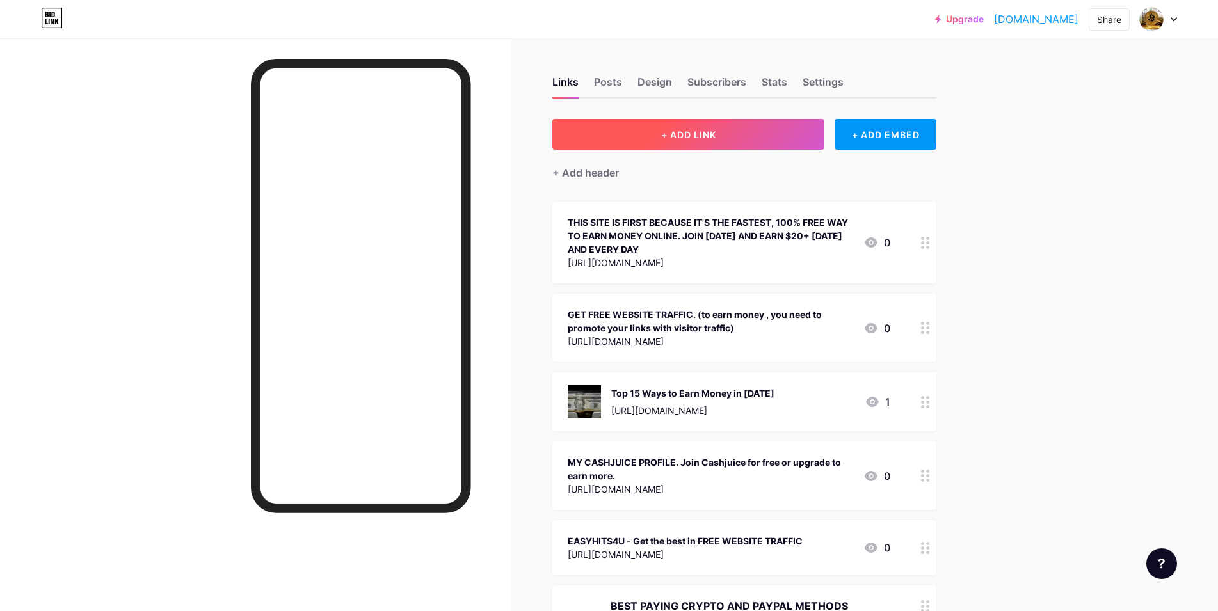
click at [712, 135] on span "+ ADD LINK" at bounding box center [688, 134] width 55 height 11
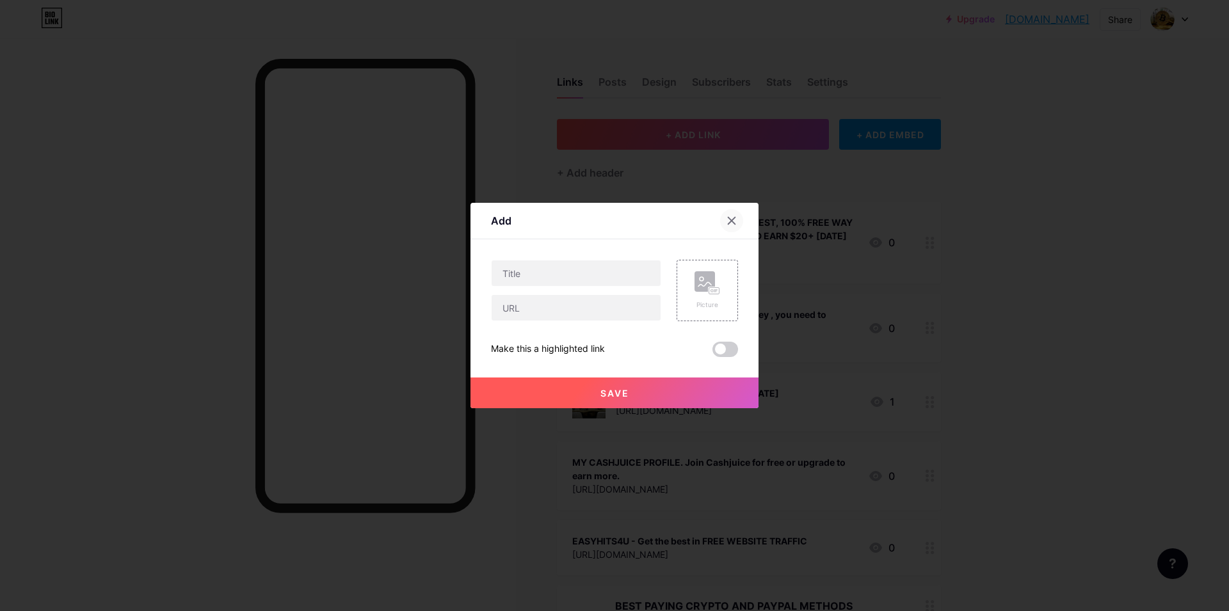
click at [733, 220] on icon at bounding box center [731, 221] width 7 height 7
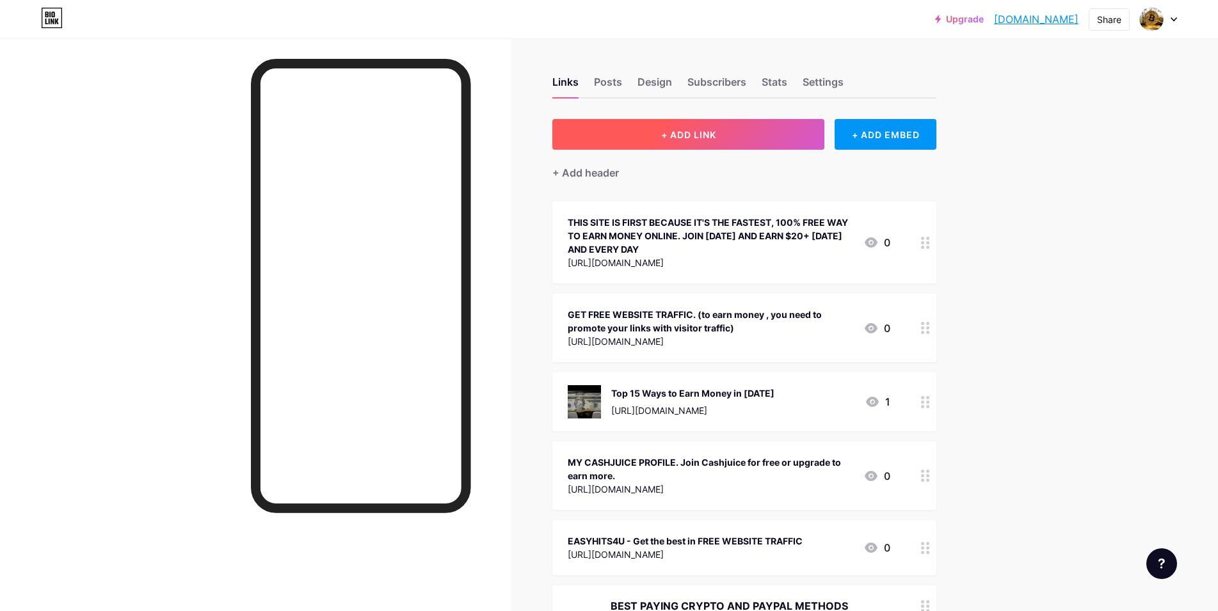
click at [694, 128] on button "+ ADD LINK" at bounding box center [688, 134] width 272 height 31
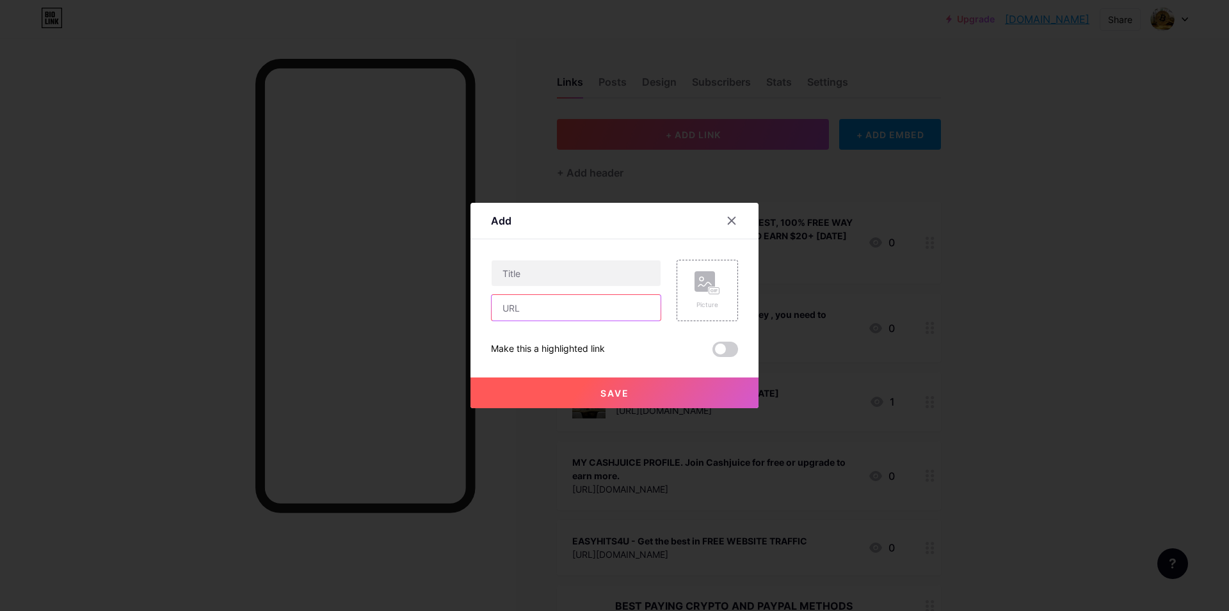
click at [520, 310] on input "text" at bounding box center [576, 308] width 169 height 26
paste input "[URL][DOMAIN_NAME]"
type input "[URL][DOMAIN_NAME]"
click at [517, 278] on input "text" at bounding box center [576, 273] width 169 height 26
type input "b"
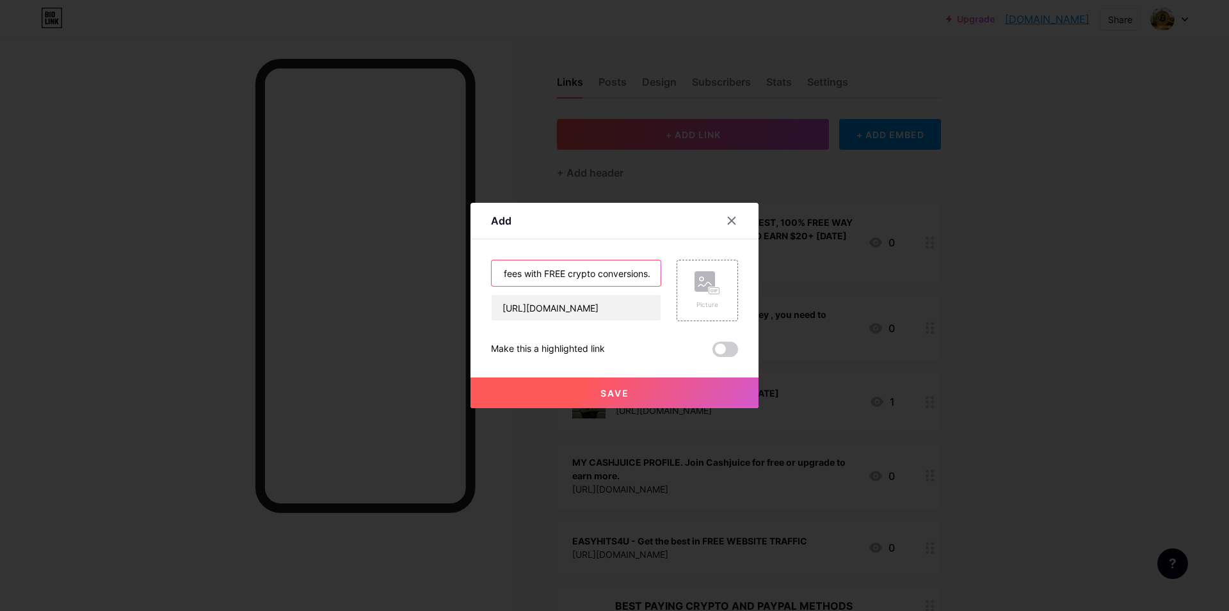
scroll to position [0, 209]
type input "BUY, SELL, TRADE, BITCOINS/CRYPTO... Lowest fees with FREE crypto conversions."
click at [609, 391] on span "Save" at bounding box center [614, 393] width 29 height 11
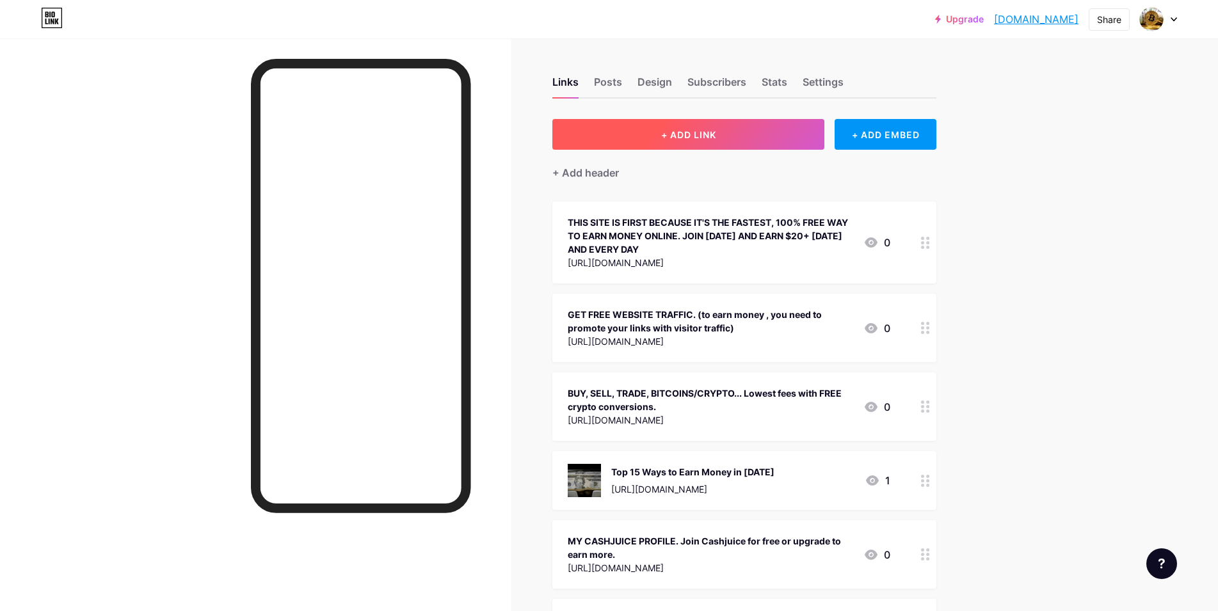
click at [682, 133] on span "+ ADD LINK" at bounding box center [688, 134] width 55 height 11
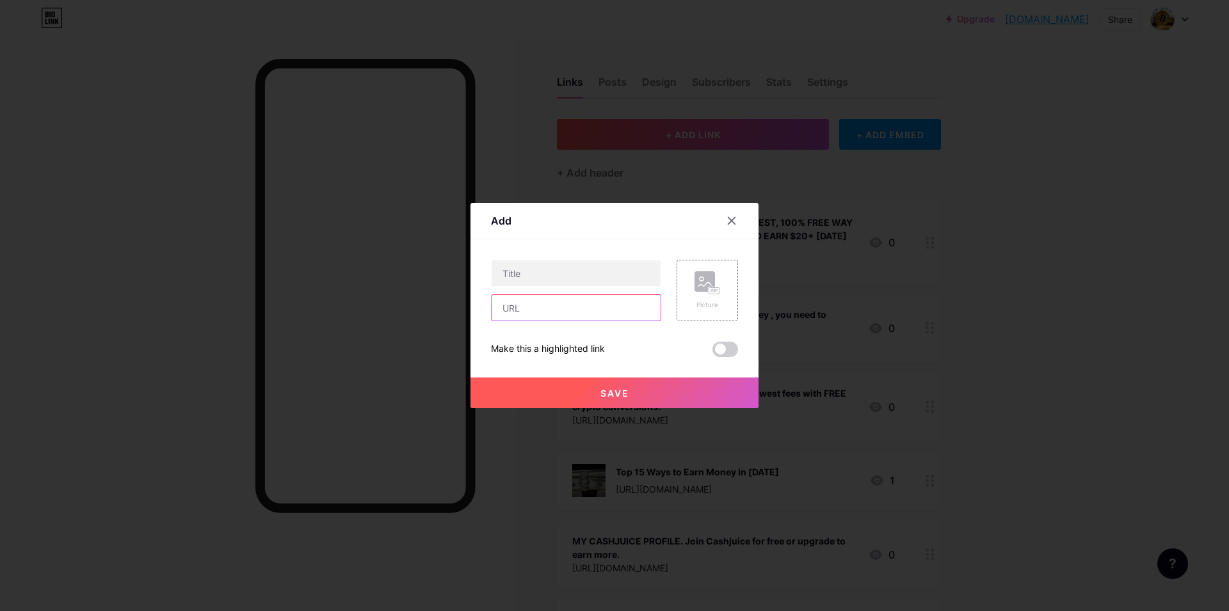
click at [510, 307] on input "text" at bounding box center [576, 308] width 169 height 26
type input "[URL][DOMAIN_NAME]"
click at [527, 273] on input "text" at bounding box center [576, 273] width 169 height 26
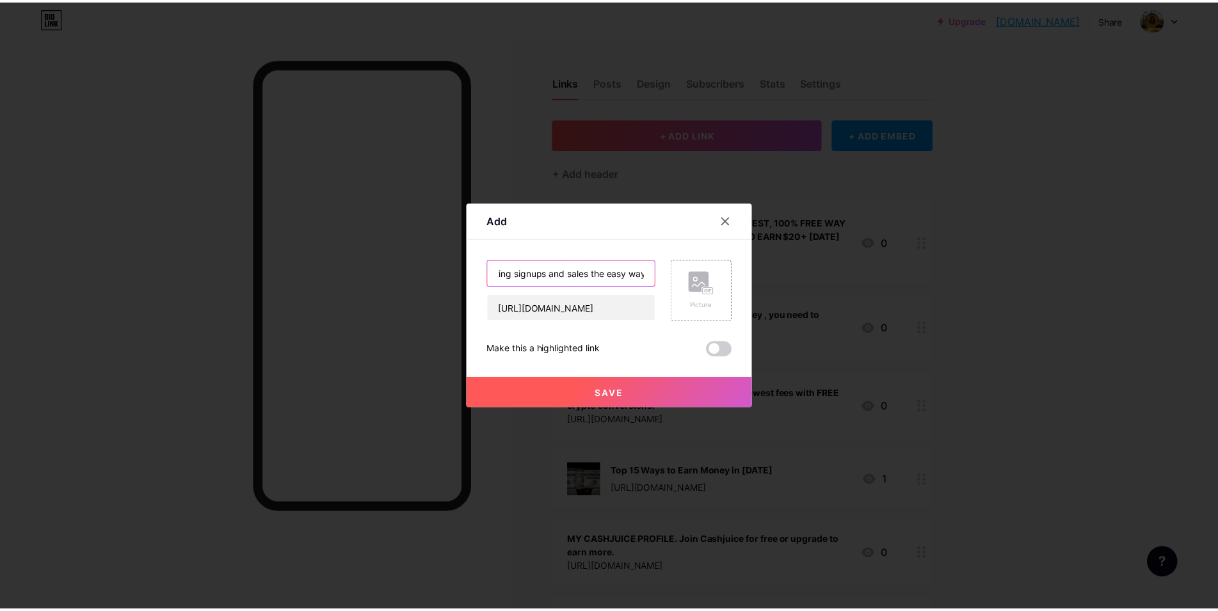
scroll to position [0, 169]
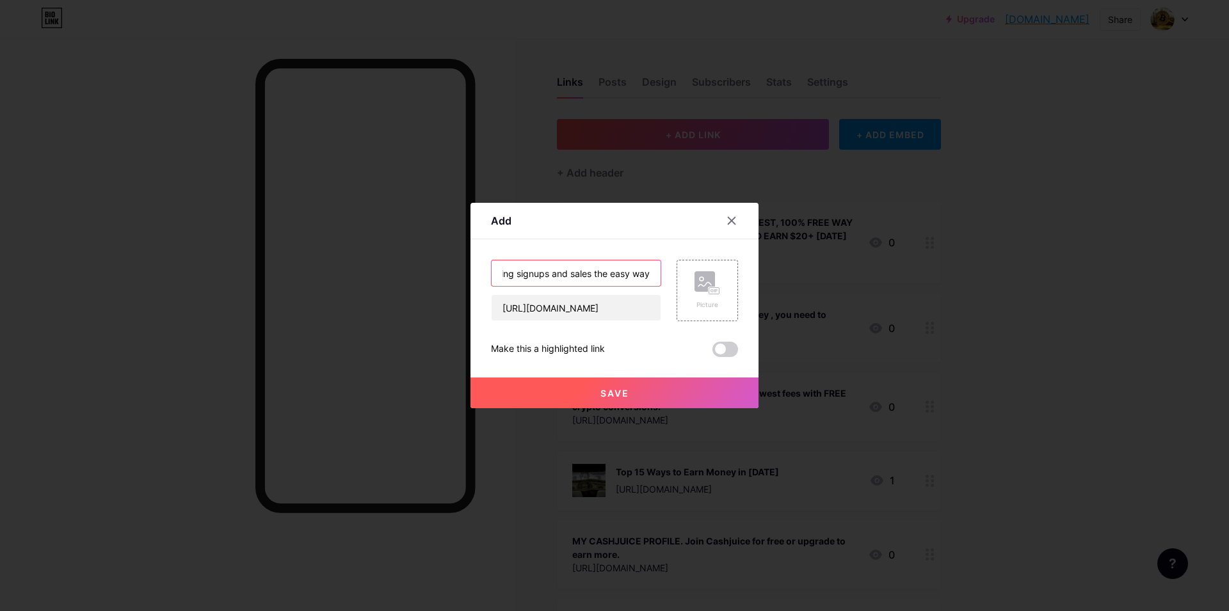
type input "How to earn more money online by getting signups and sales the easy way"
click at [621, 392] on span "Save" at bounding box center [614, 393] width 29 height 11
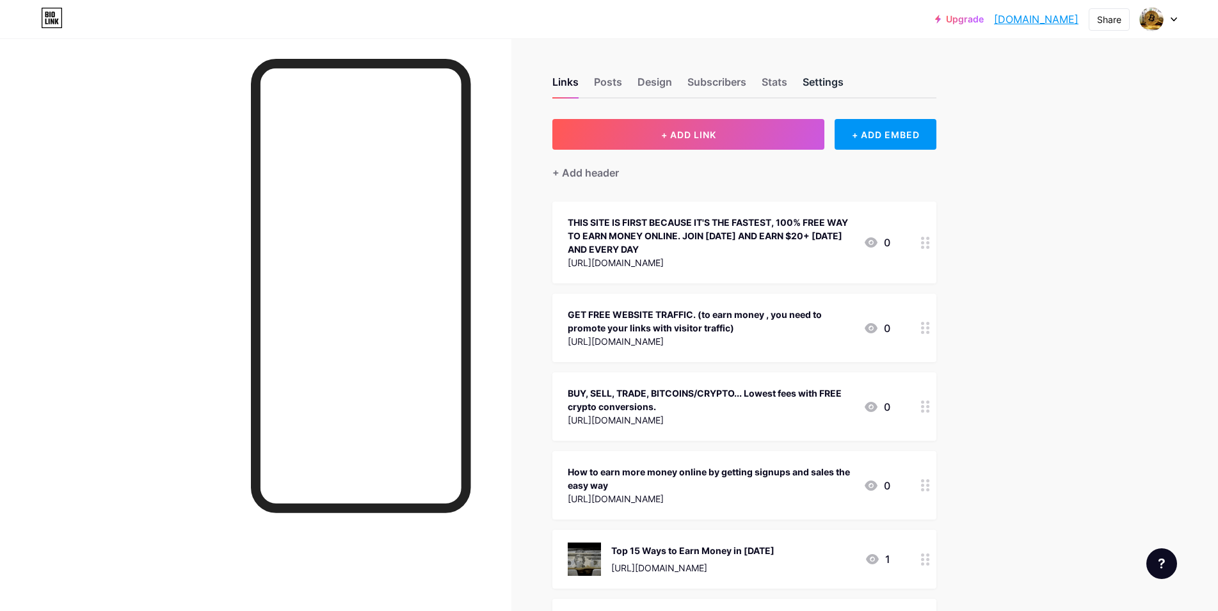
click at [829, 79] on div "Settings" at bounding box center [823, 85] width 41 height 23
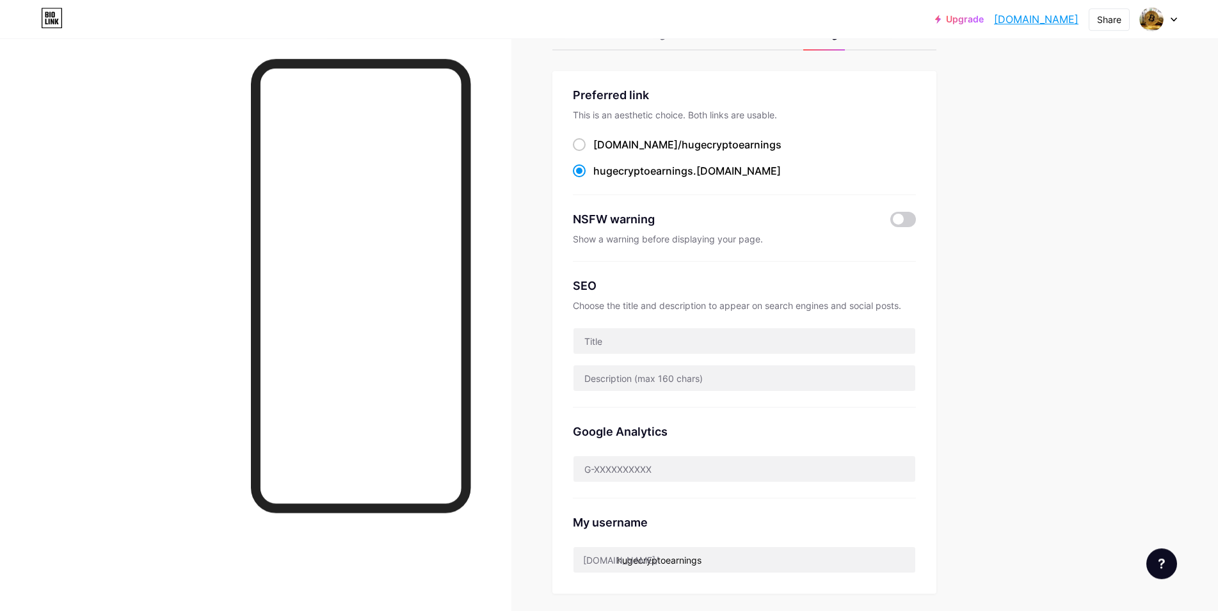
scroll to position [131, 0]
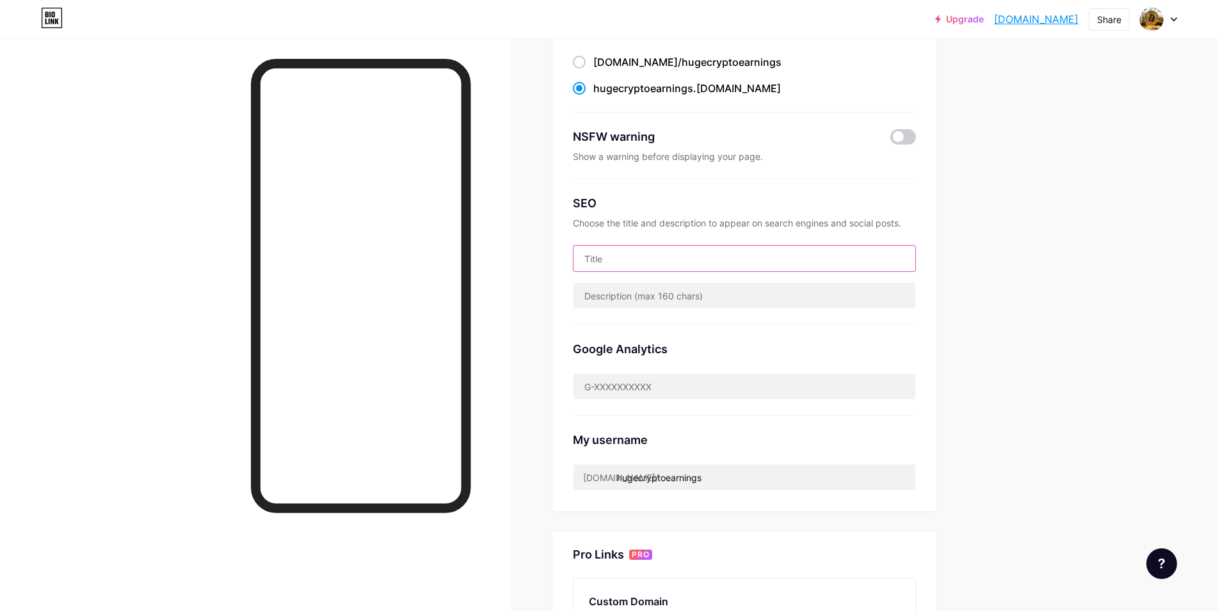
click at [611, 260] on input "text" at bounding box center [744, 259] width 342 height 26
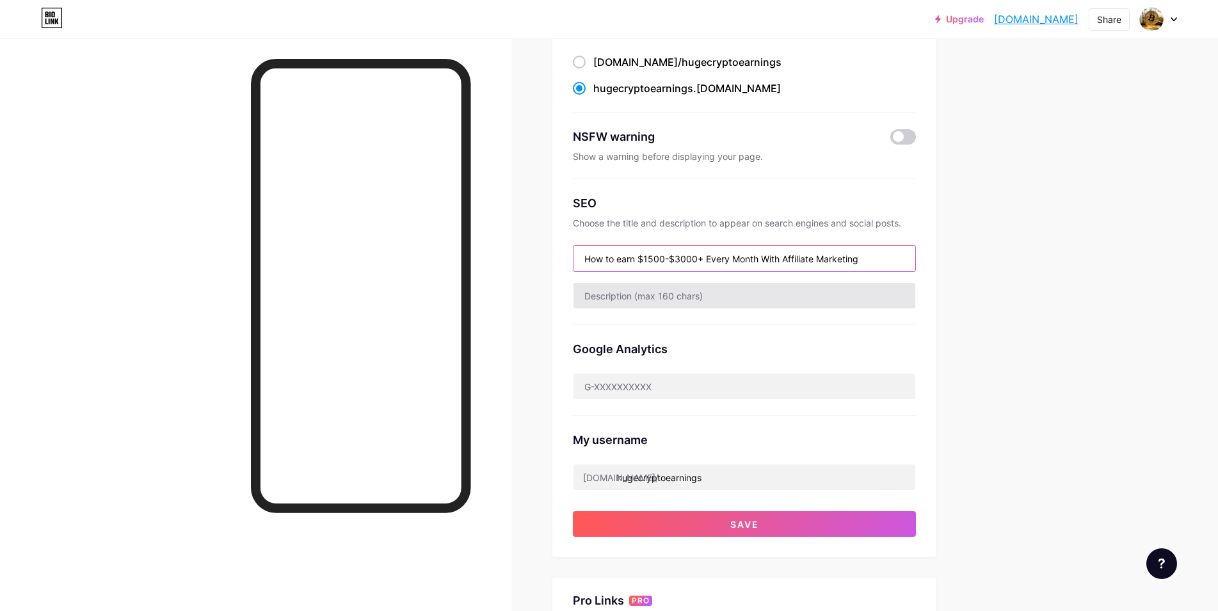
type input "How to earn $1500-$3000+ Every Month With Affiliate Marketing"
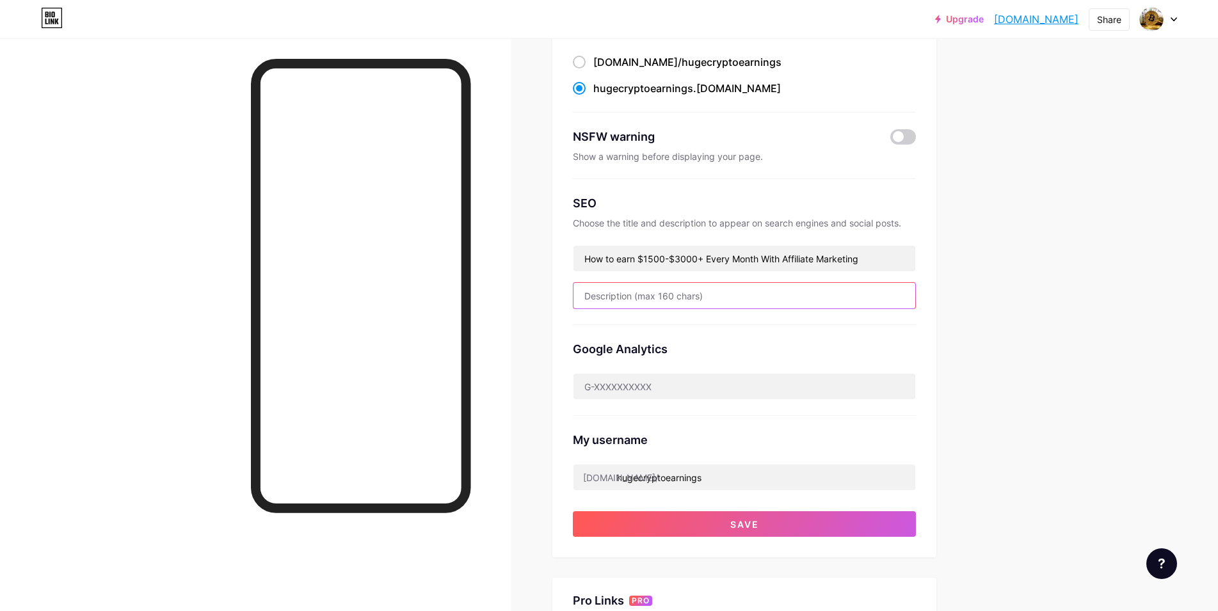
click at [587, 297] on input "text" at bounding box center [744, 296] width 342 height 26
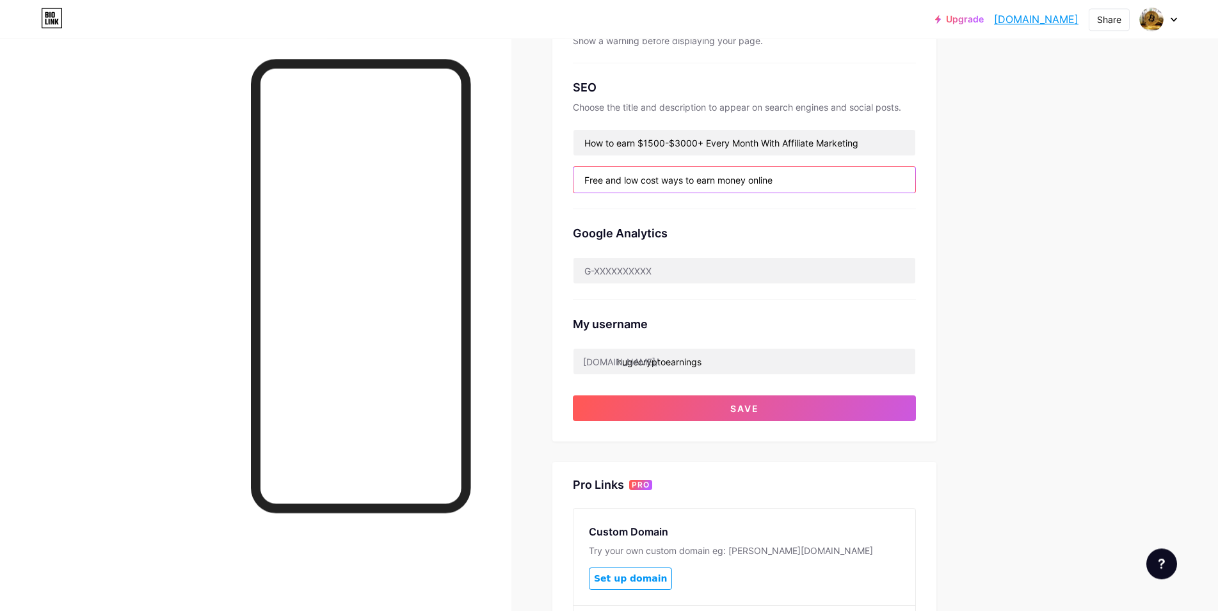
scroll to position [261, 0]
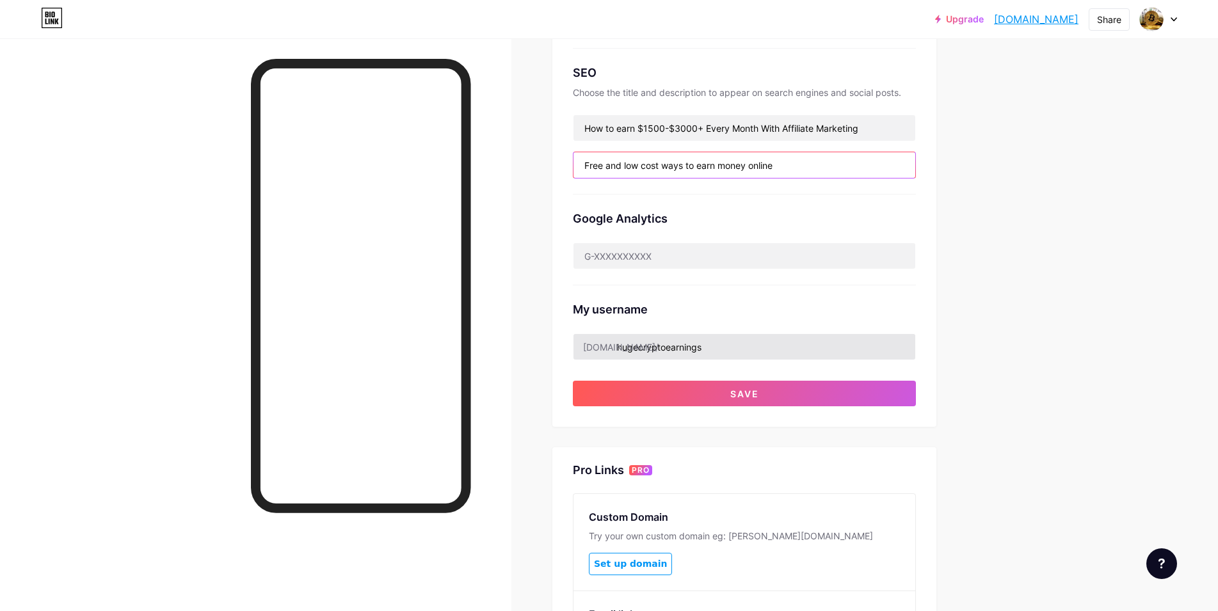
type input "Free and low cost ways to earn money online"
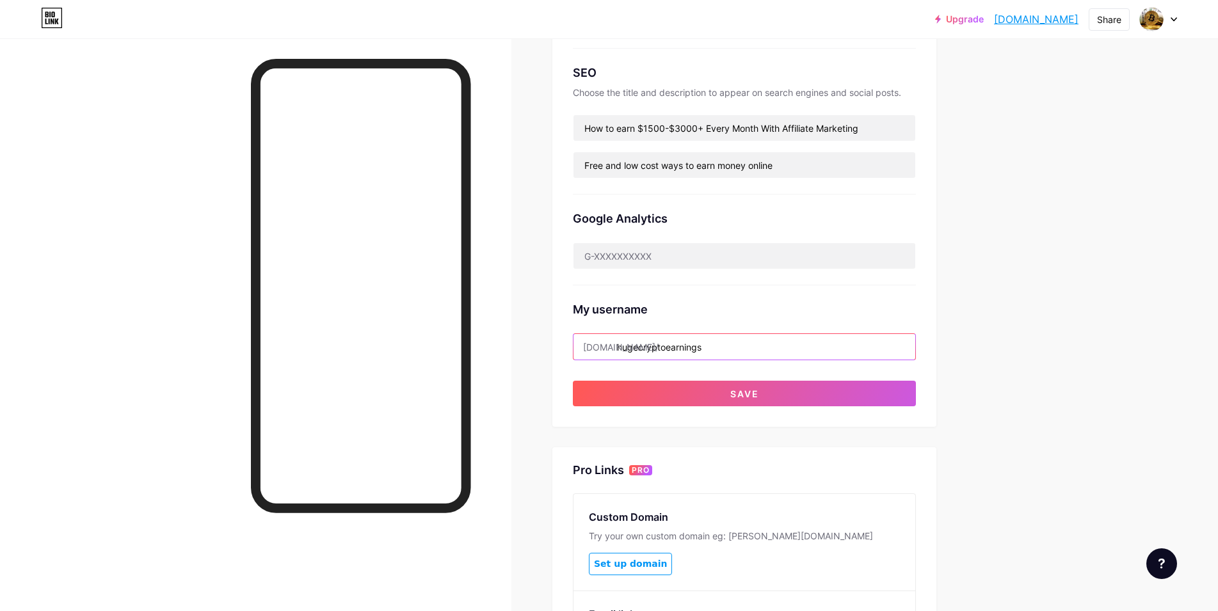
click at [730, 353] on input "hugecryptoearnings" at bounding box center [744, 347] width 342 height 26
drag, startPoint x: 732, startPoint y: 349, endPoint x: 429, endPoint y: 348, distance: 303.4
click at [573, 348] on input "hugecryptoearnings" at bounding box center [744, 347] width 342 height 26
type input "paychecksforlife"
click at [753, 398] on span "Save" at bounding box center [744, 393] width 29 height 11
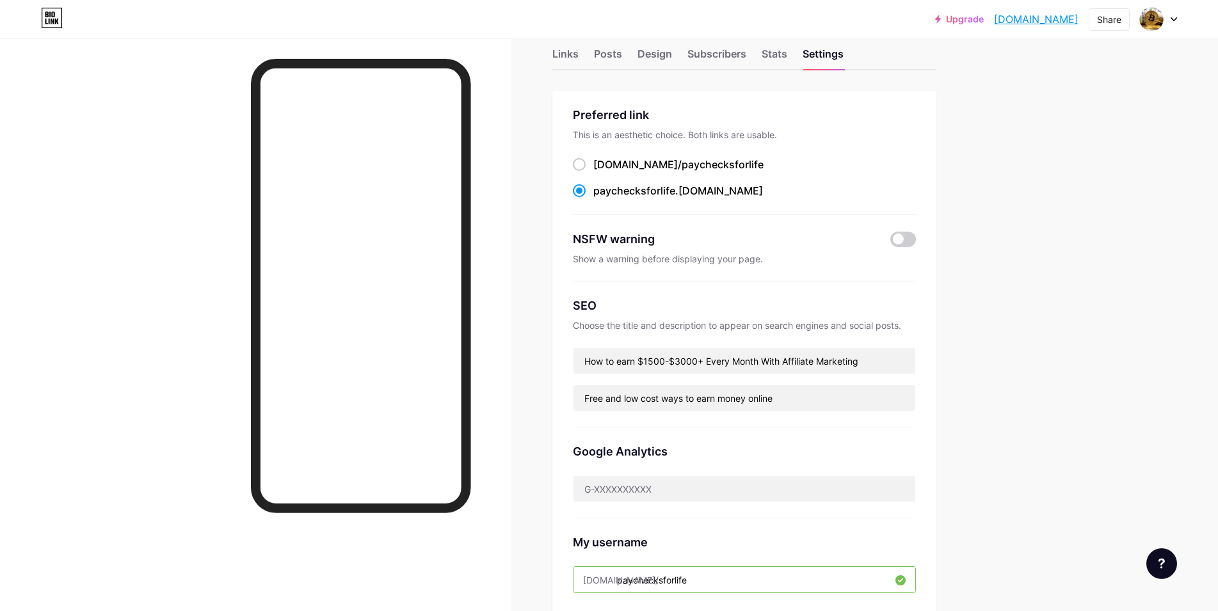
scroll to position [0, 0]
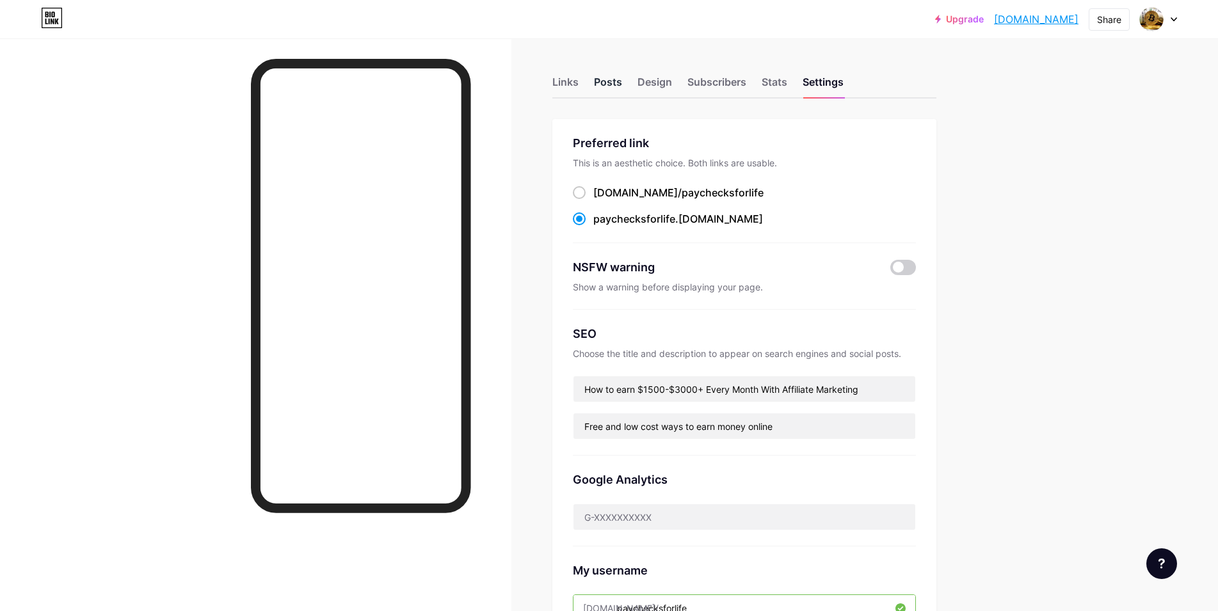
click at [608, 82] on div "Posts" at bounding box center [608, 85] width 28 height 23
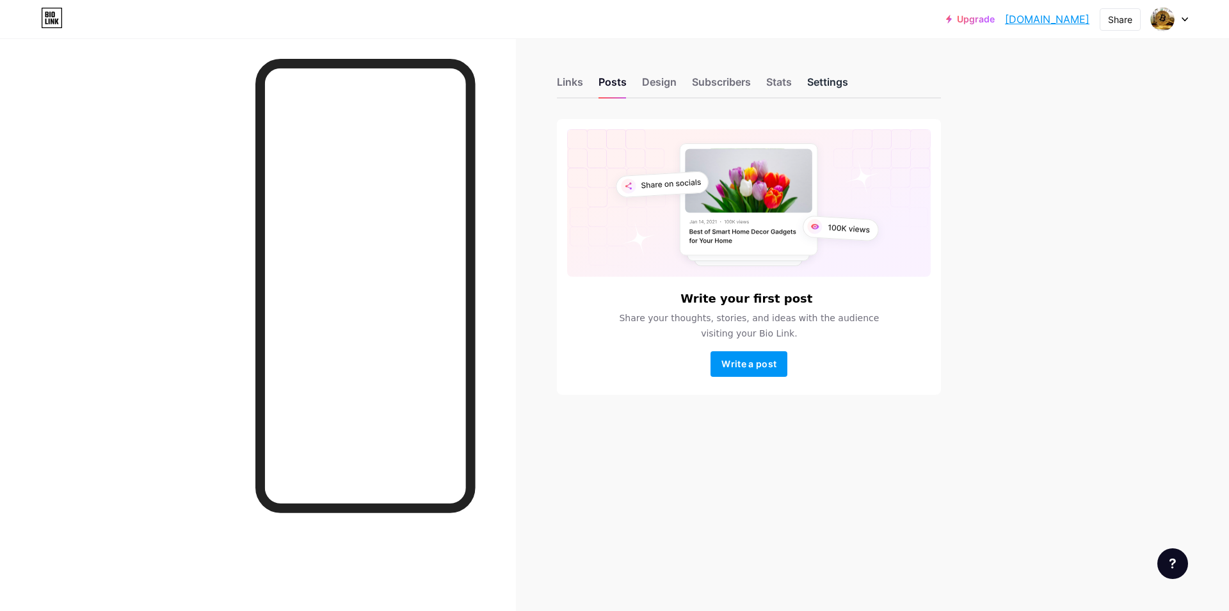
click at [824, 81] on div "Settings" at bounding box center [827, 85] width 41 height 23
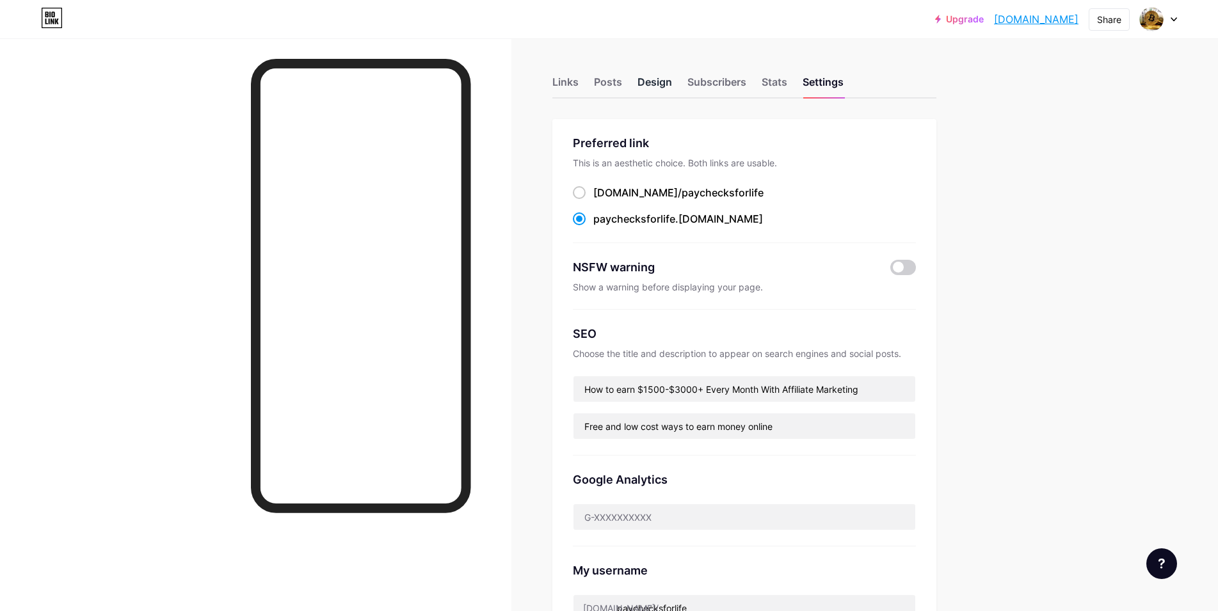
click at [659, 81] on div "Design" at bounding box center [654, 85] width 35 height 23
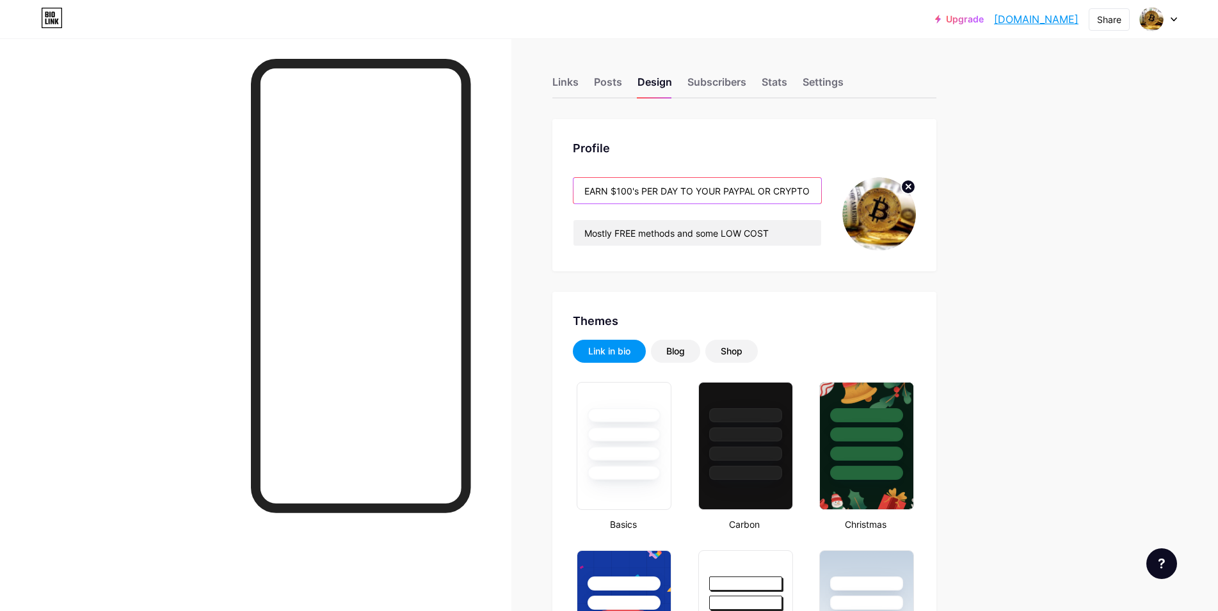
click at [728, 195] on input "EARN $100's PER DAY TO YOUR PAYPAL OR CRYPTO WALLET" at bounding box center [697, 191] width 248 height 26
drag, startPoint x: 790, startPoint y: 232, endPoint x: 452, endPoint y: 228, distance: 338.6
click at [573, 228] on input "Mostly FREE methods and some LOW COST" at bounding box center [697, 233] width 248 height 26
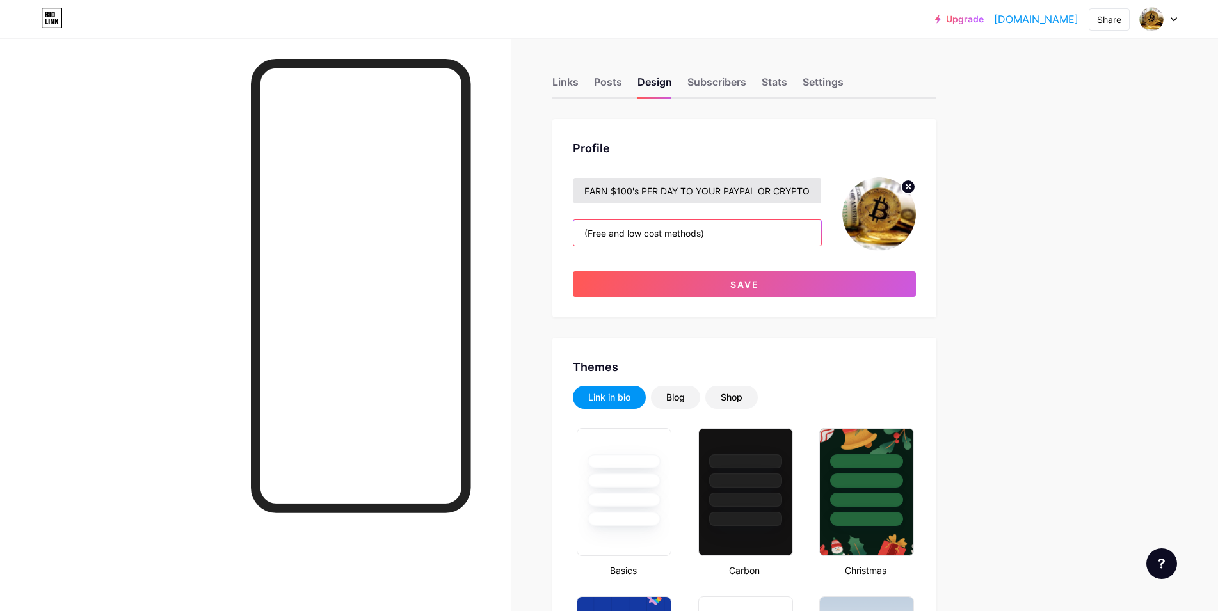
type input "(Free and low cost methods)"
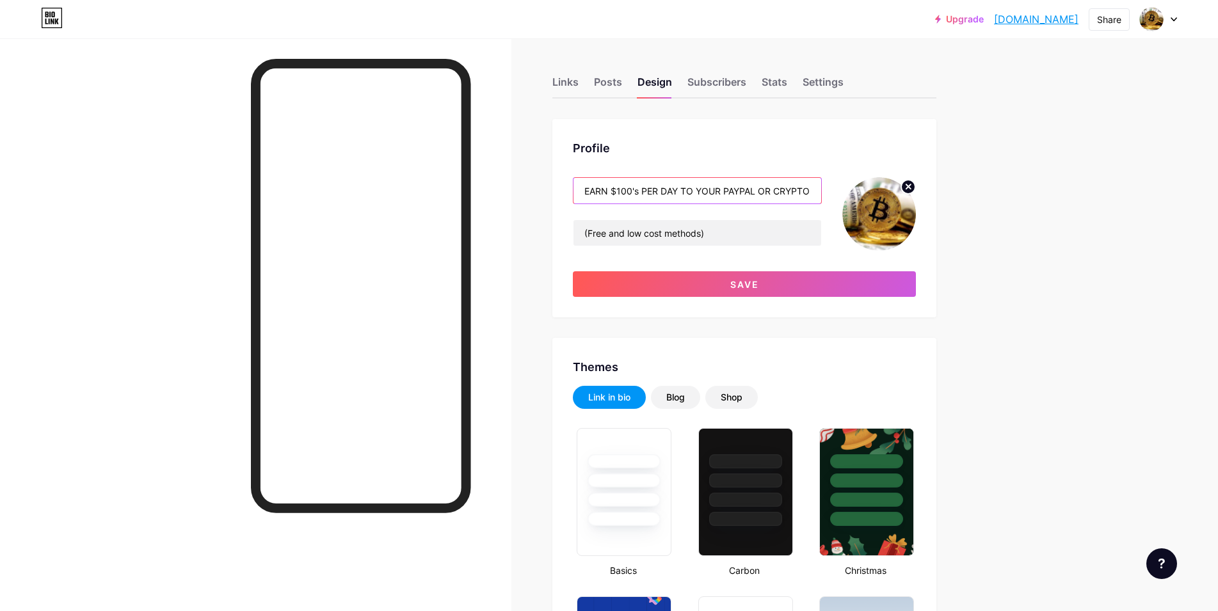
click at [636, 192] on input "EARN $100's PER DAY TO YOUR PAYPAL OR CRYPTO WALLET" at bounding box center [697, 191] width 248 height 26
click at [680, 188] on input "EARN $100's PER DAY TO YOUR PAYPAL OR CRYPTO WALLET" at bounding box center [697, 191] width 248 height 26
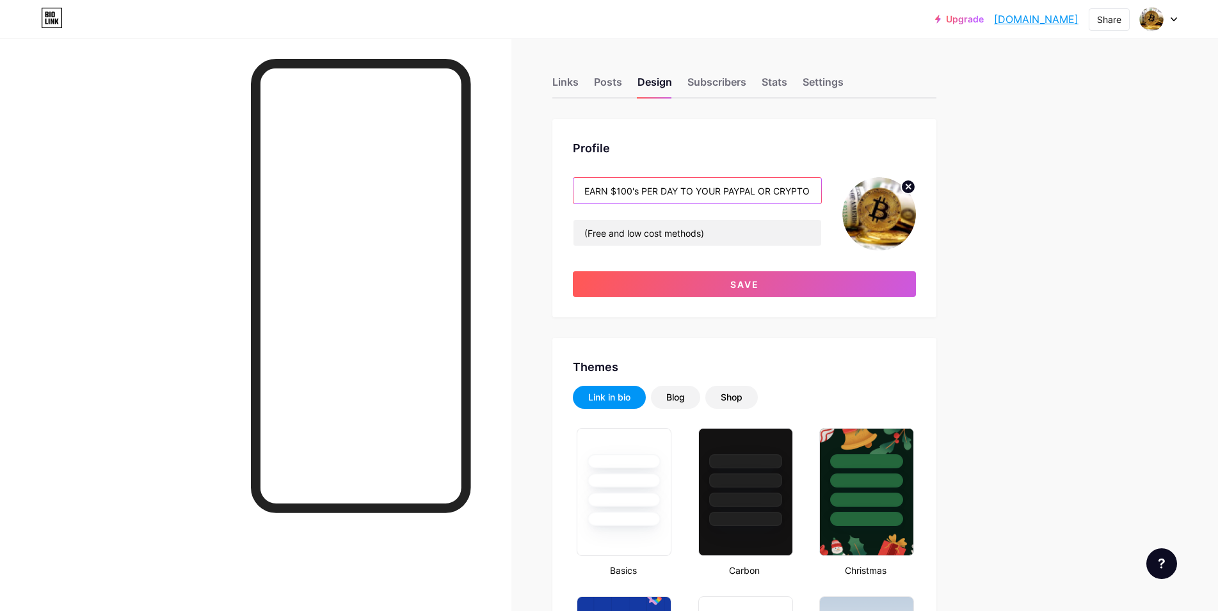
click at [680, 188] on input "EARN $100's PER DAY TO YOUR PAYPAL OR CRYPTO WALLET" at bounding box center [697, 191] width 248 height 26
type input "H"
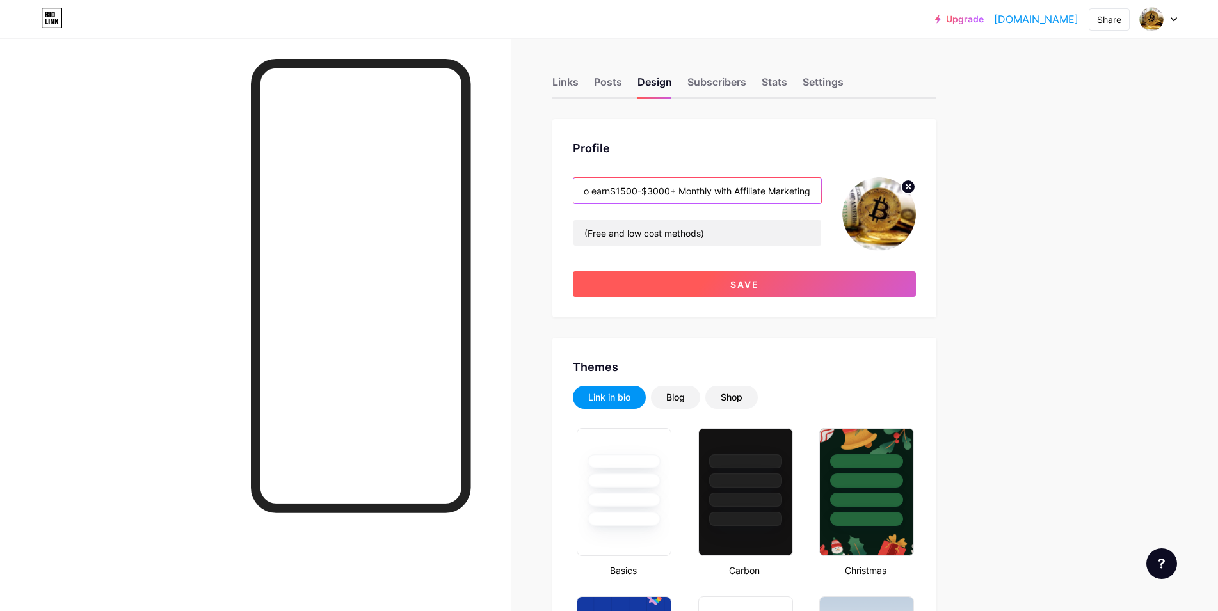
type input "How to earn$1500-$3000+ Monthly with Affiliate Marketing"
click at [741, 278] on button "Save" at bounding box center [744, 284] width 343 height 26
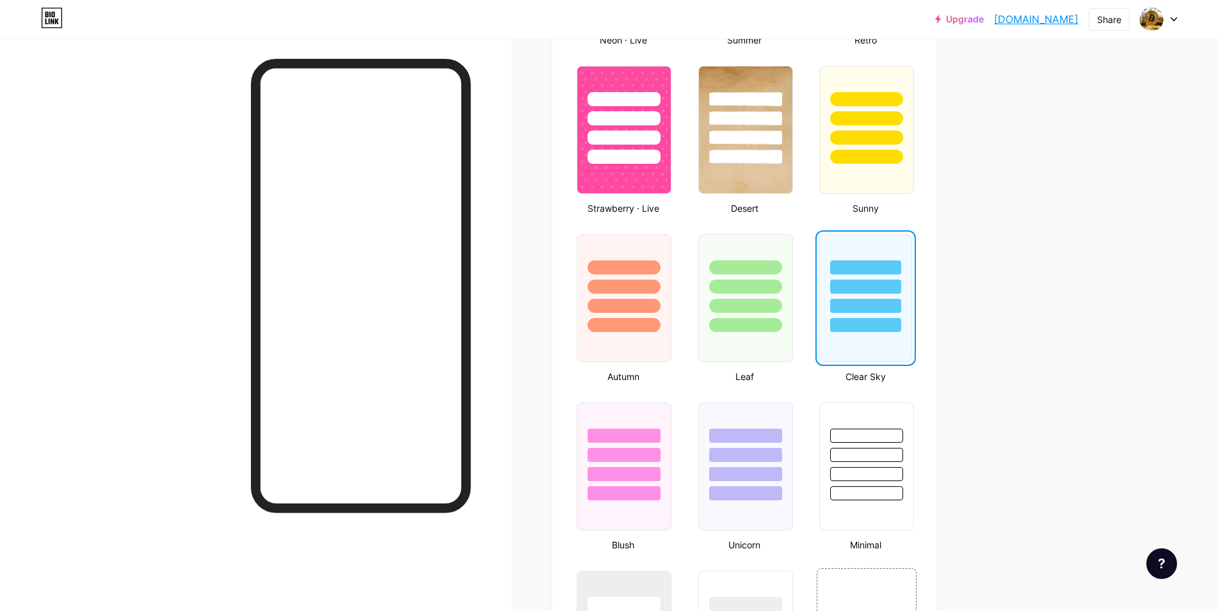
scroll to position [1045, 0]
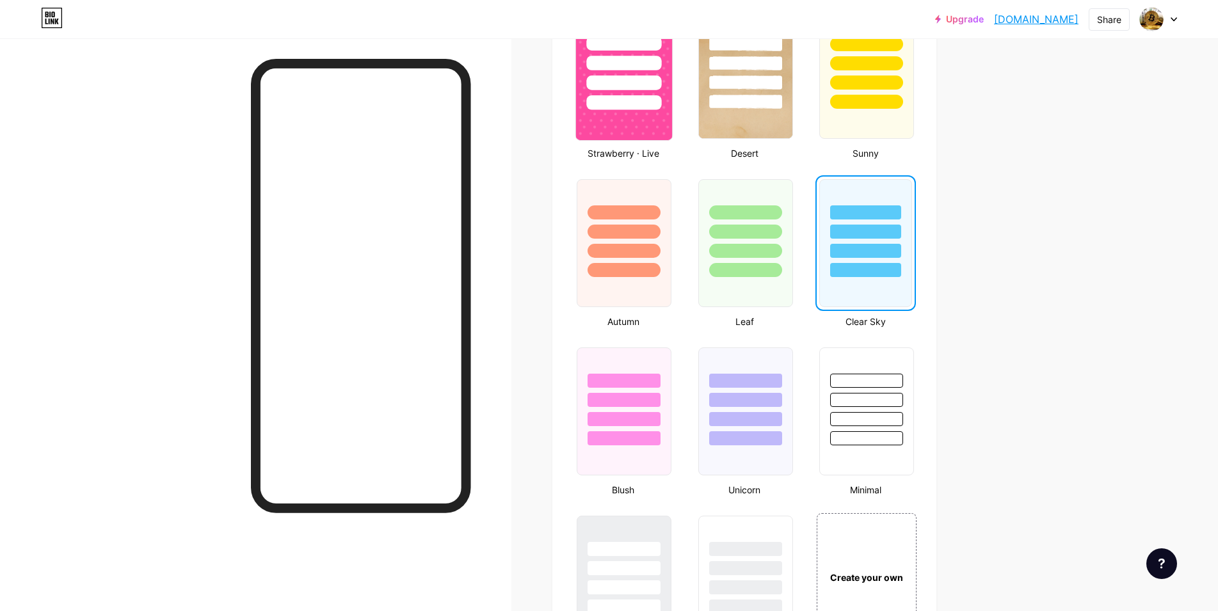
click at [618, 93] on div at bounding box center [624, 60] width 96 height 100
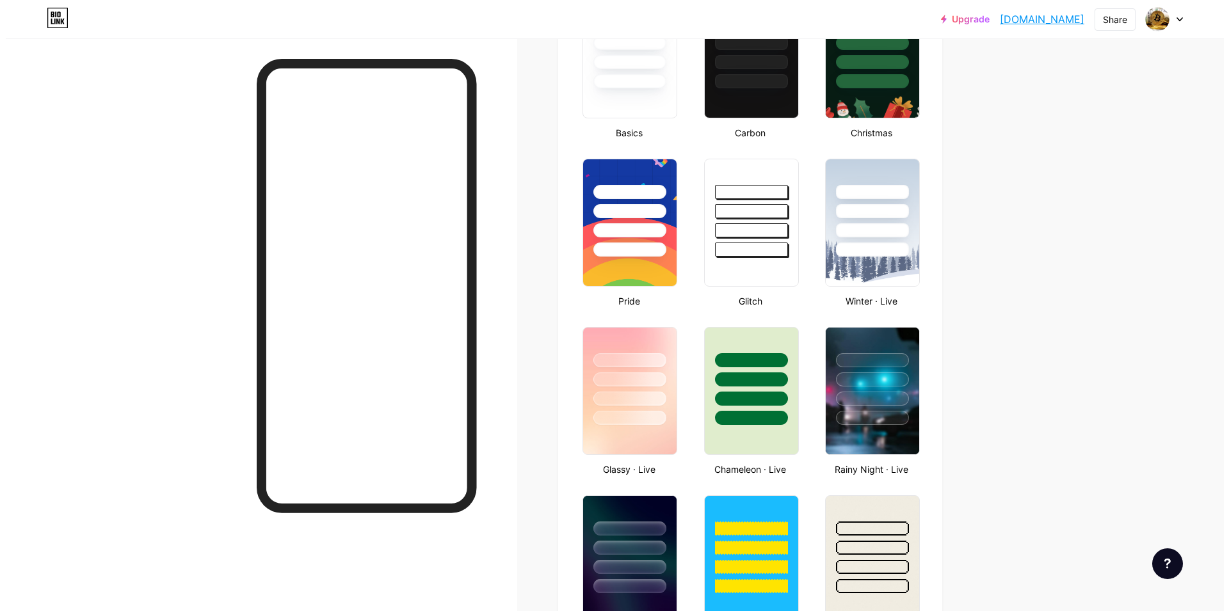
scroll to position [0, 0]
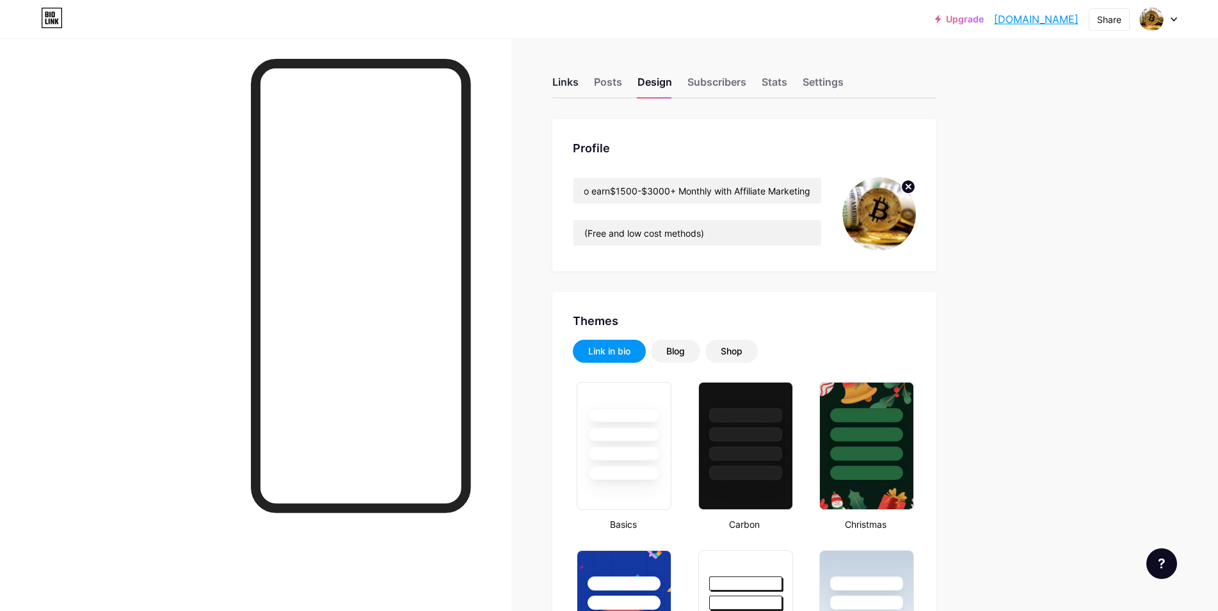
click at [572, 81] on div "Links" at bounding box center [565, 85] width 26 height 23
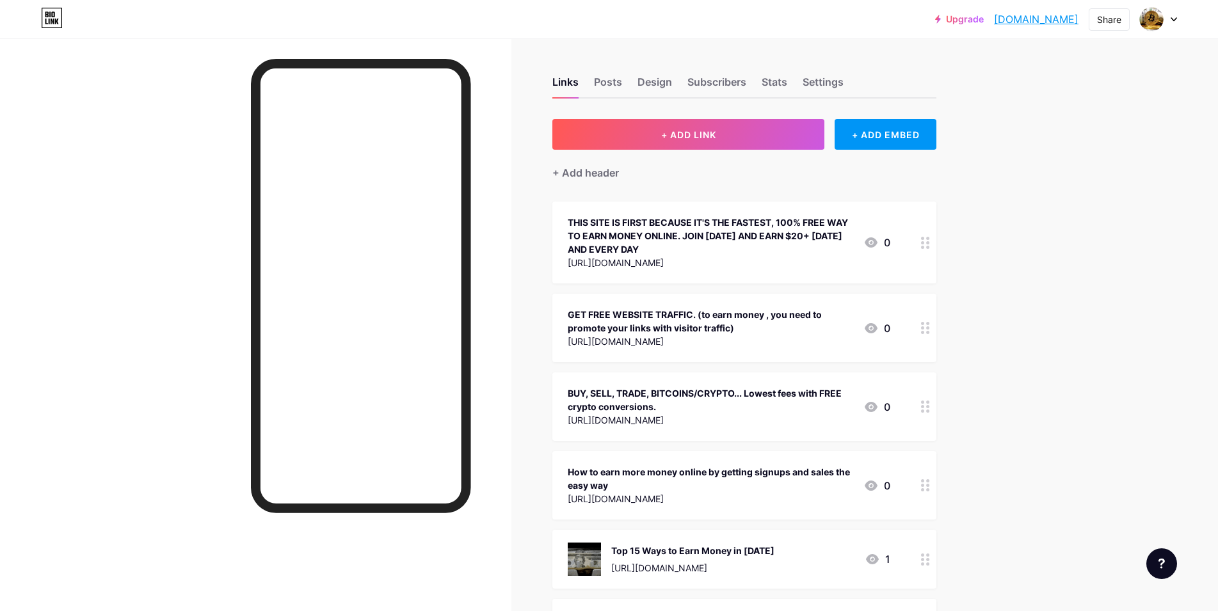
click at [930, 247] on icon at bounding box center [925, 243] width 9 height 12
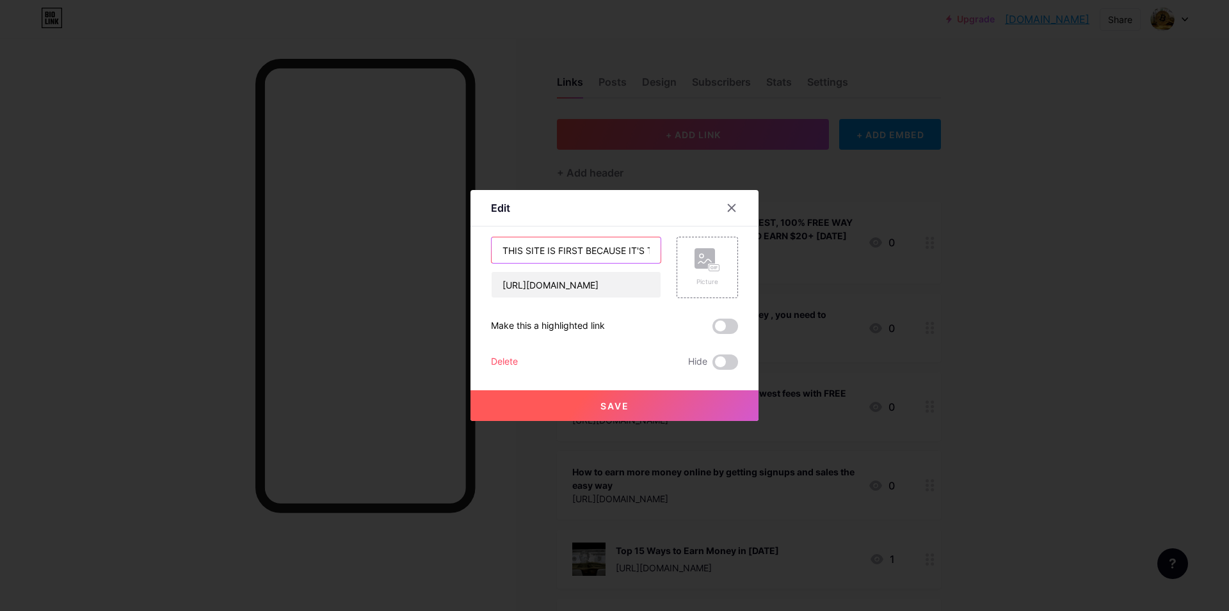
click at [559, 247] on input "THIS SITE IS FIRST BECAUSE IT'S THE FASTEST, 100% FREE WAY TO EARN MONEY ONLINE…" at bounding box center [576, 250] width 169 height 26
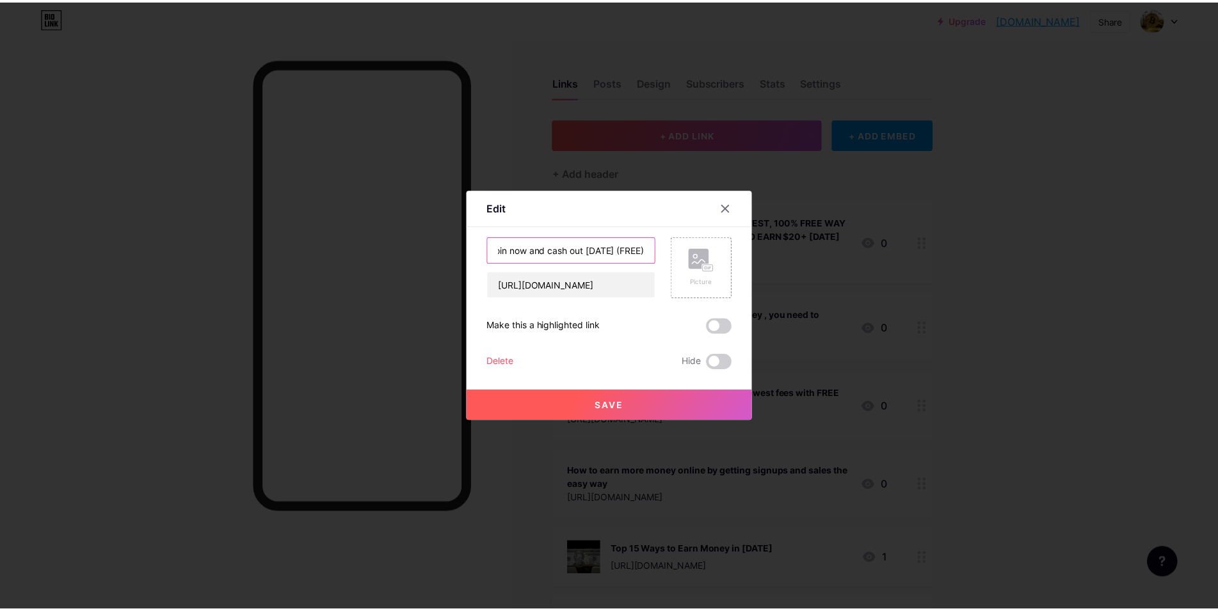
scroll to position [0, 653]
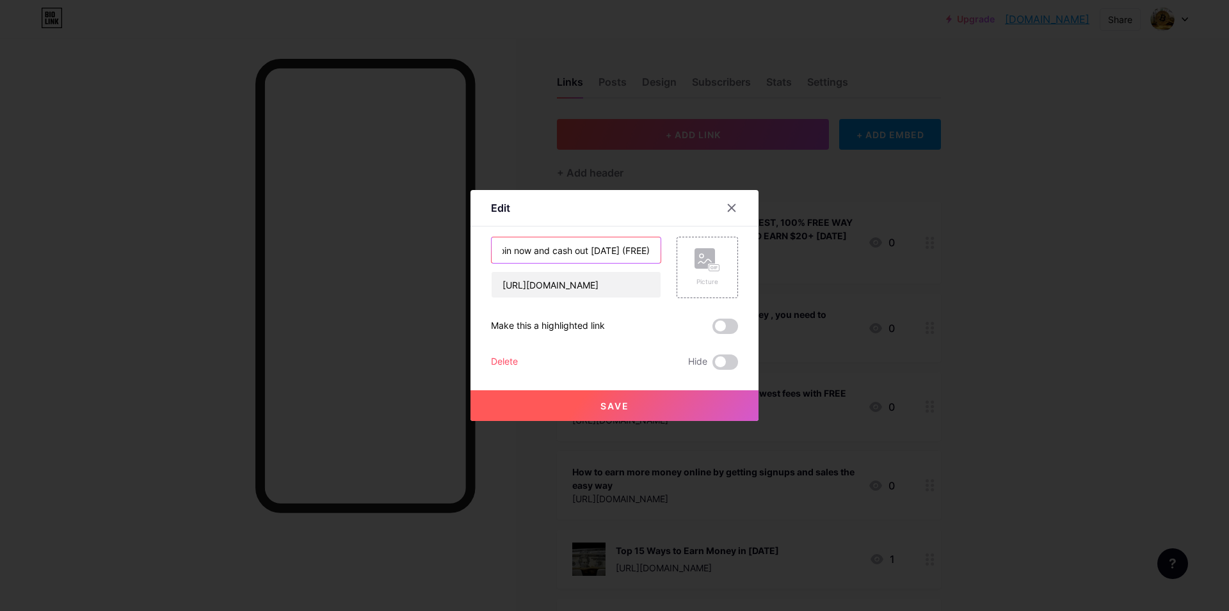
type input "THIS SITE IS FIRST BECAUSE IT'S THE FASTEST, 100% FREE WAY TO EARN MONEY ONLINE…"
click at [614, 403] on span "Save" at bounding box center [614, 406] width 29 height 11
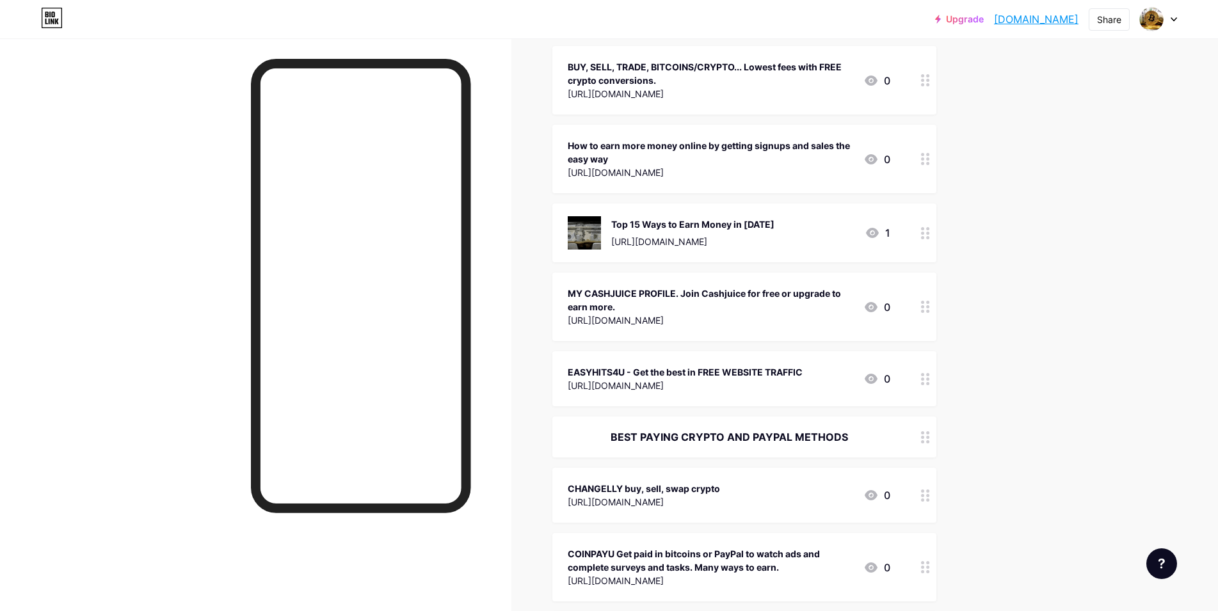
scroll to position [0, 0]
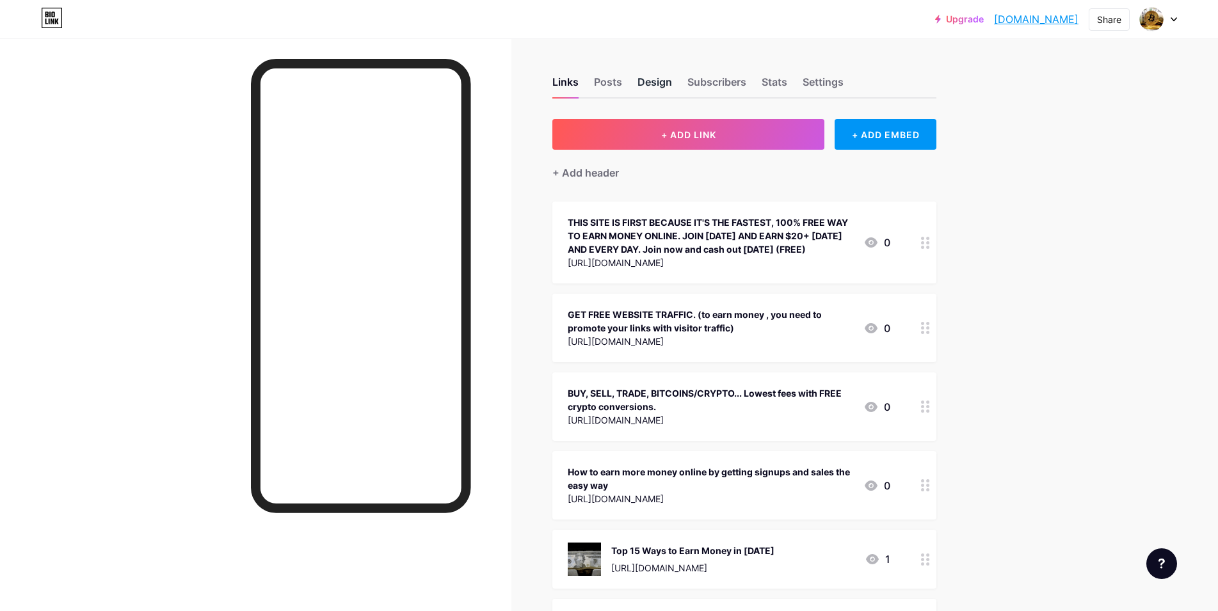
click at [662, 77] on div "Design" at bounding box center [654, 85] width 35 height 23
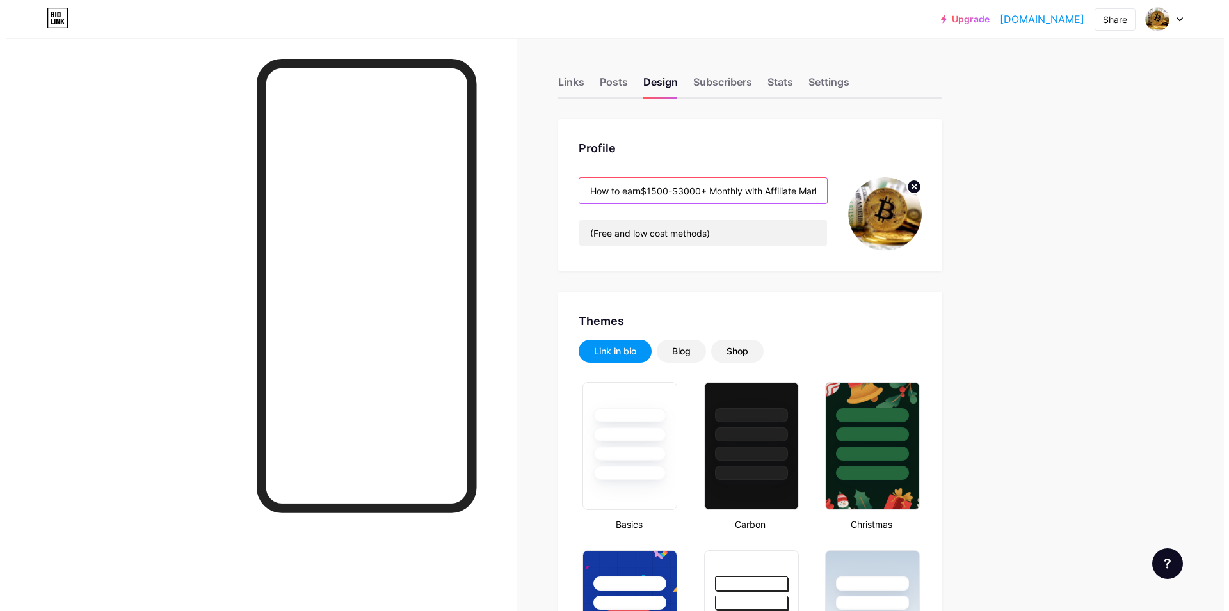
scroll to position [0, 28]
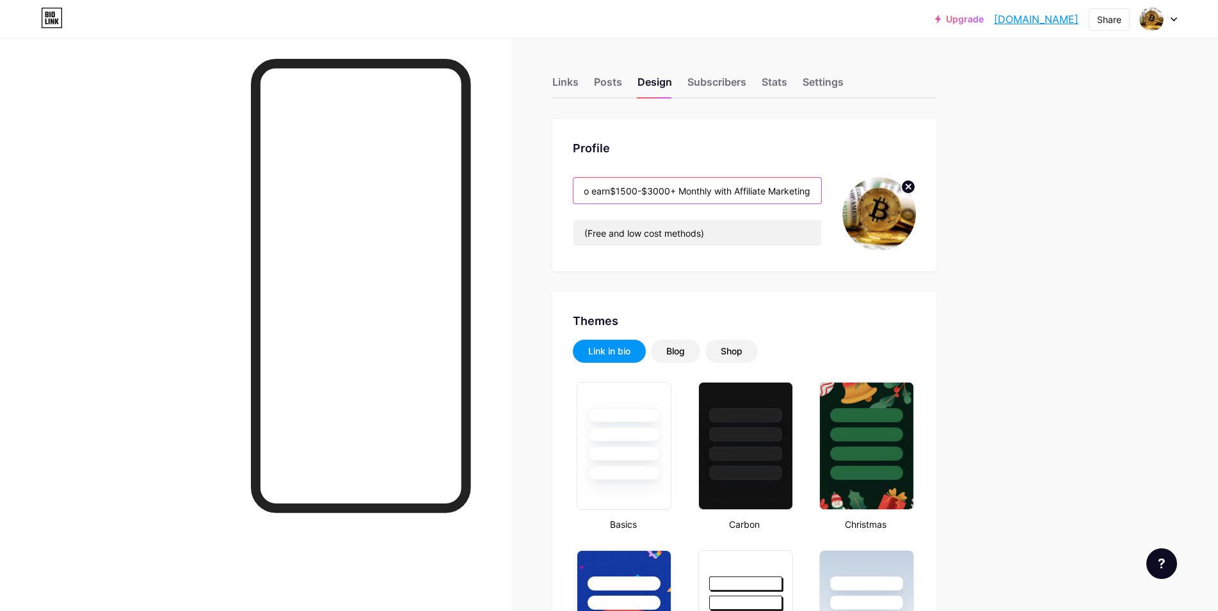
drag, startPoint x: 751, startPoint y: 189, endPoint x: 1052, endPoint y: 176, distance: 300.4
click at [821, 178] on input "How to earn$1500-$3000+ Monthly with Affiliate Marketing" at bounding box center [697, 191] width 248 height 26
click at [572, 80] on div "Links" at bounding box center [565, 85] width 26 height 23
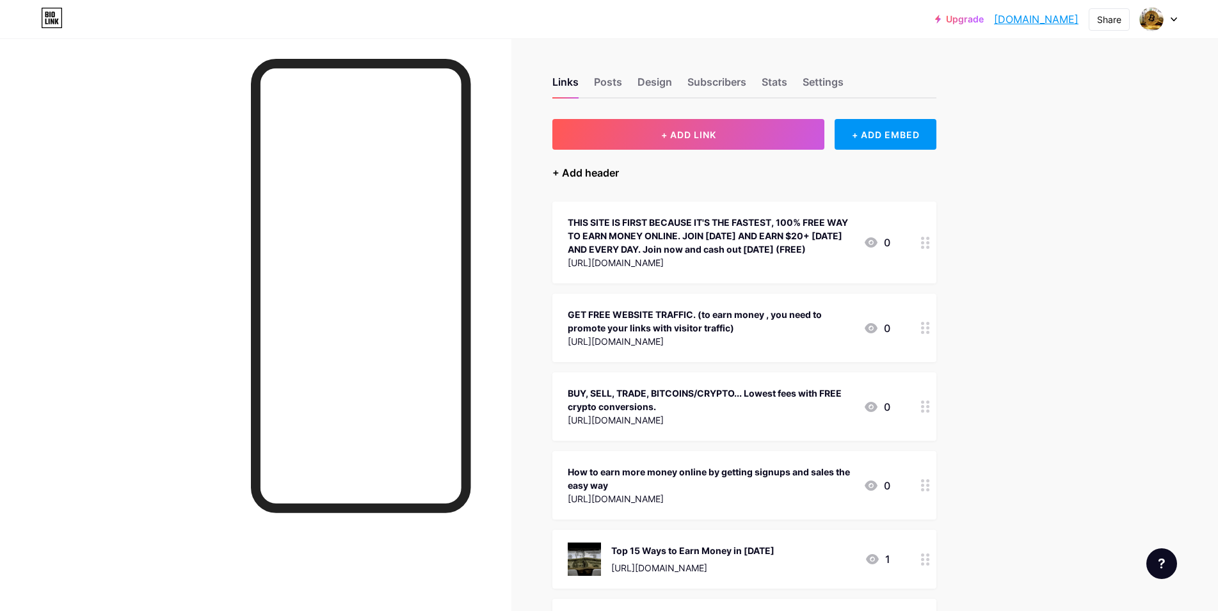
click at [580, 173] on div "+ Add header" at bounding box center [585, 172] width 67 height 15
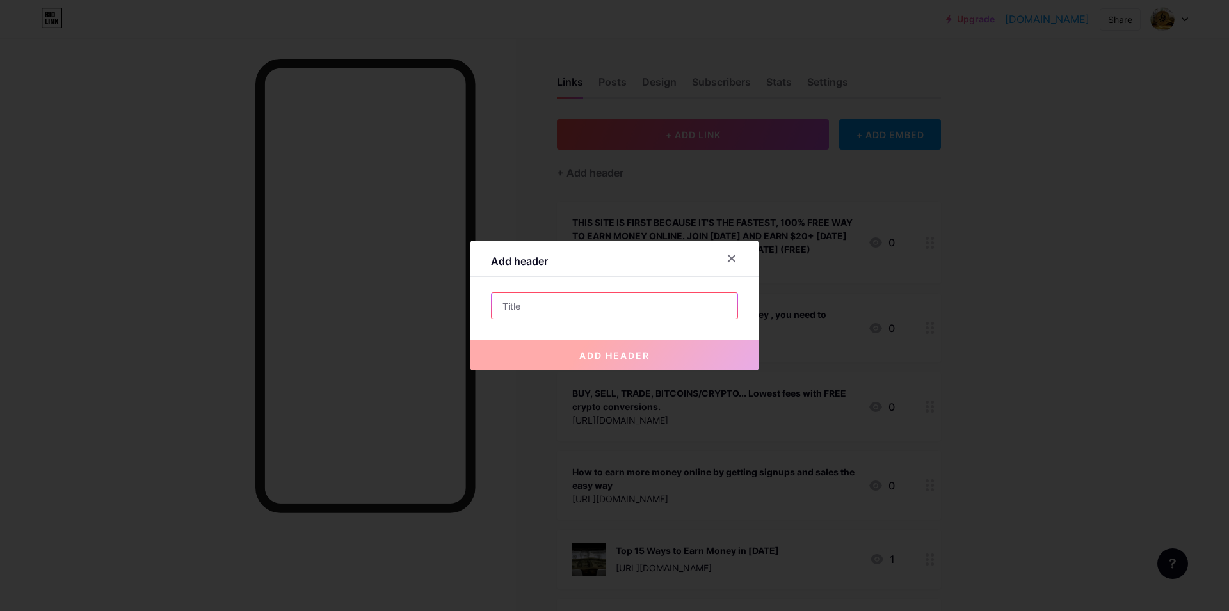
click at [495, 304] on input "text" at bounding box center [615, 306] width 246 height 26
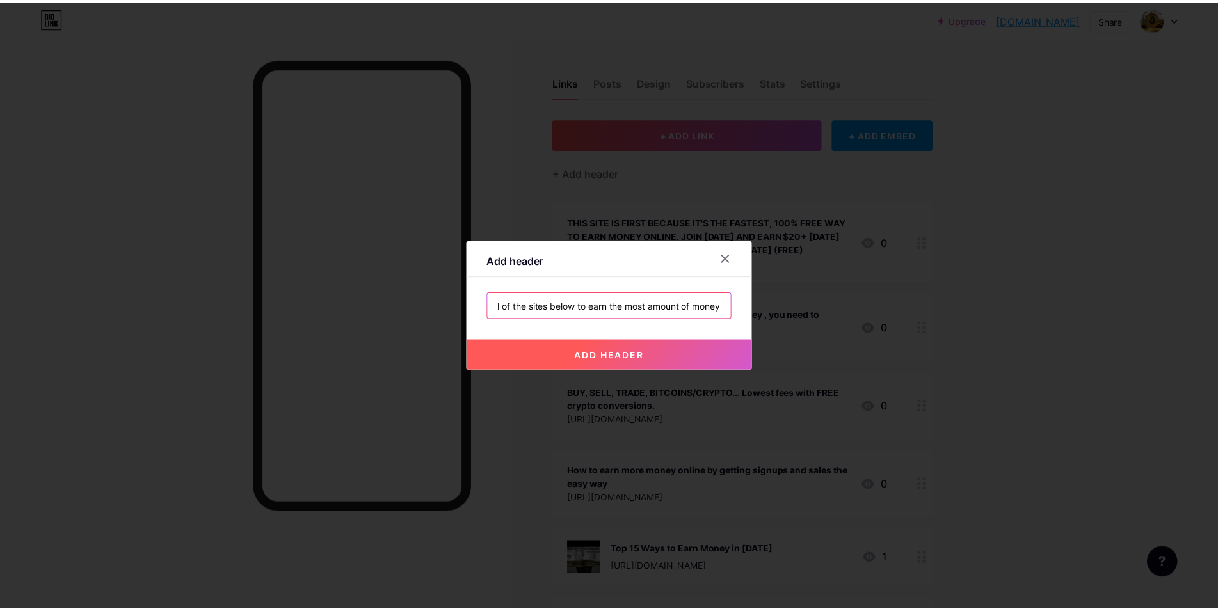
scroll to position [0, 103]
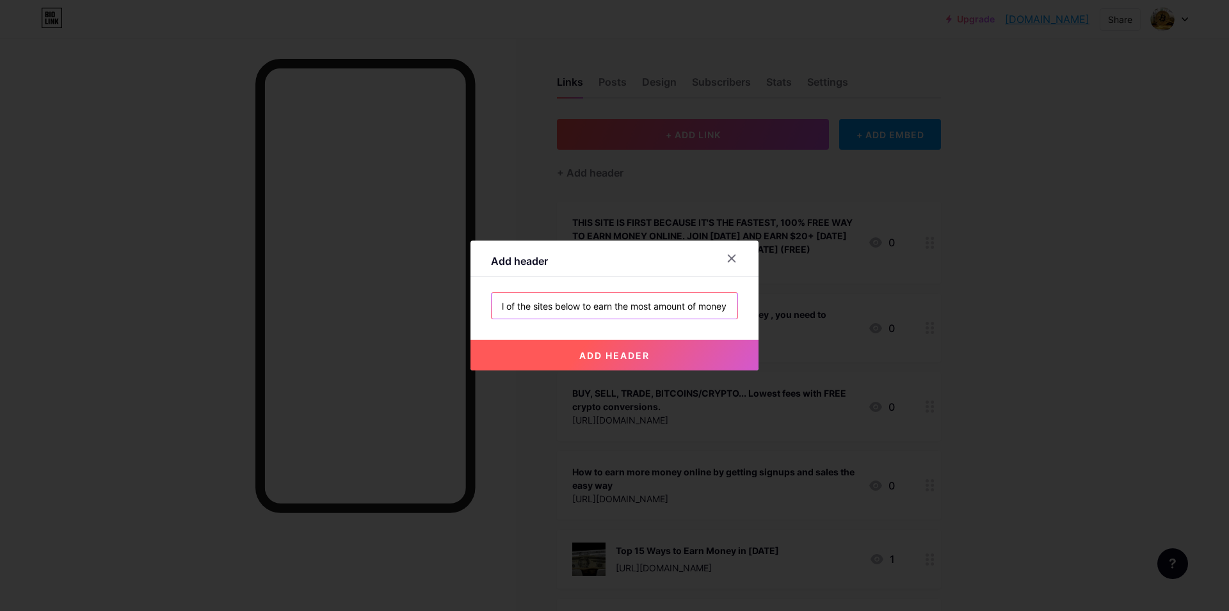
type input "Join and use most or all of the sites below to earn the most amount of money"
click at [586, 349] on button "add header" at bounding box center [614, 355] width 288 height 31
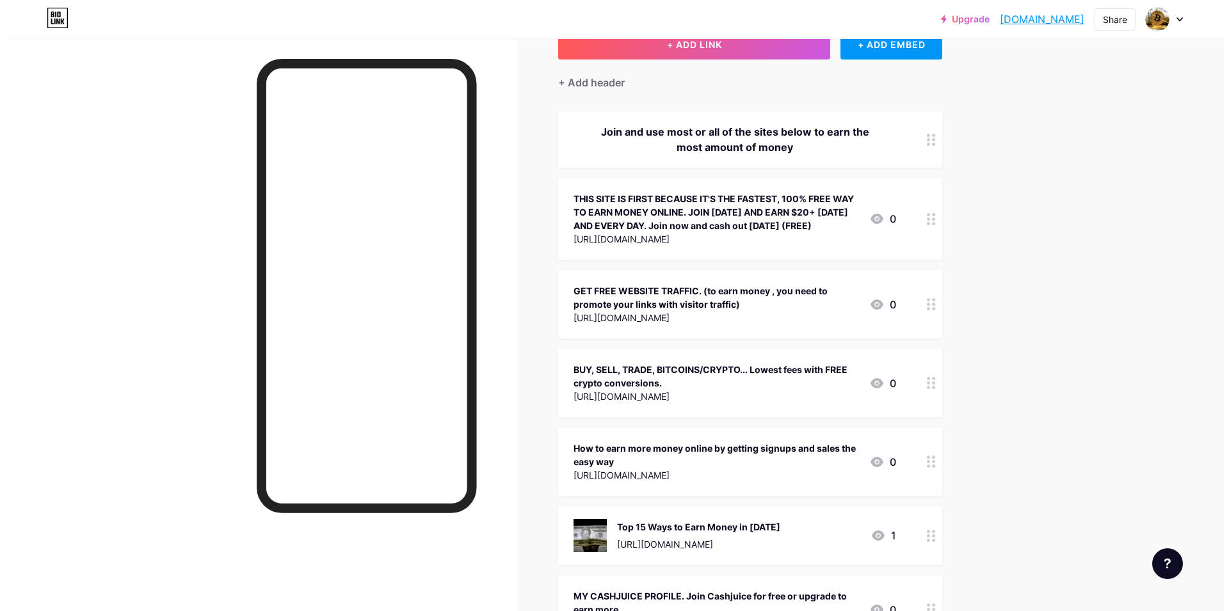
scroll to position [0, 0]
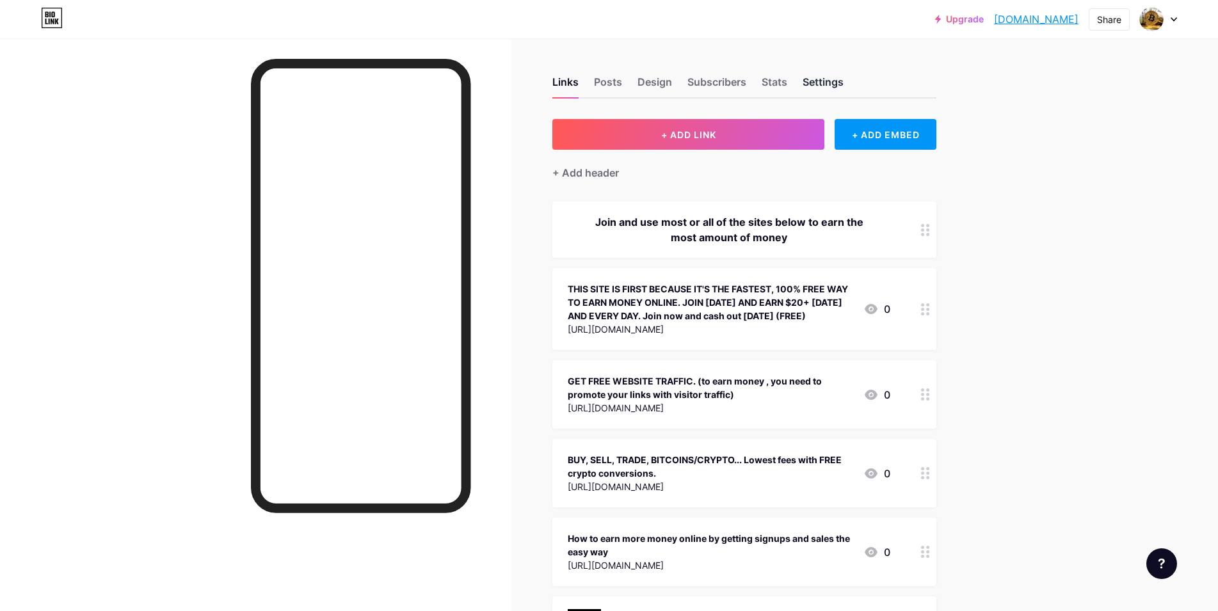
click at [841, 83] on div "Settings" at bounding box center [823, 85] width 41 height 23
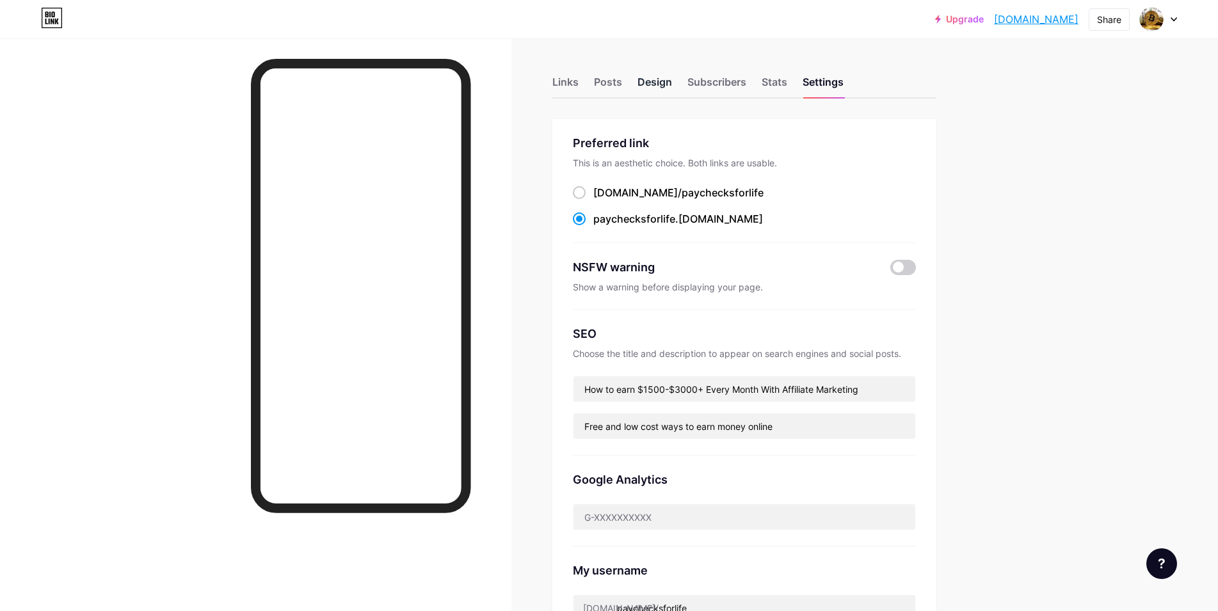
click at [659, 81] on div "Design" at bounding box center [654, 85] width 35 height 23
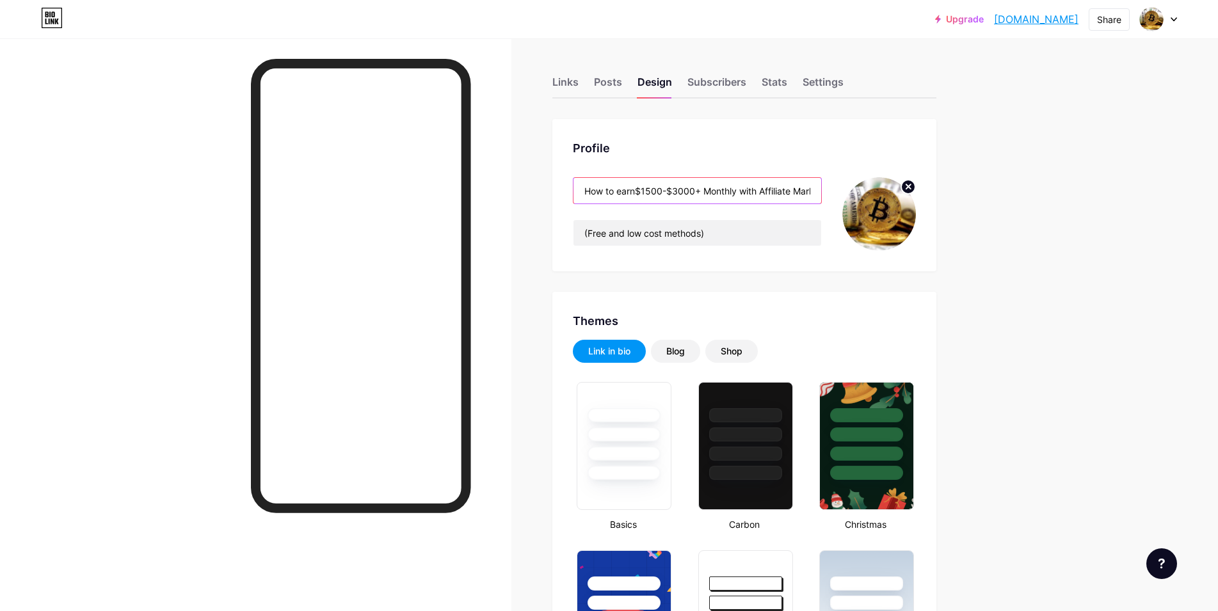
drag, startPoint x: 641, startPoint y: 192, endPoint x: 448, endPoint y: 191, distance: 192.6
click at [573, 191] on input "How to earn$1500-$3000+ Monthly with Affiliate Marketing" at bounding box center [697, 191] width 248 height 26
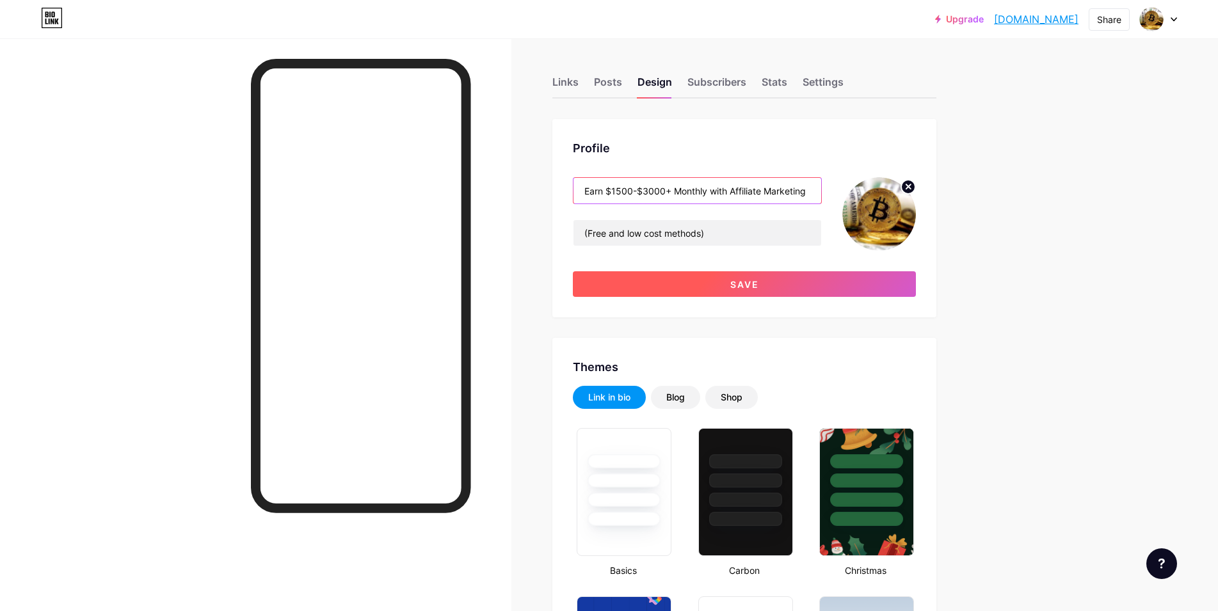
type input "Earn $1500-$3000+ Monthly with Affiliate Marketing"
click at [748, 280] on span "Save" at bounding box center [744, 284] width 29 height 11
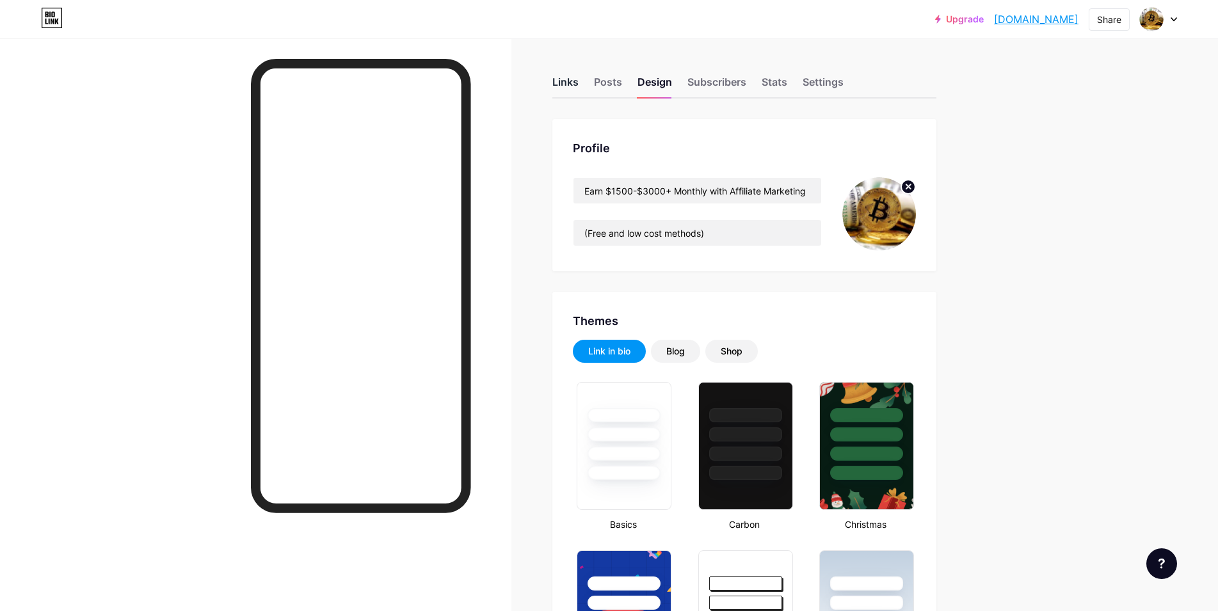
click at [564, 77] on div "Links" at bounding box center [565, 85] width 26 height 23
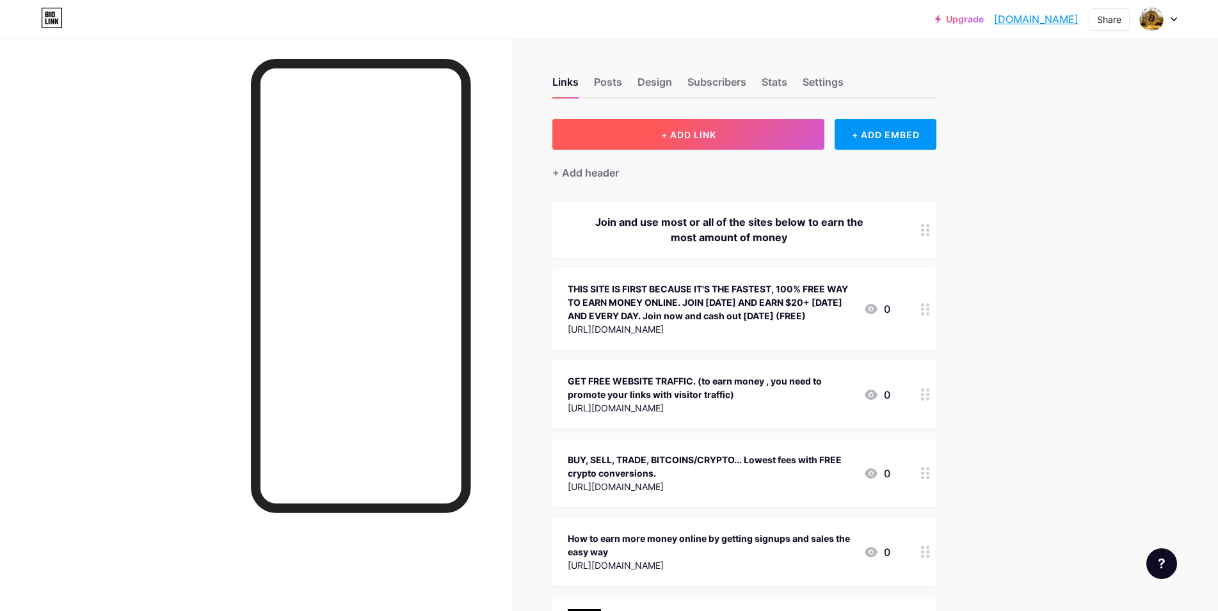
click at [684, 132] on span "+ ADD LINK" at bounding box center [688, 134] width 55 height 11
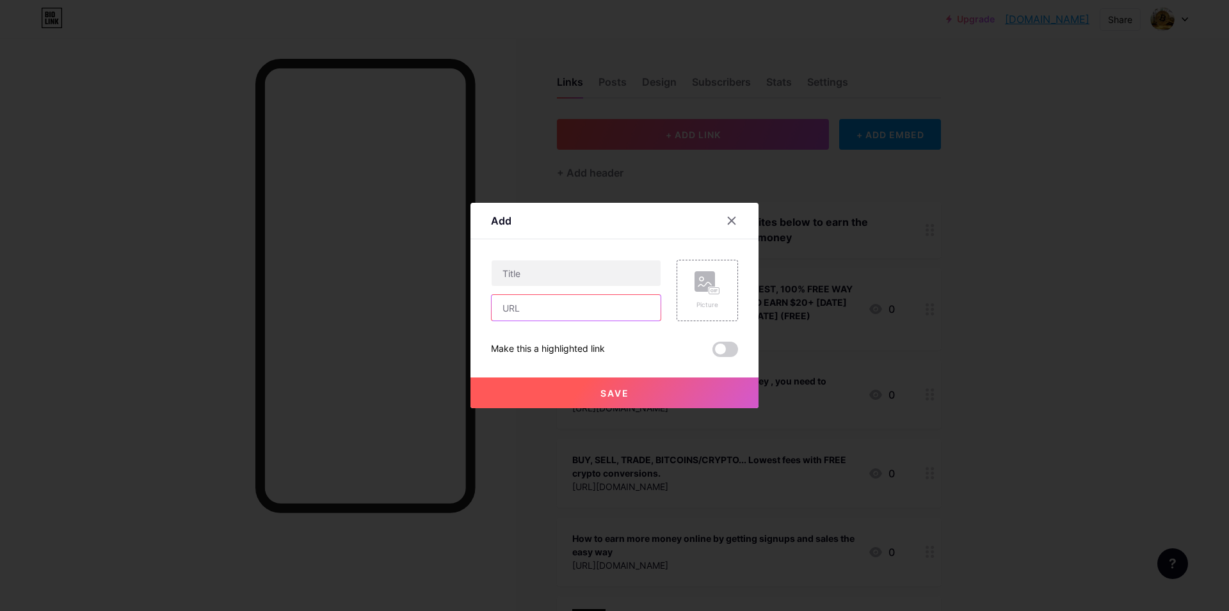
click at [519, 314] on input "text" at bounding box center [576, 308] width 169 height 26
type input "e"
drag, startPoint x: 551, startPoint y: 310, endPoint x: 431, endPoint y: 312, distance: 120.3
click at [492, 312] on input "leadsleap" at bounding box center [576, 308] width 169 height 26
paste input "[URL][DOMAIN_NAME]"
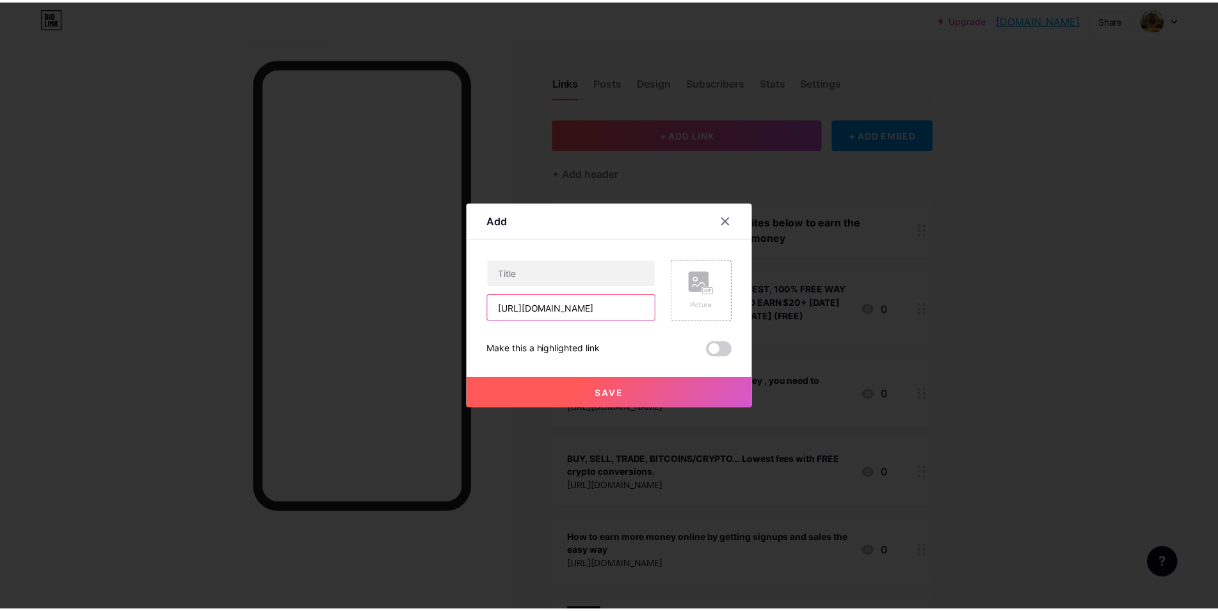
scroll to position [0, 10]
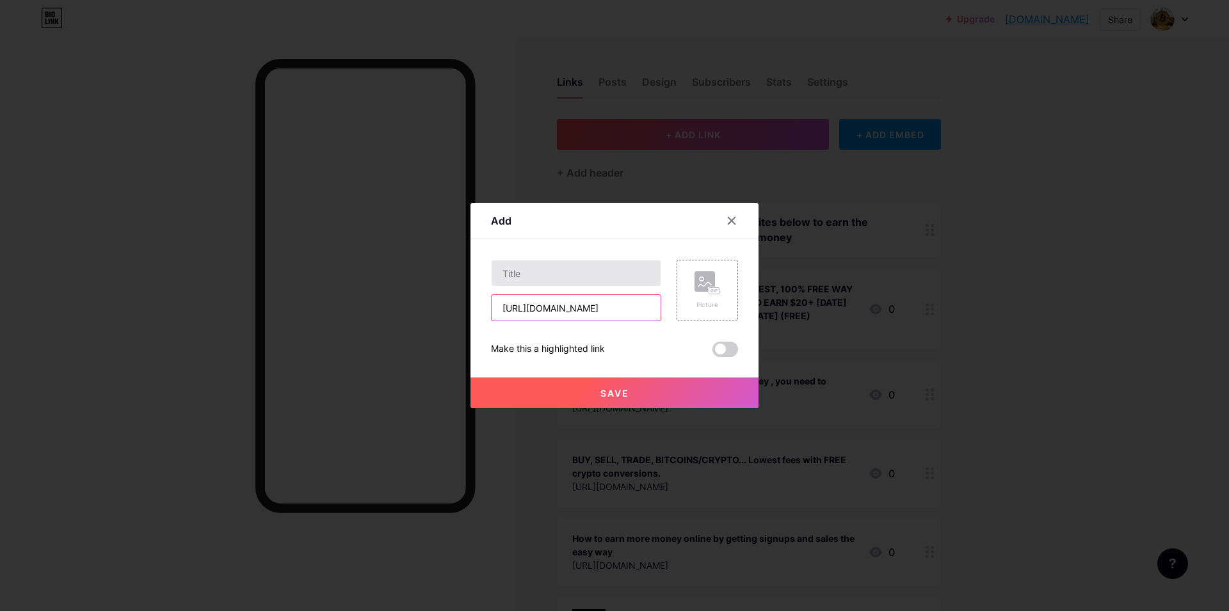
type input "[URL][DOMAIN_NAME]"
click at [532, 272] on input "text" at bounding box center [576, 273] width 169 height 26
type input "LEADSLEAP"
click at [606, 392] on span "Save" at bounding box center [614, 393] width 29 height 11
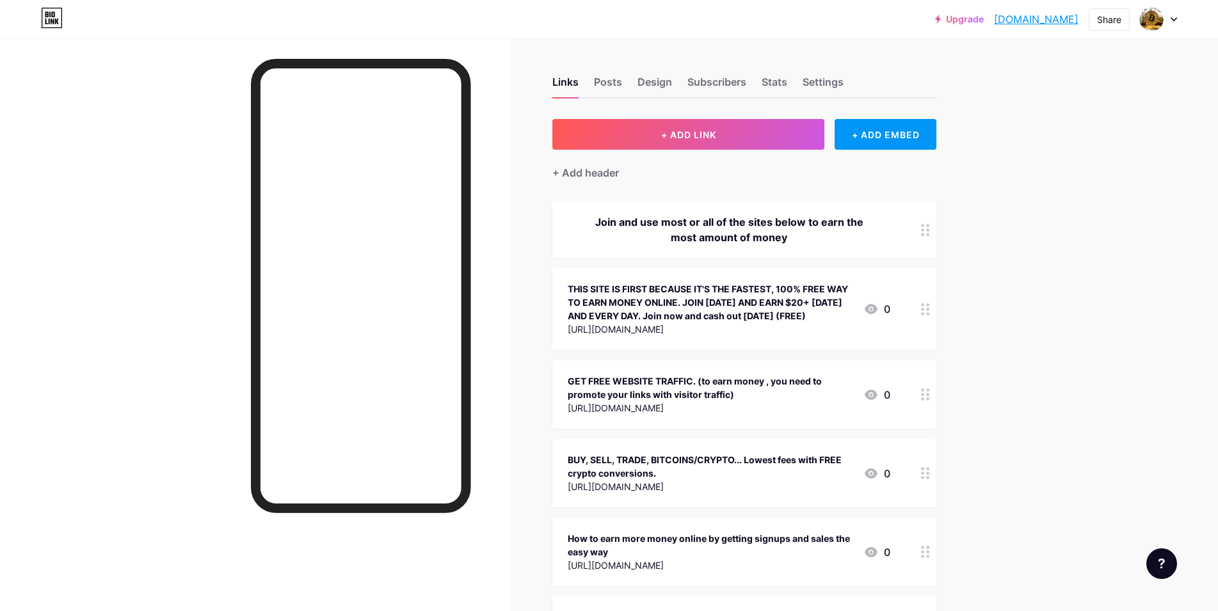
click at [994, 15] on link "[DOMAIN_NAME]" at bounding box center [1036, 19] width 84 height 15
click at [696, 137] on span "+ ADD LINK" at bounding box center [688, 134] width 55 height 11
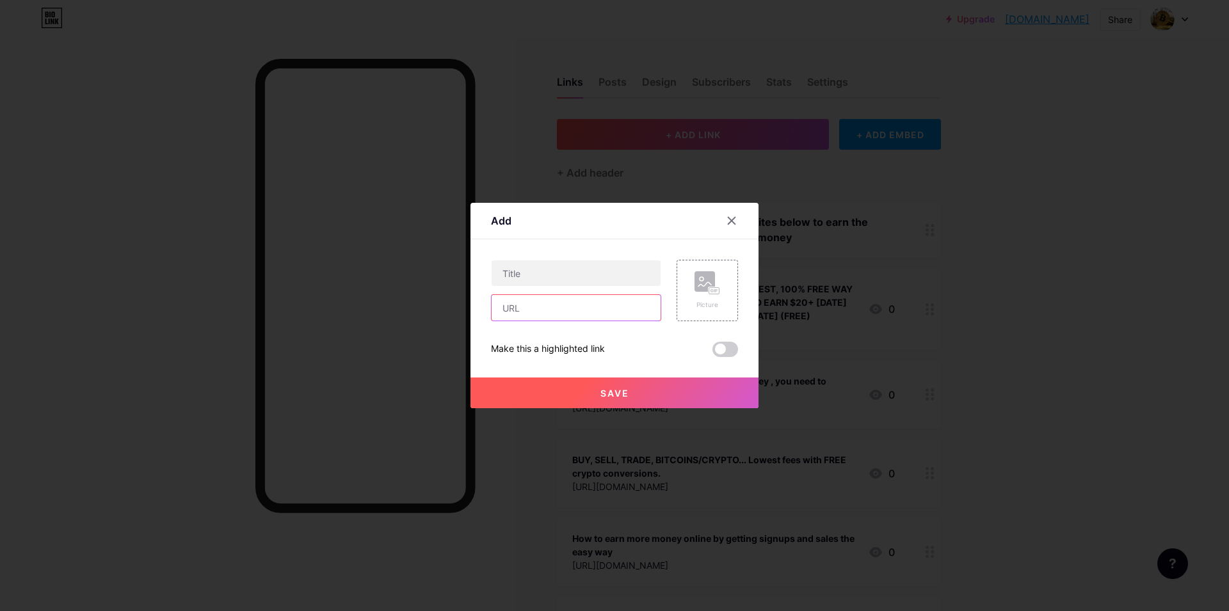
drag, startPoint x: 500, startPoint y: 309, endPoint x: 509, endPoint y: 308, distance: 9.6
click at [509, 308] on input "text" at bounding box center [576, 308] width 169 height 26
paste input "[URL][DOMAIN_NAME]"
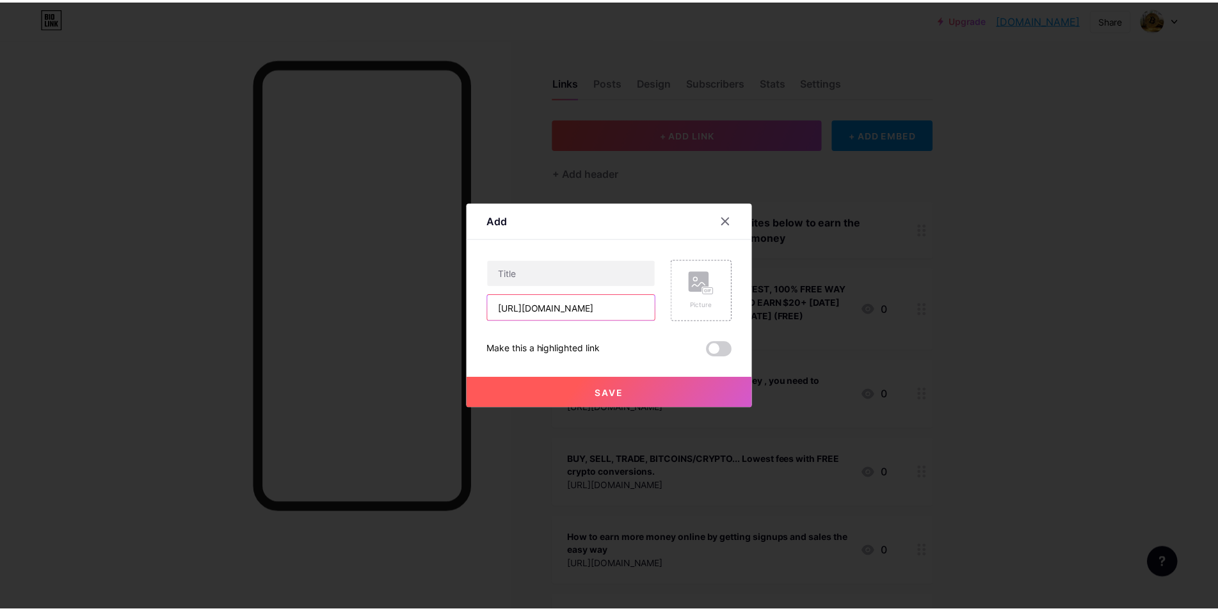
scroll to position [0, 127]
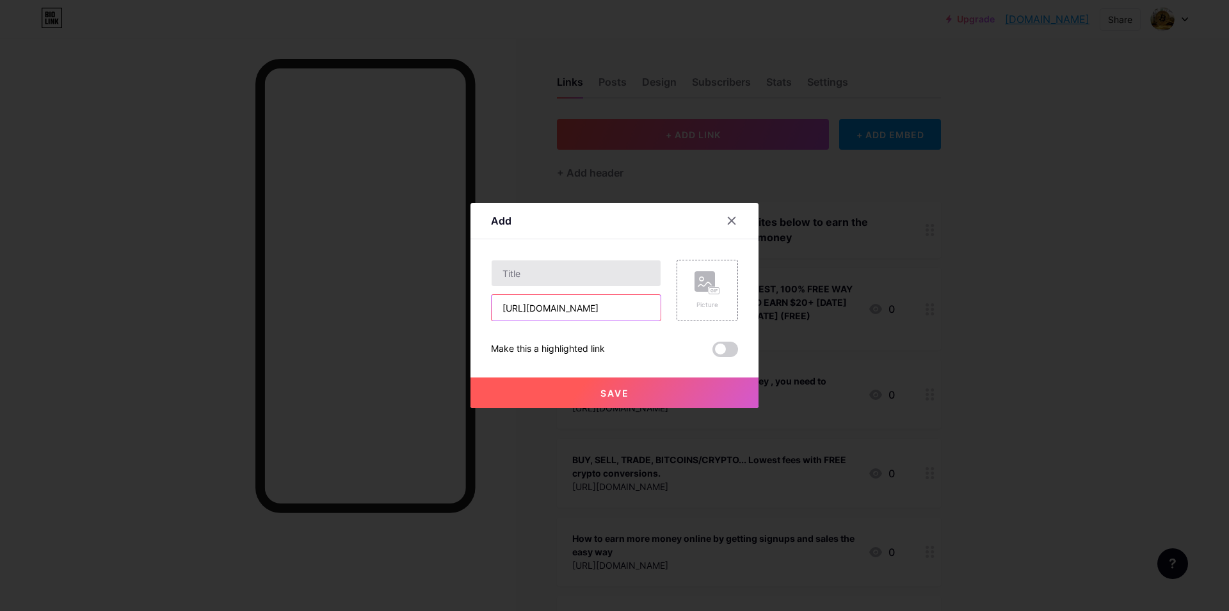
type input "https://www.buildabizonline.com/programs.php?incomesolutions"
click at [520, 273] on input "text" at bounding box center [576, 273] width 169 height 26
type input "BABO"
click at [611, 388] on span "Save" at bounding box center [614, 393] width 29 height 11
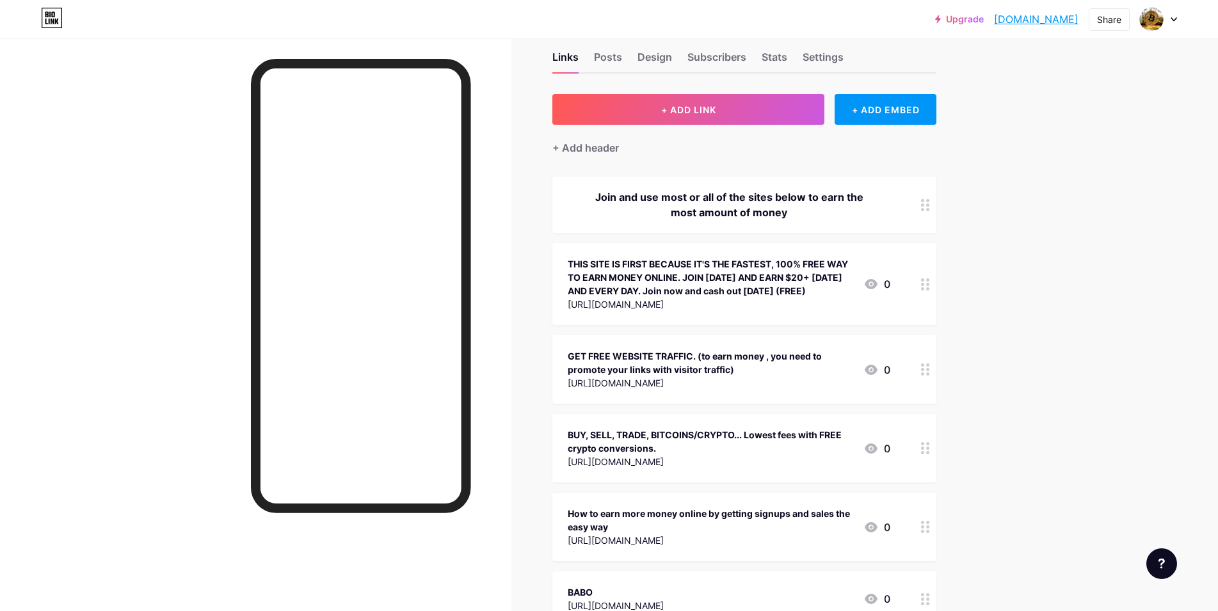
scroll to position [0, 0]
